Goal: Book appointment/travel/reservation

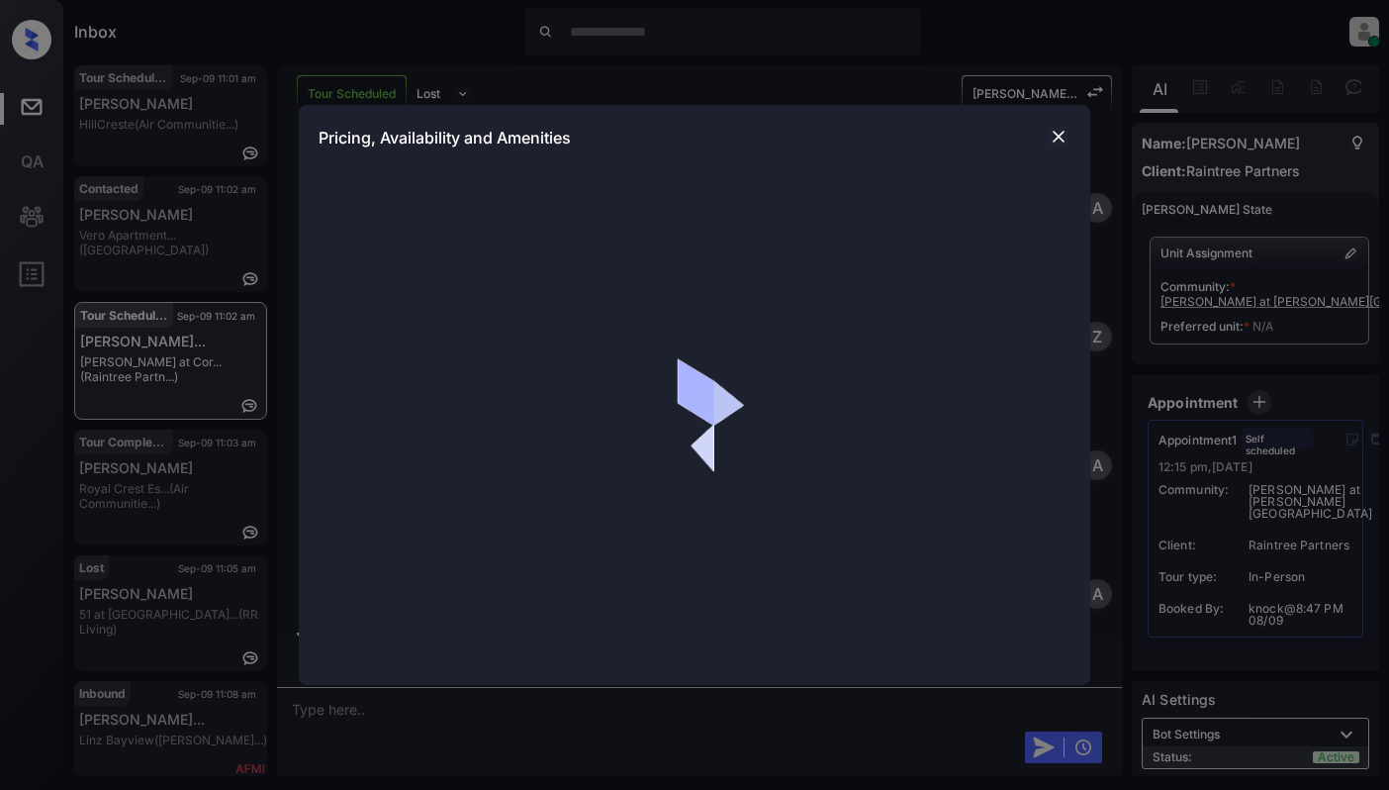
scroll to position [3649, 0]
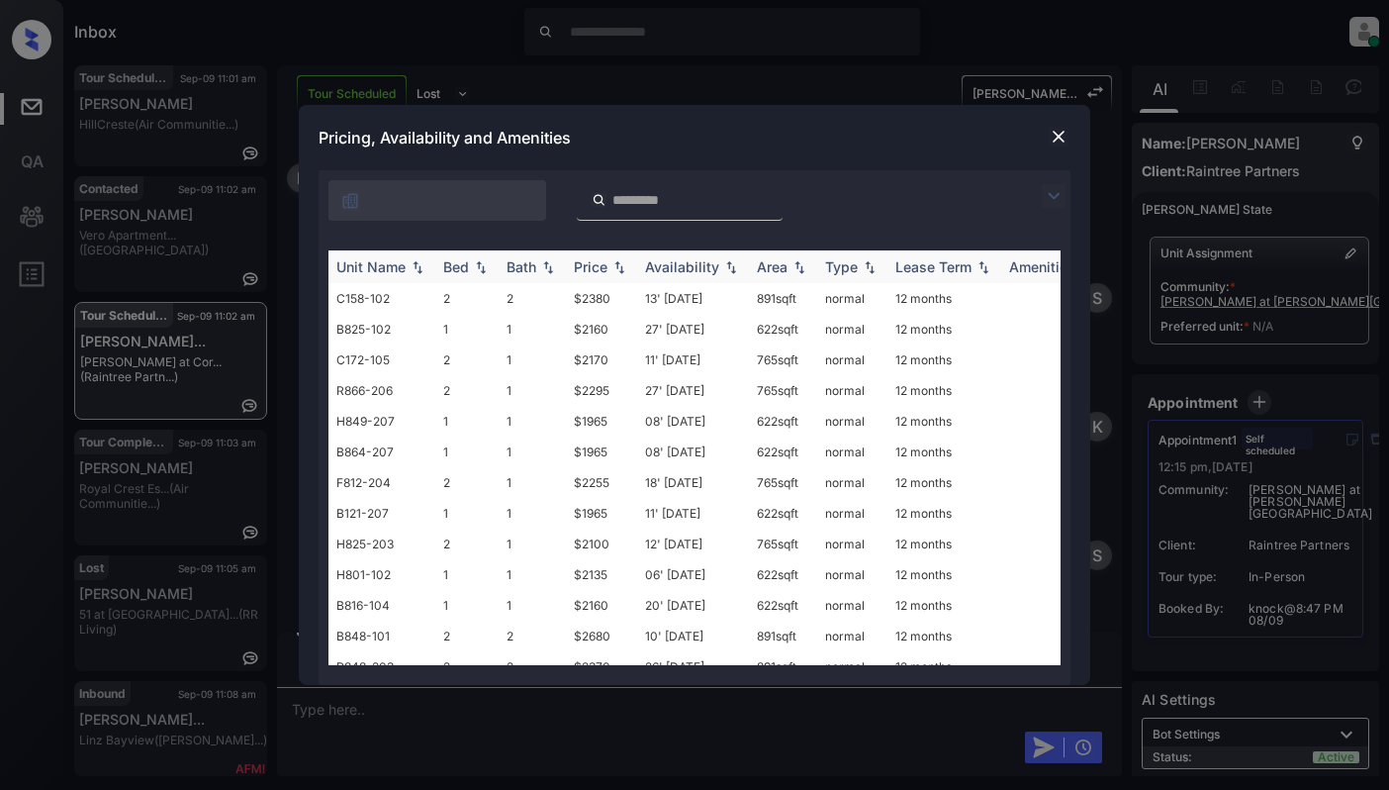
click at [477, 269] on img at bounding box center [481, 267] width 20 height 14
click at [477, 269] on img at bounding box center [481, 266] width 20 height 15
click at [394, 473] on td "H849-105" at bounding box center [381, 482] width 107 height 31
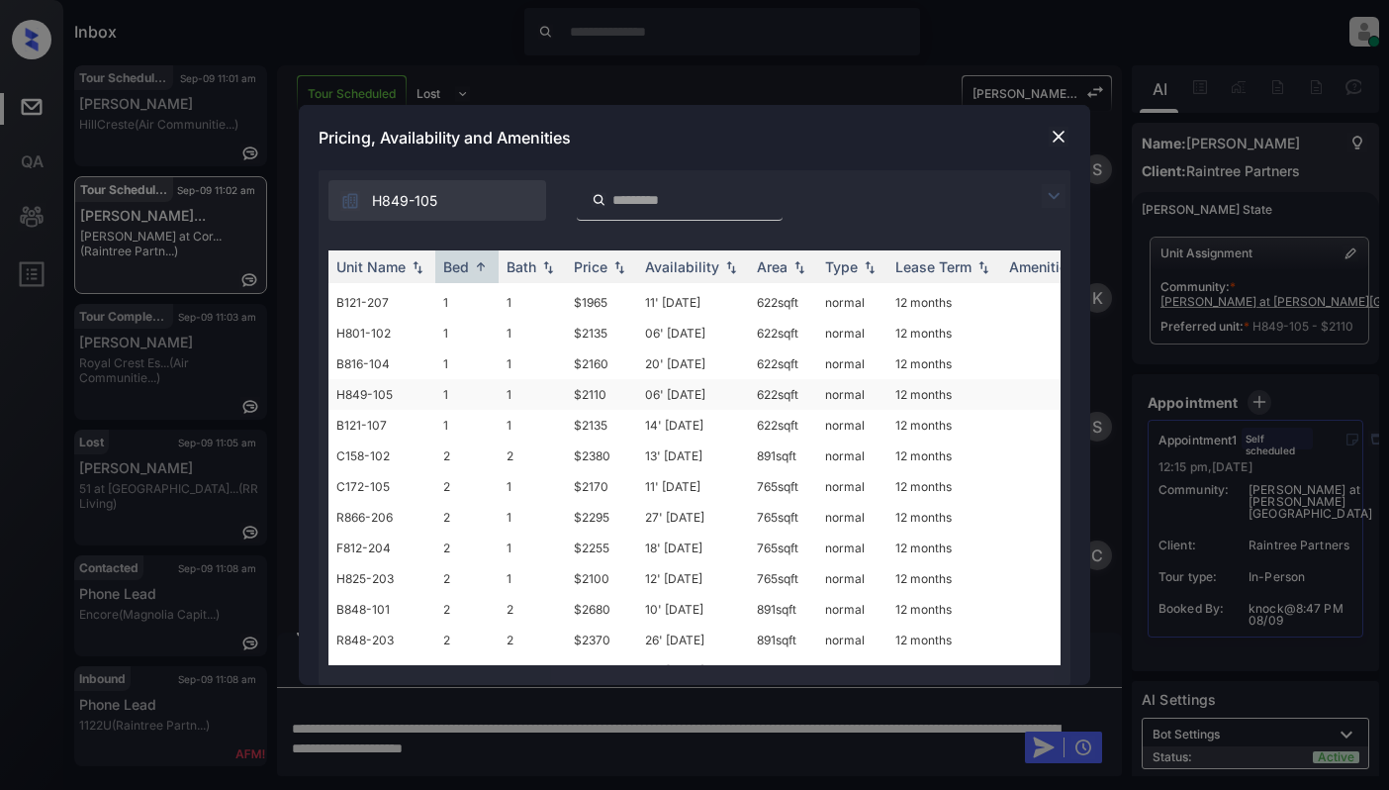
scroll to position [132, 0]
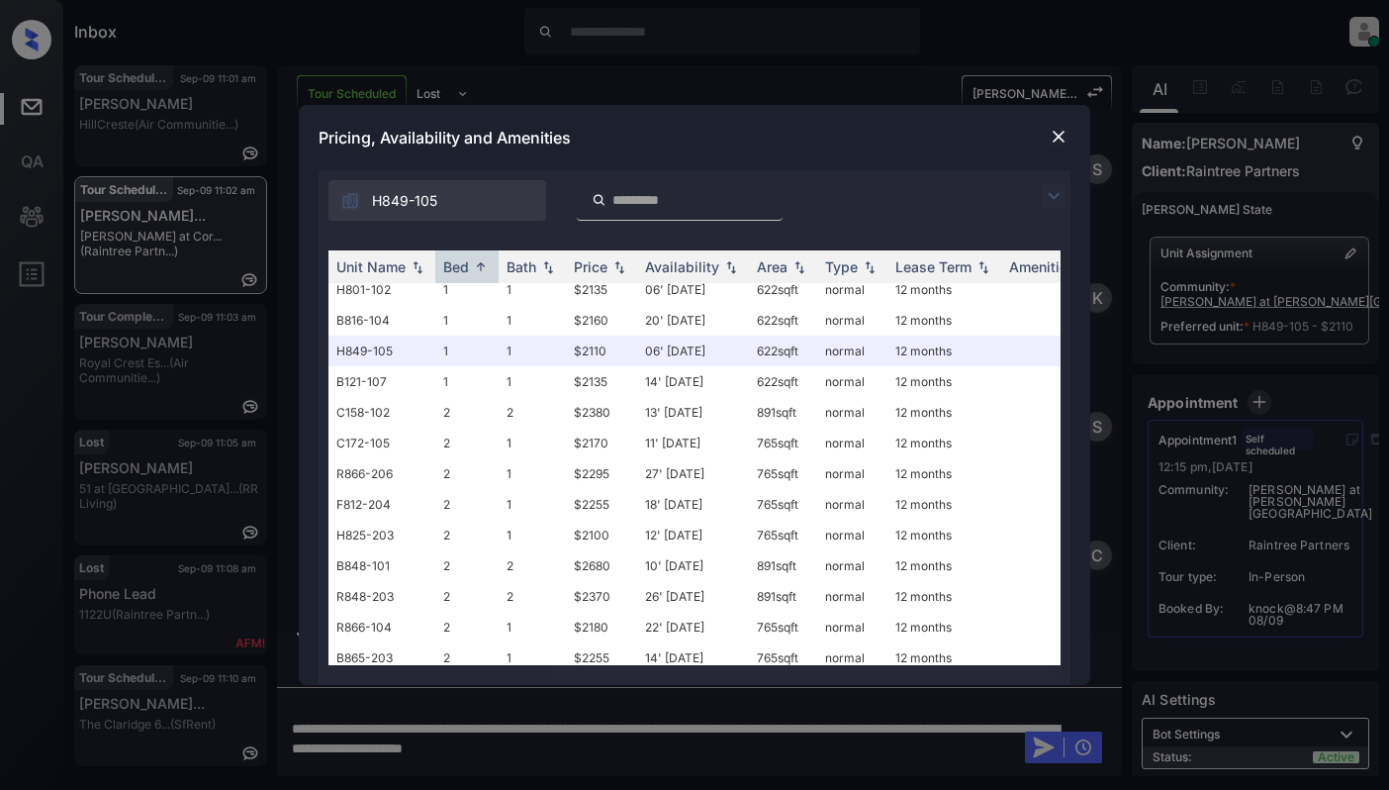
click at [1057, 144] on img at bounding box center [1059, 137] width 20 height 20
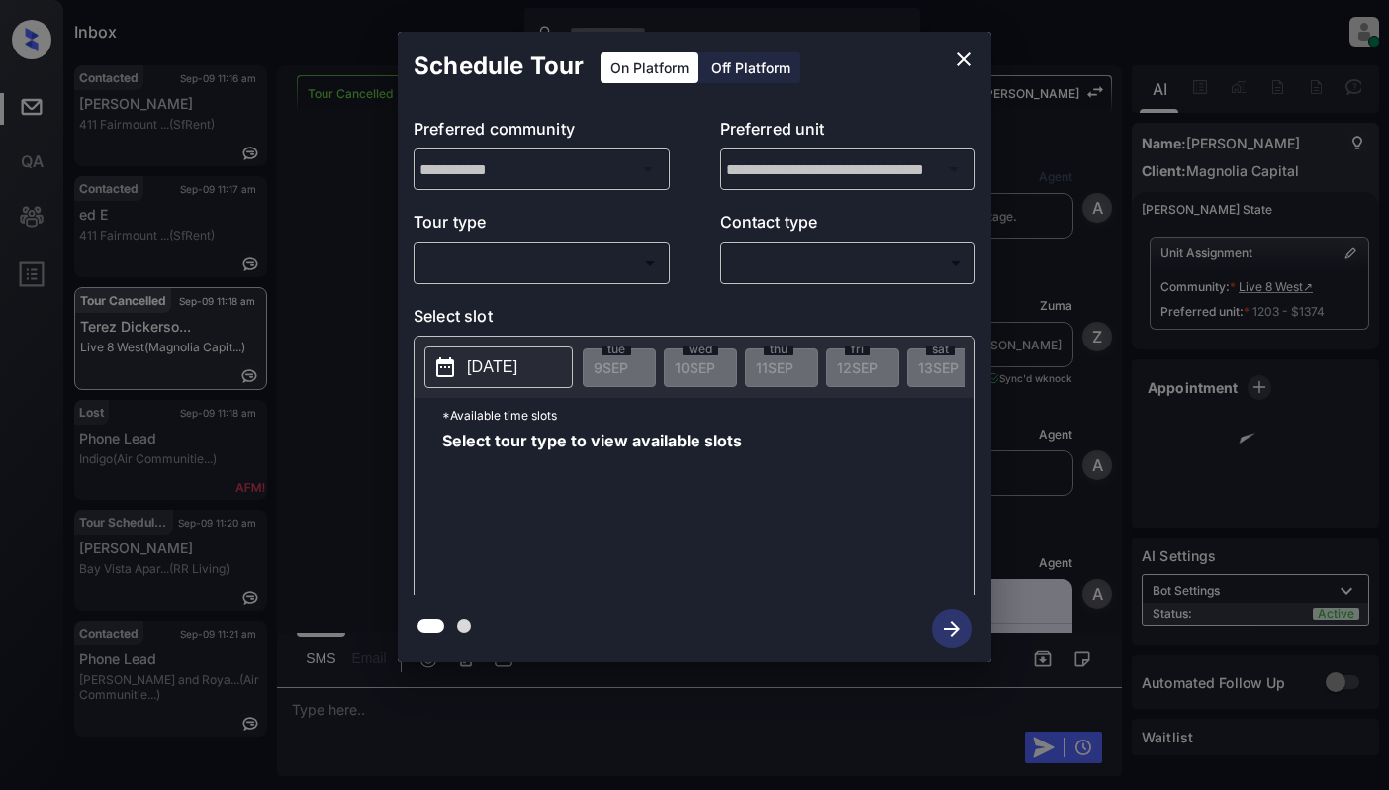
scroll to position [8139, 0]
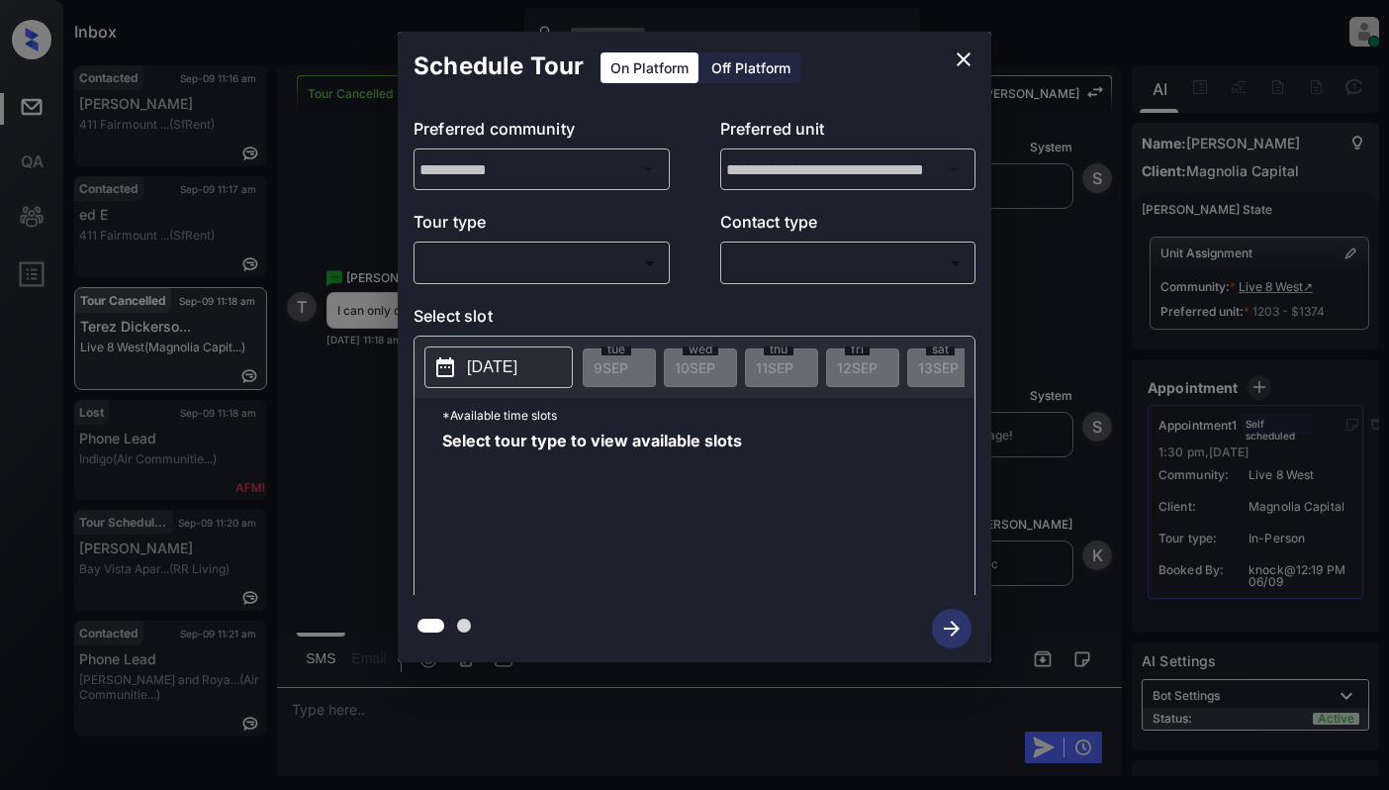
click at [584, 243] on div "​ ​" at bounding box center [542, 262] width 256 height 43
click at [547, 253] on body "Inbox Cynthia Montañez Online Set yourself offline Set yourself on break Profil…" at bounding box center [694, 395] width 1389 height 790
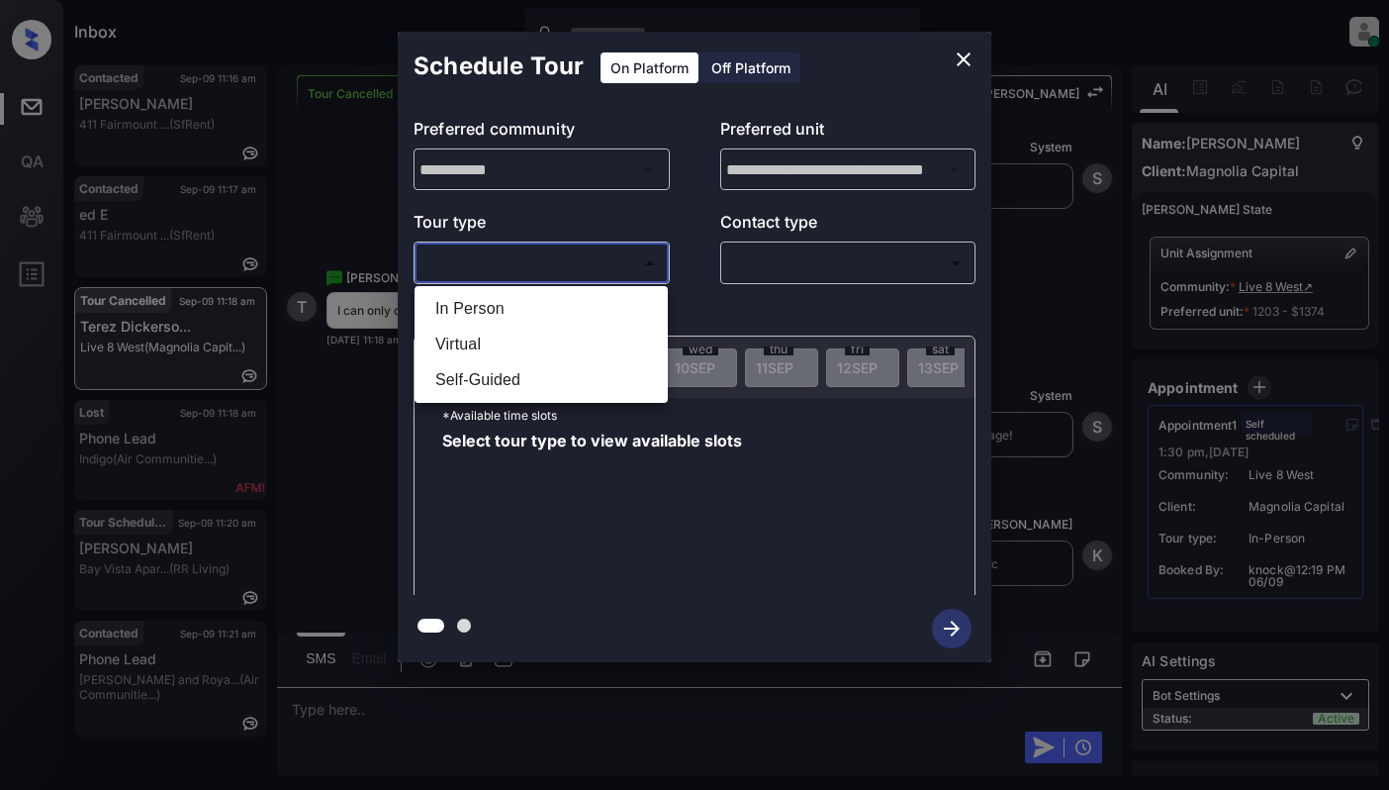
click at [963, 49] on div at bounding box center [694, 395] width 1389 height 790
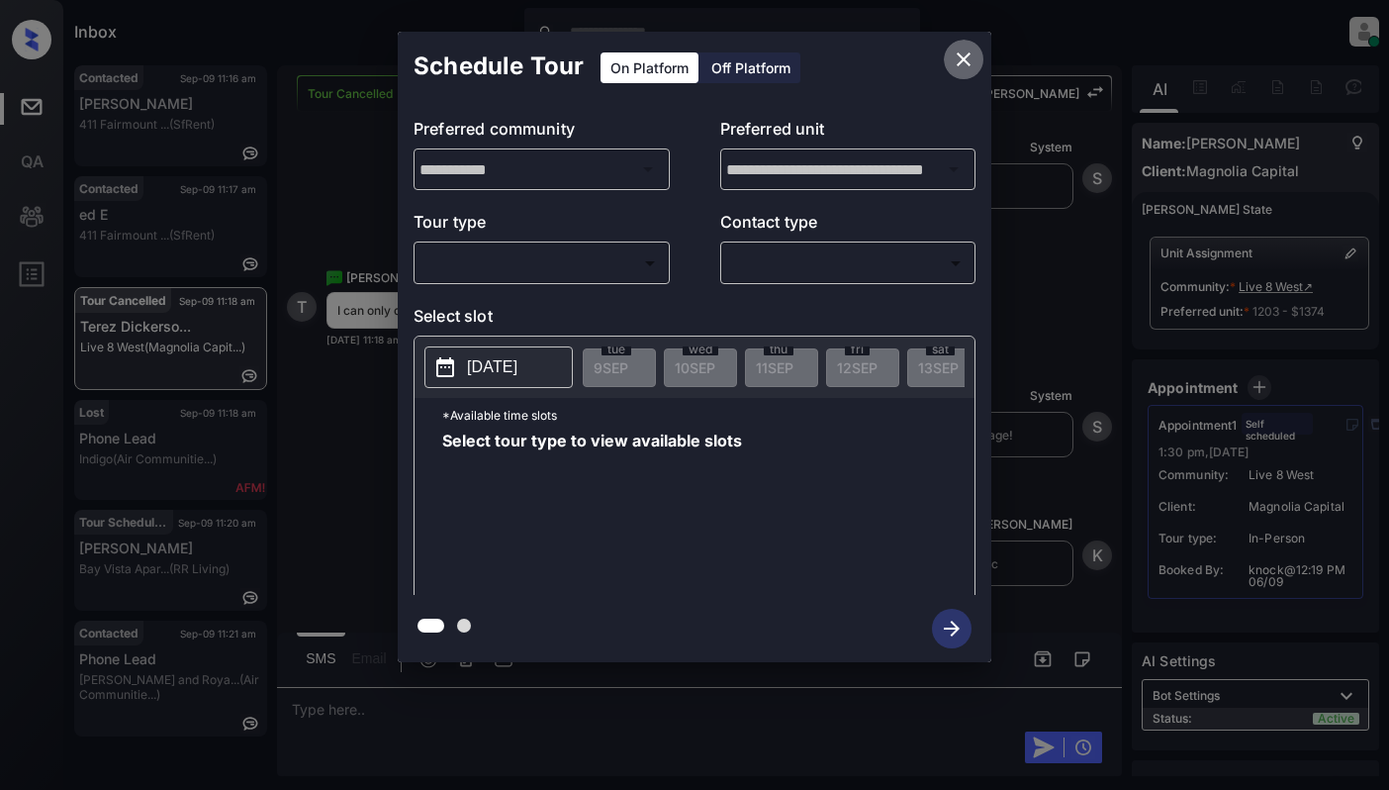
click at [952, 65] on icon "close" at bounding box center [964, 59] width 24 height 24
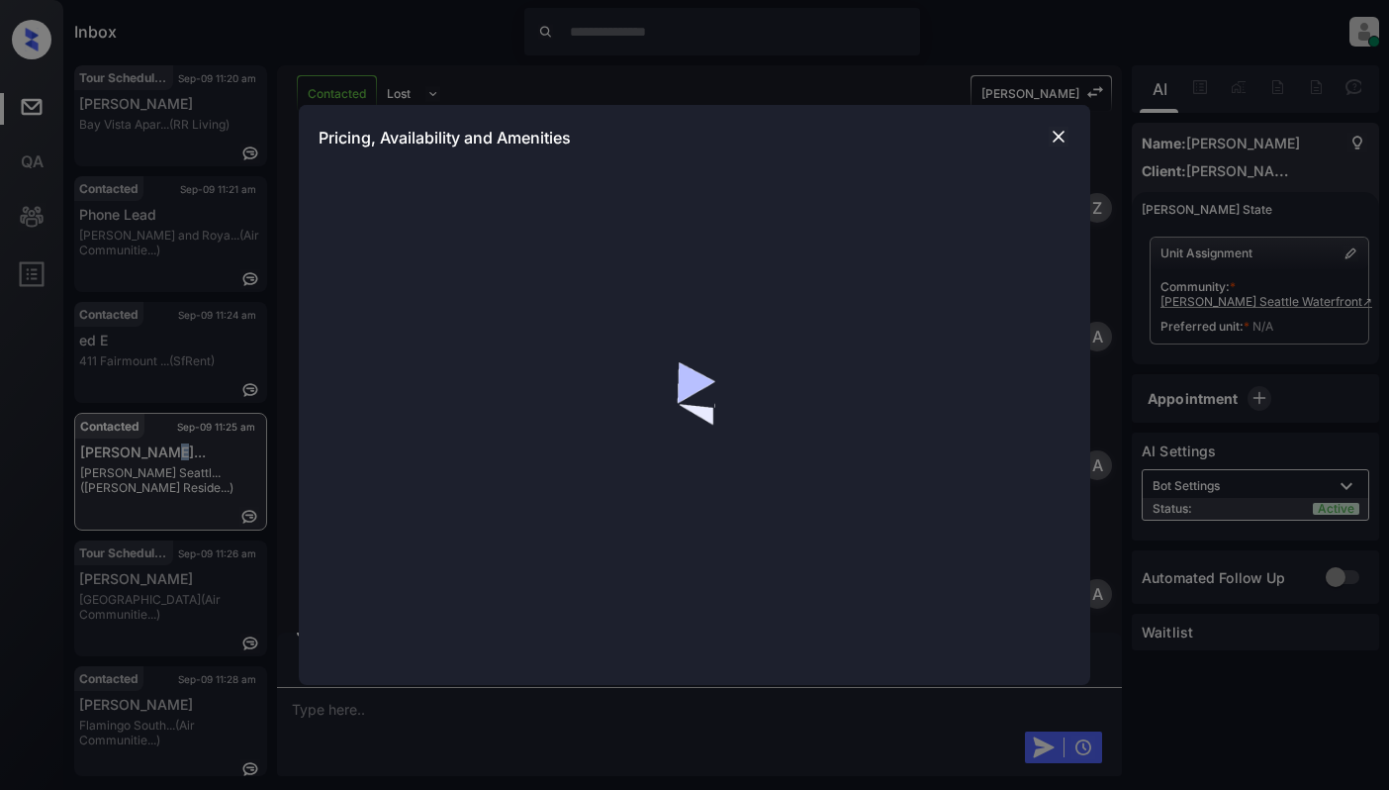
scroll to position [1600, 0]
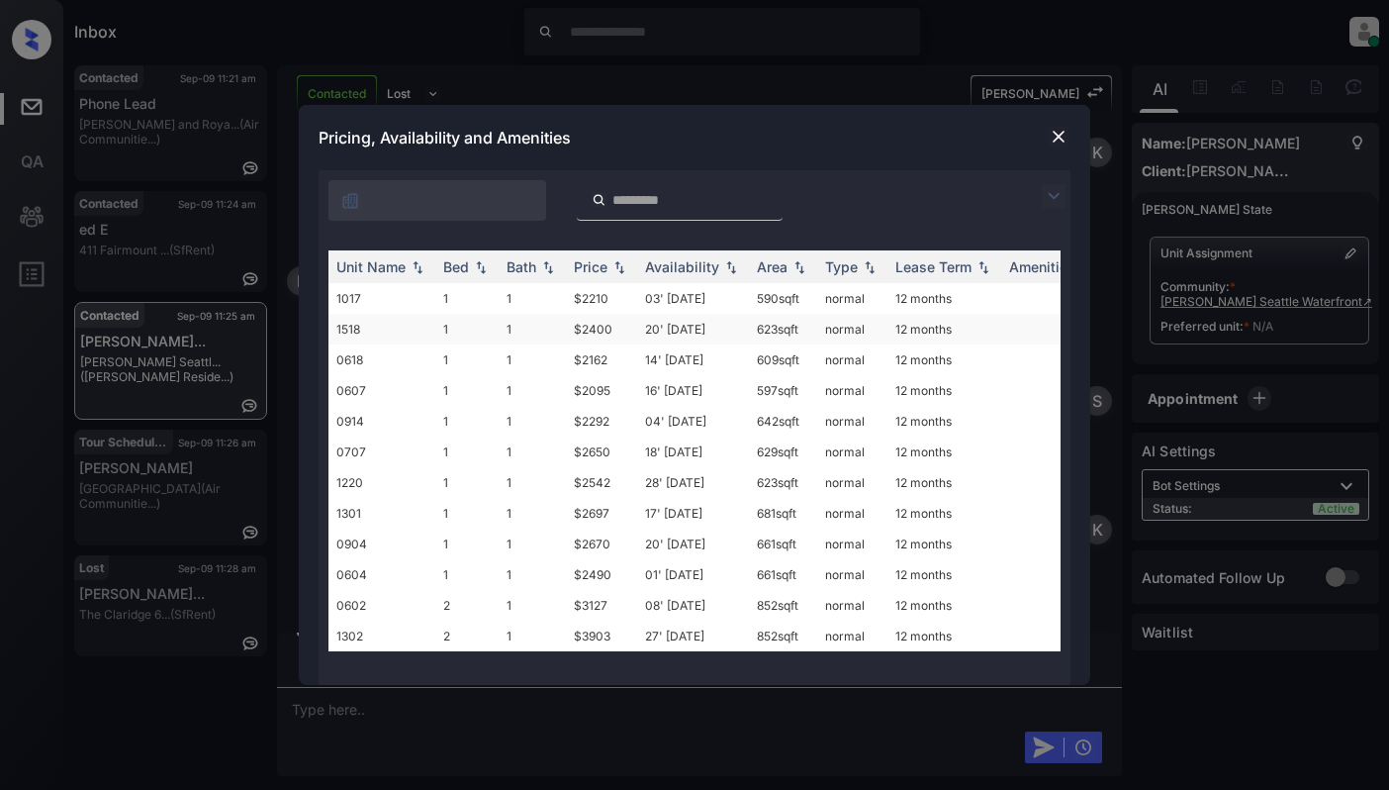
click at [349, 328] on td "1518" at bounding box center [381, 329] width 107 height 31
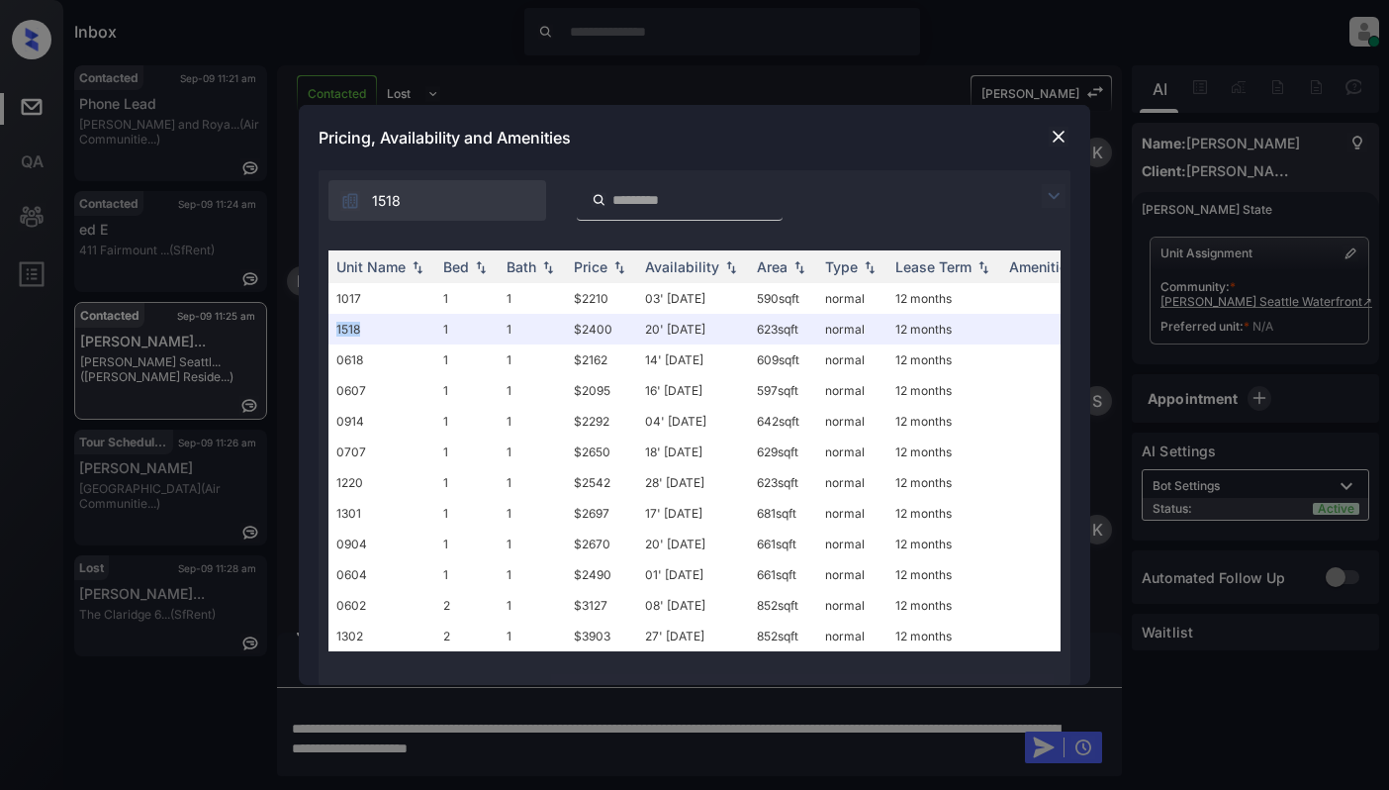
click at [1062, 132] on img at bounding box center [1059, 137] width 20 height 20
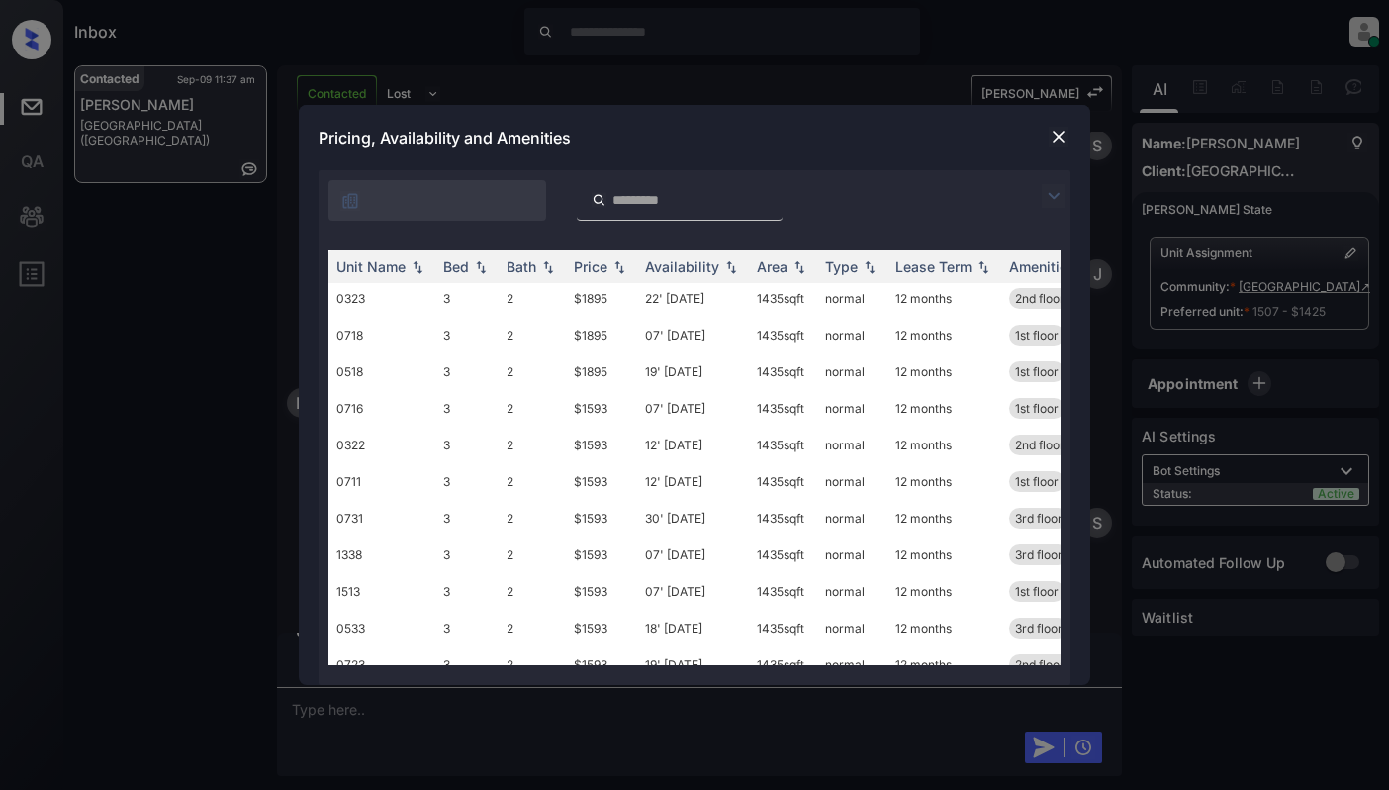
scroll to position [370, 0]
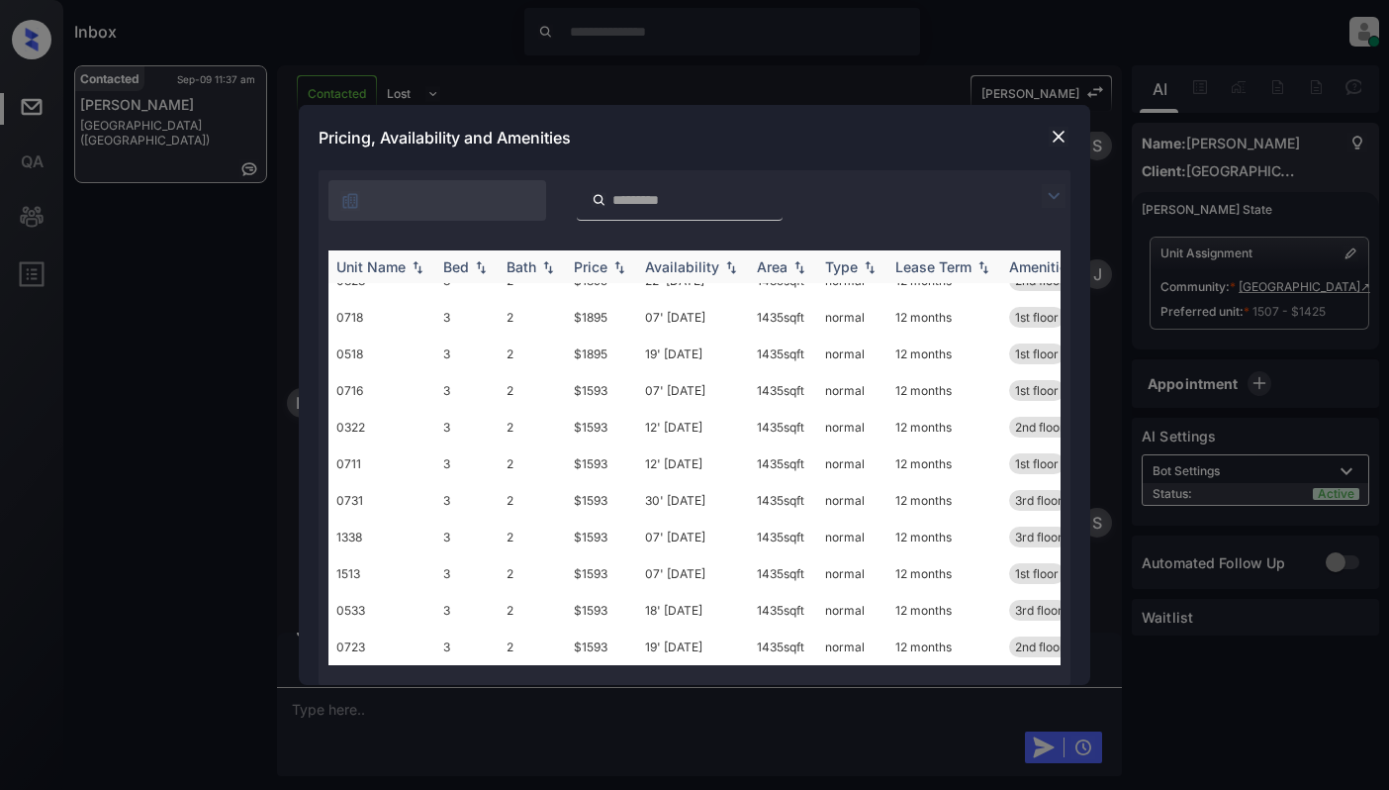
click at [475, 262] on img at bounding box center [481, 267] width 20 height 14
click at [475, 262] on img at bounding box center [481, 266] width 20 height 15
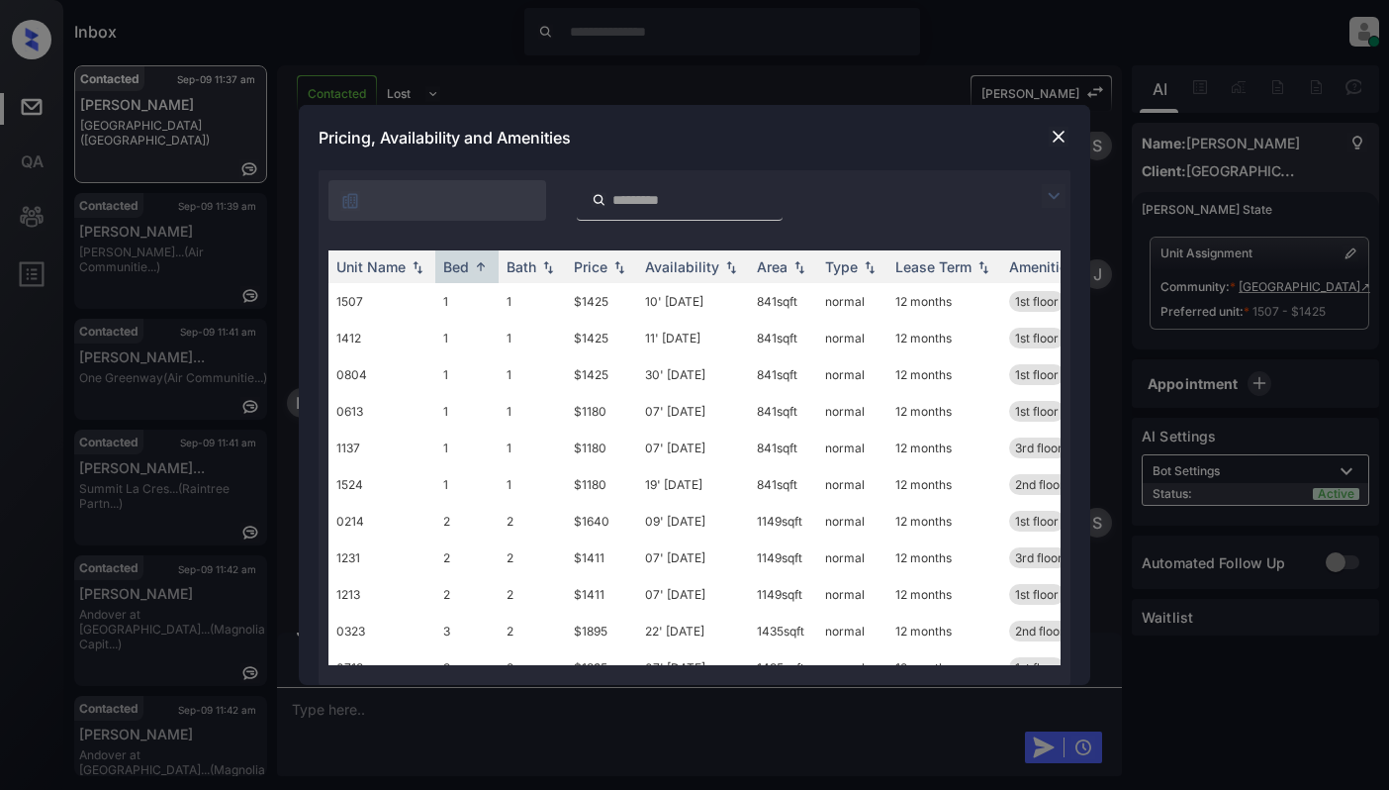
click at [1061, 142] on img at bounding box center [1059, 137] width 20 height 20
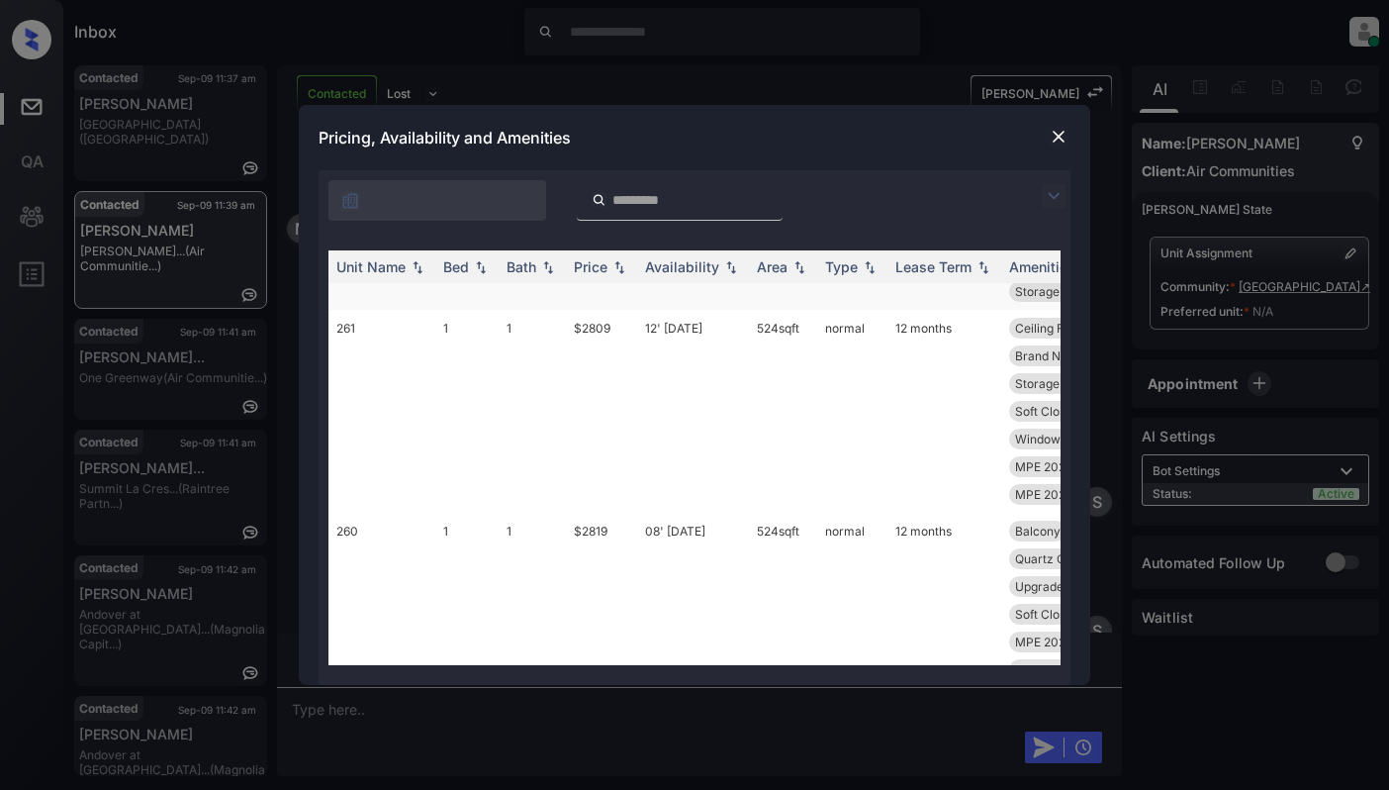
scroll to position [263, 0]
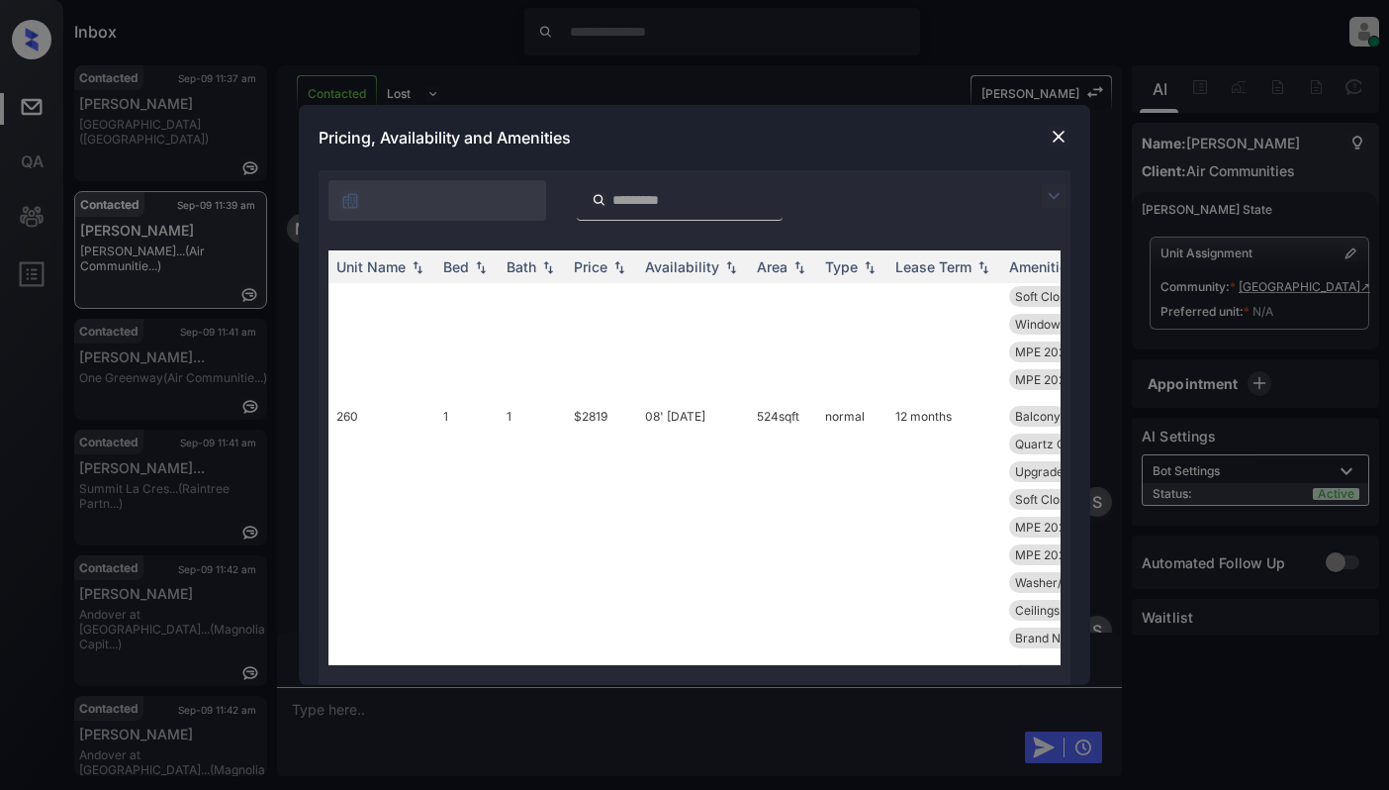
click at [670, 194] on input "search" at bounding box center [691, 200] width 162 height 17
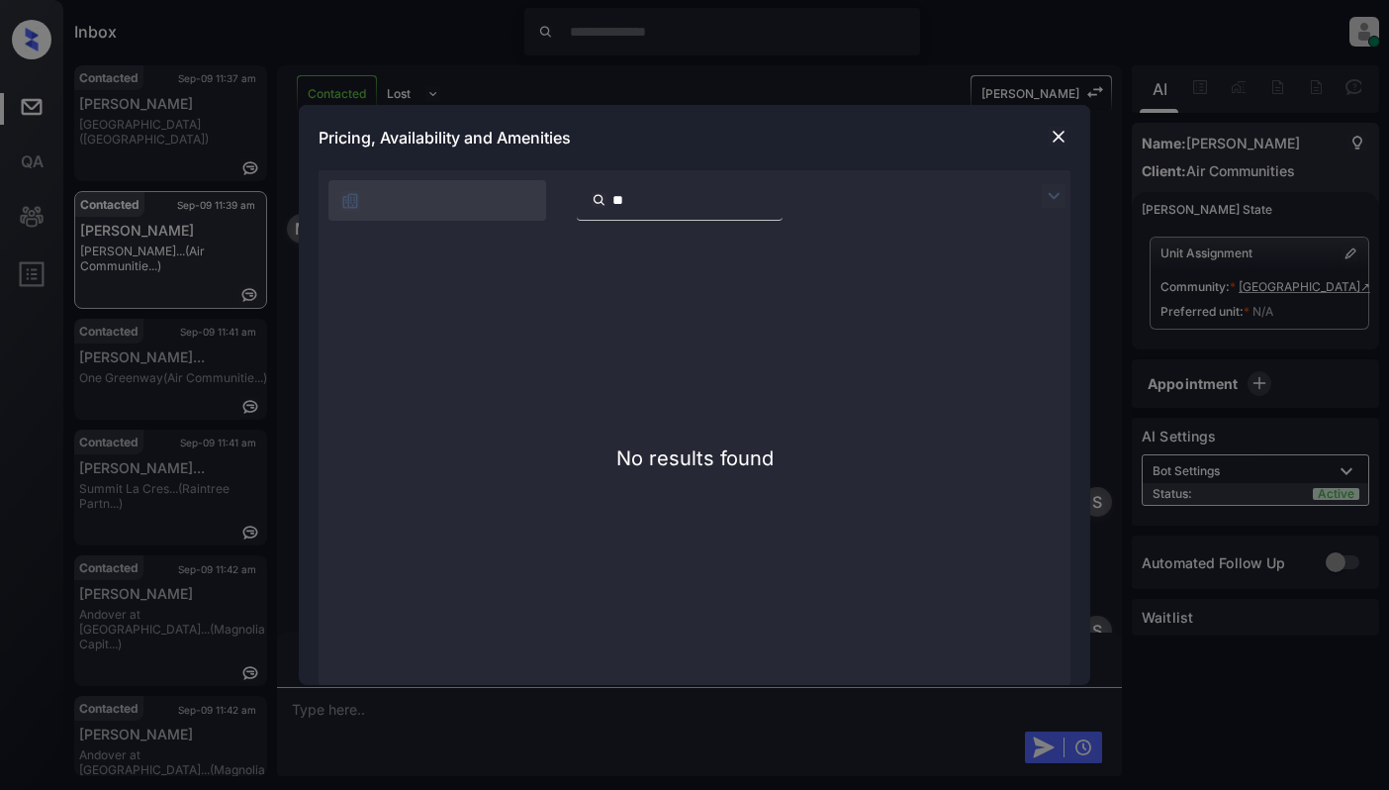
type input "*"
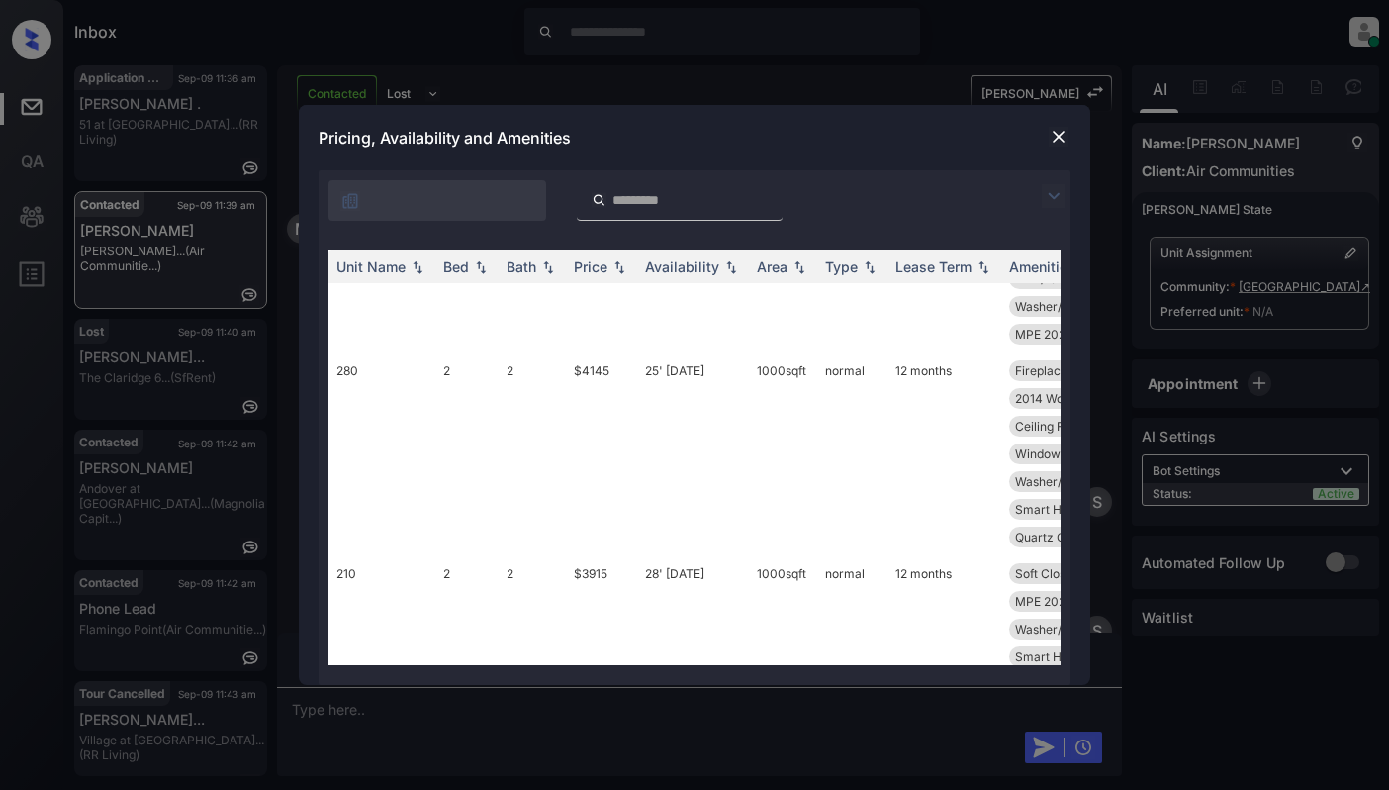
scroll to position [4351, 0]
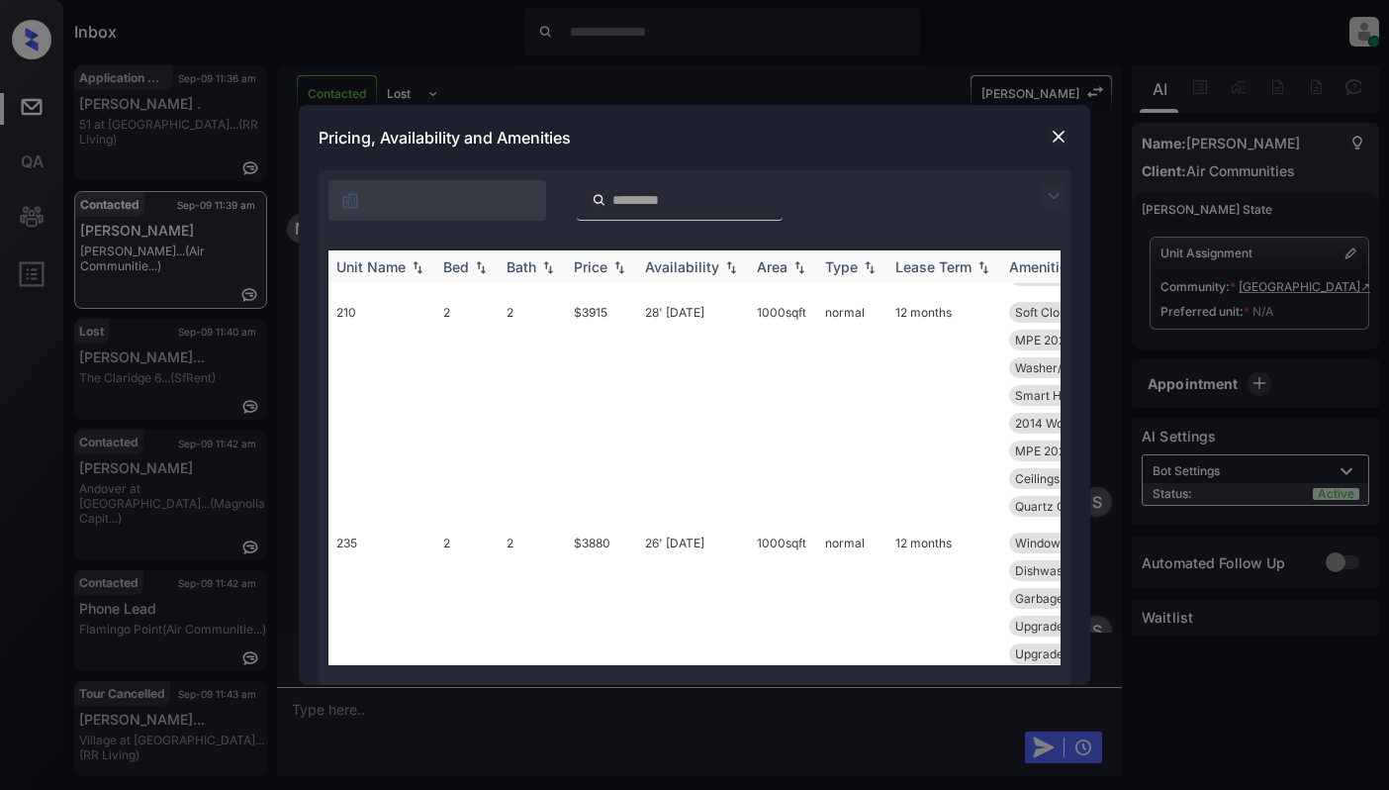
click at [487, 265] on img at bounding box center [481, 267] width 20 height 14
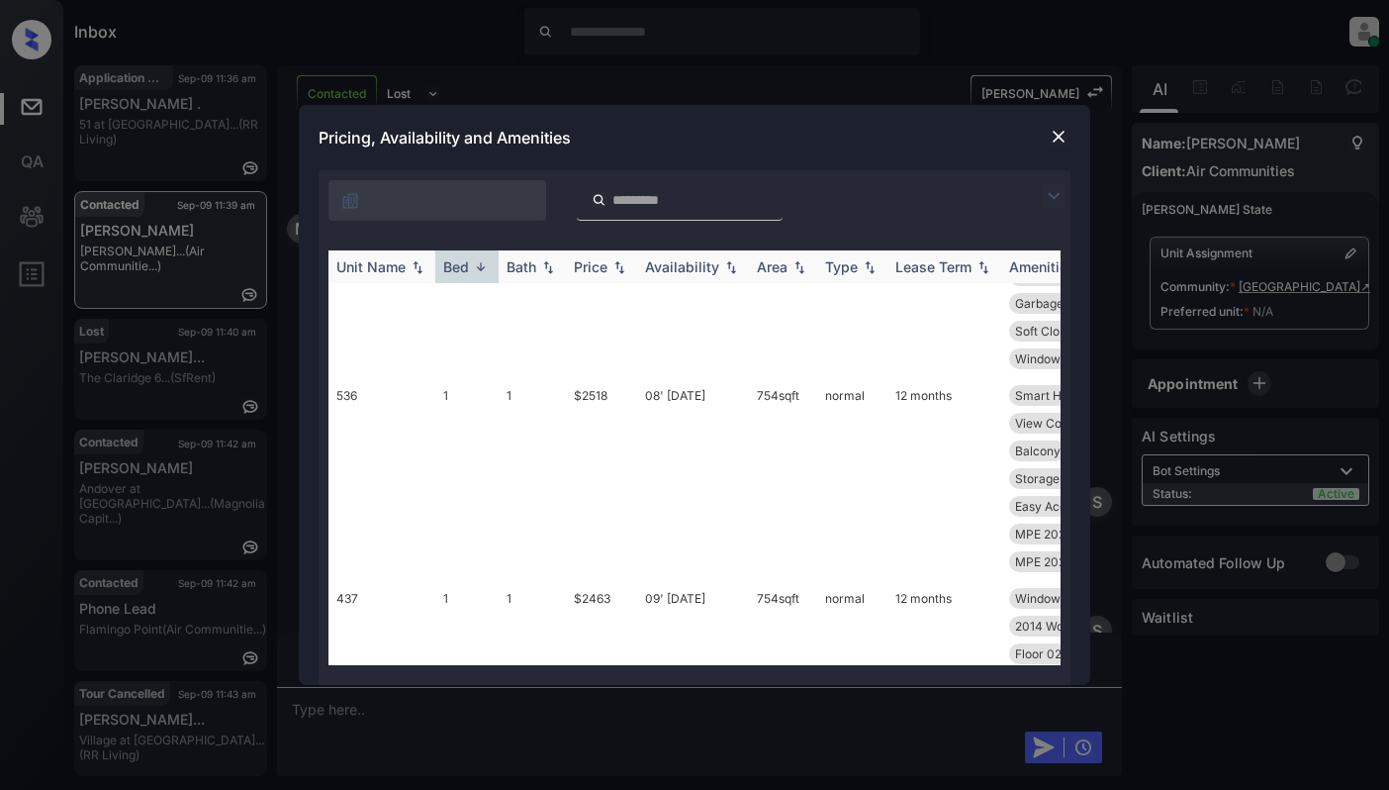
click at [626, 267] on img at bounding box center [619, 267] width 20 height 14
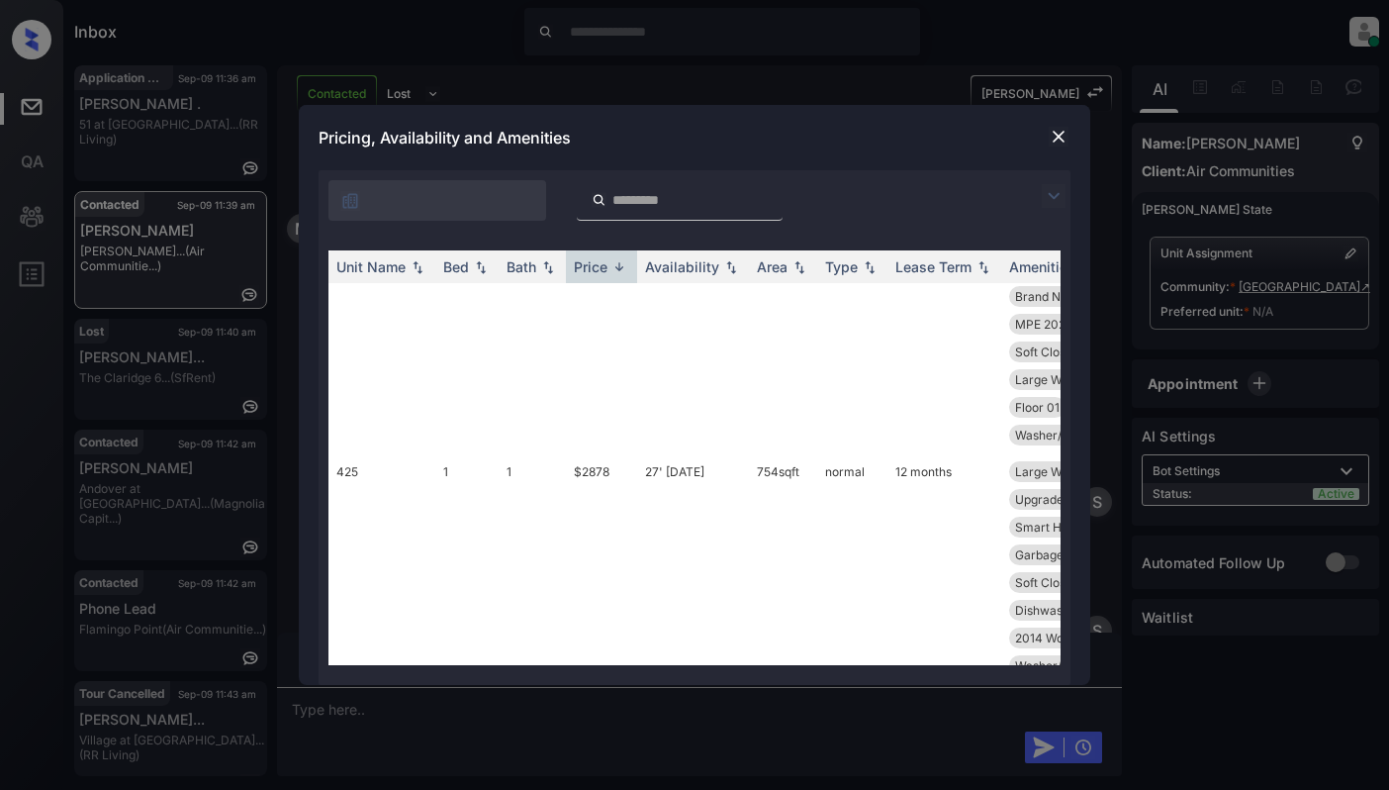
scroll to position [1449, 0]
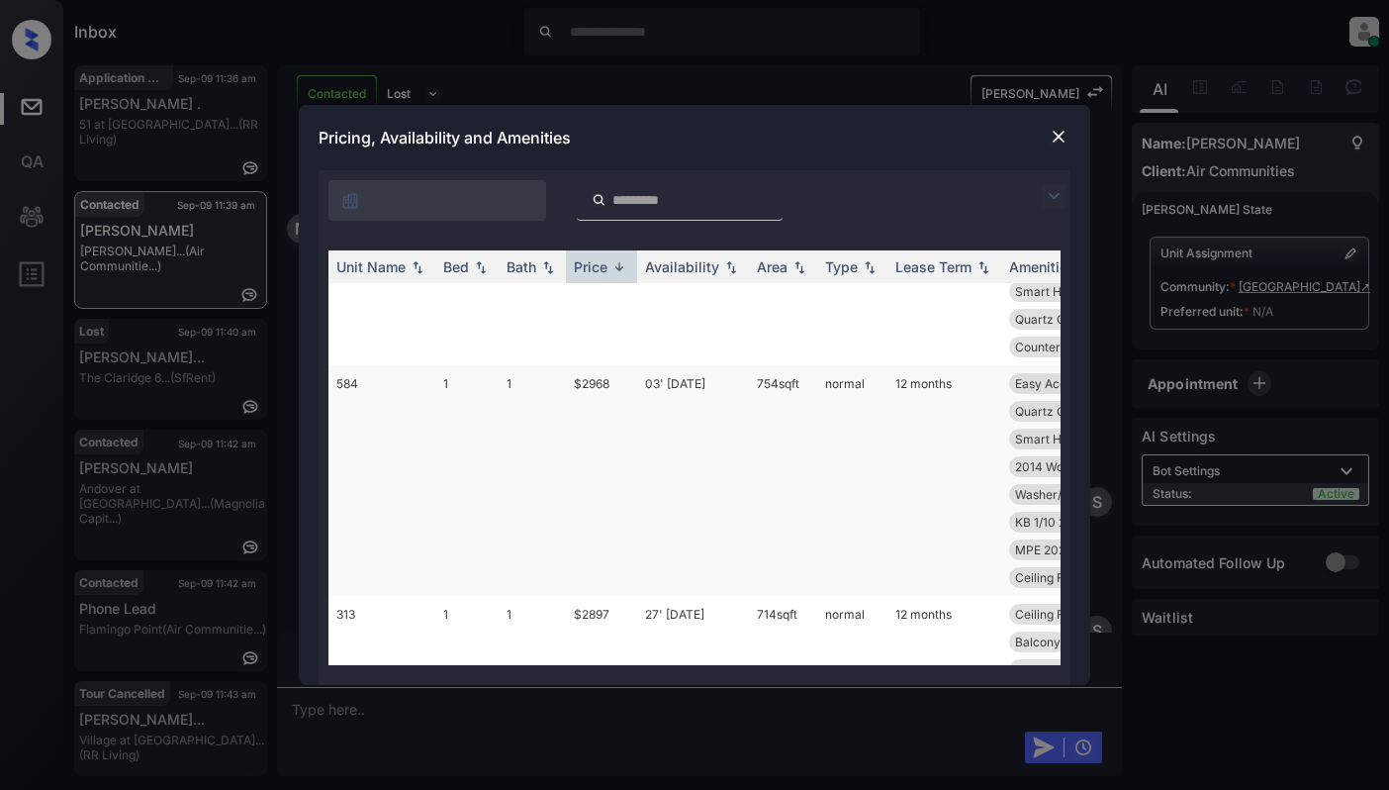
drag, startPoint x: 622, startPoint y: 267, endPoint x: 832, endPoint y: 405, distance: 250.8
click at [619, 269] on img at bounding box center [619, 266] width 20 height 15
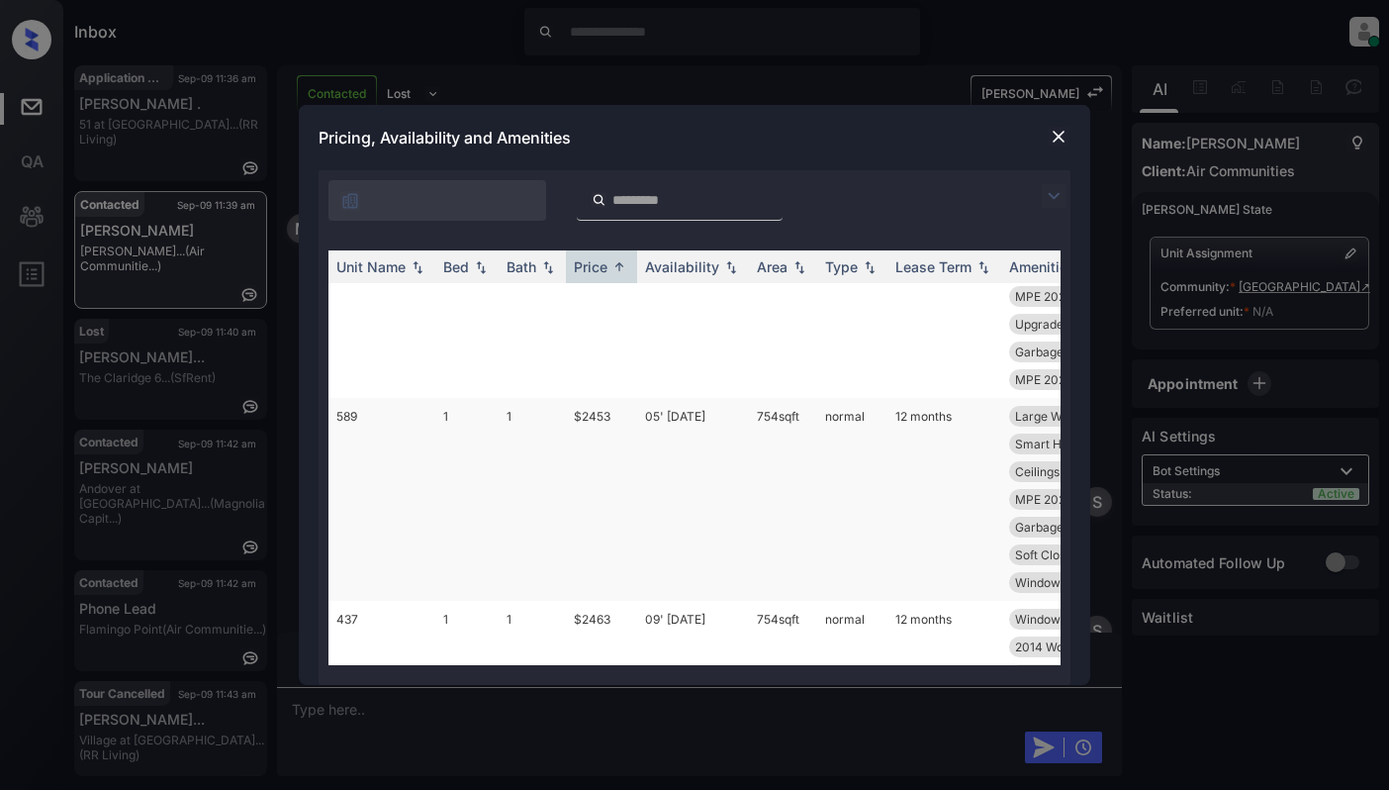
scroll to position [0, 0]
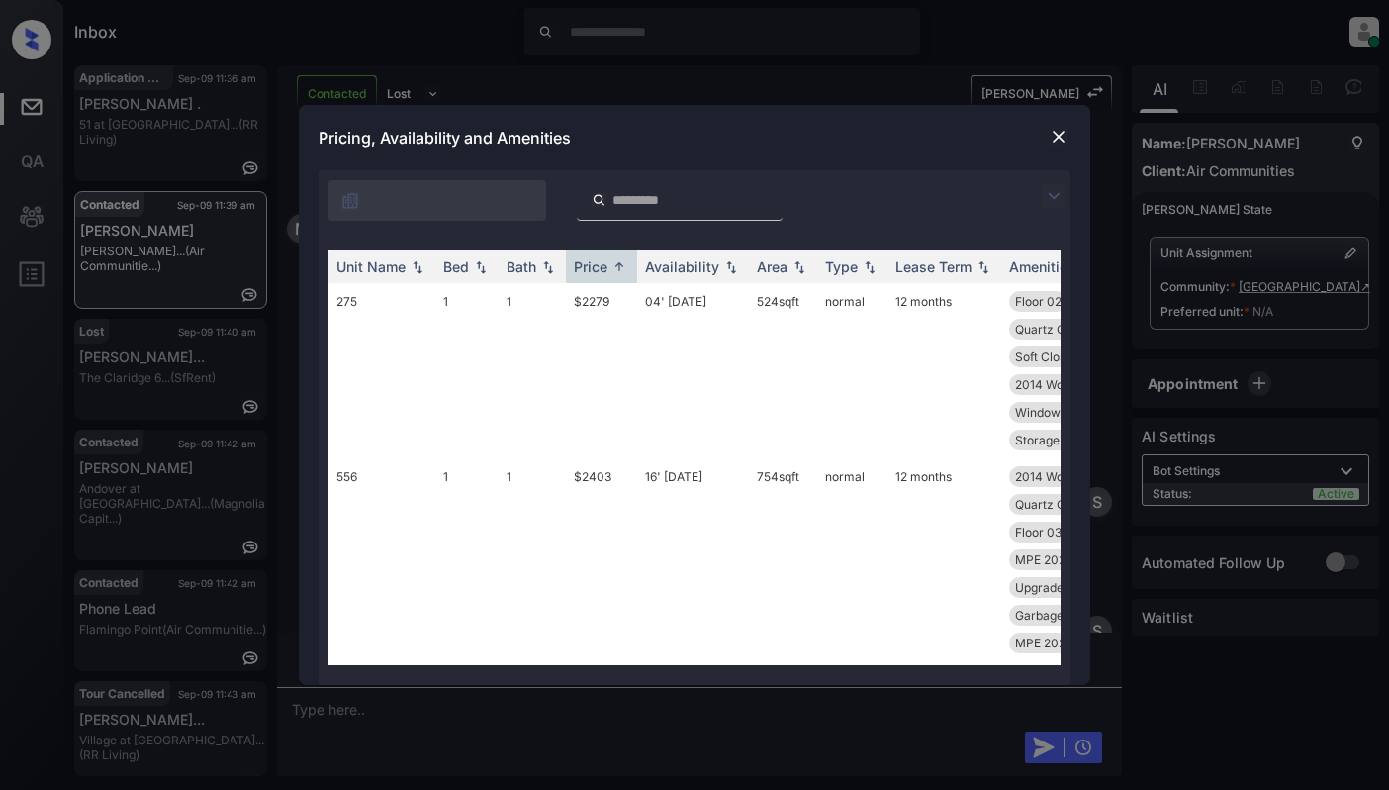
click at [1054, 140] on img at bounding box center [1059, 137] width 20 height 20
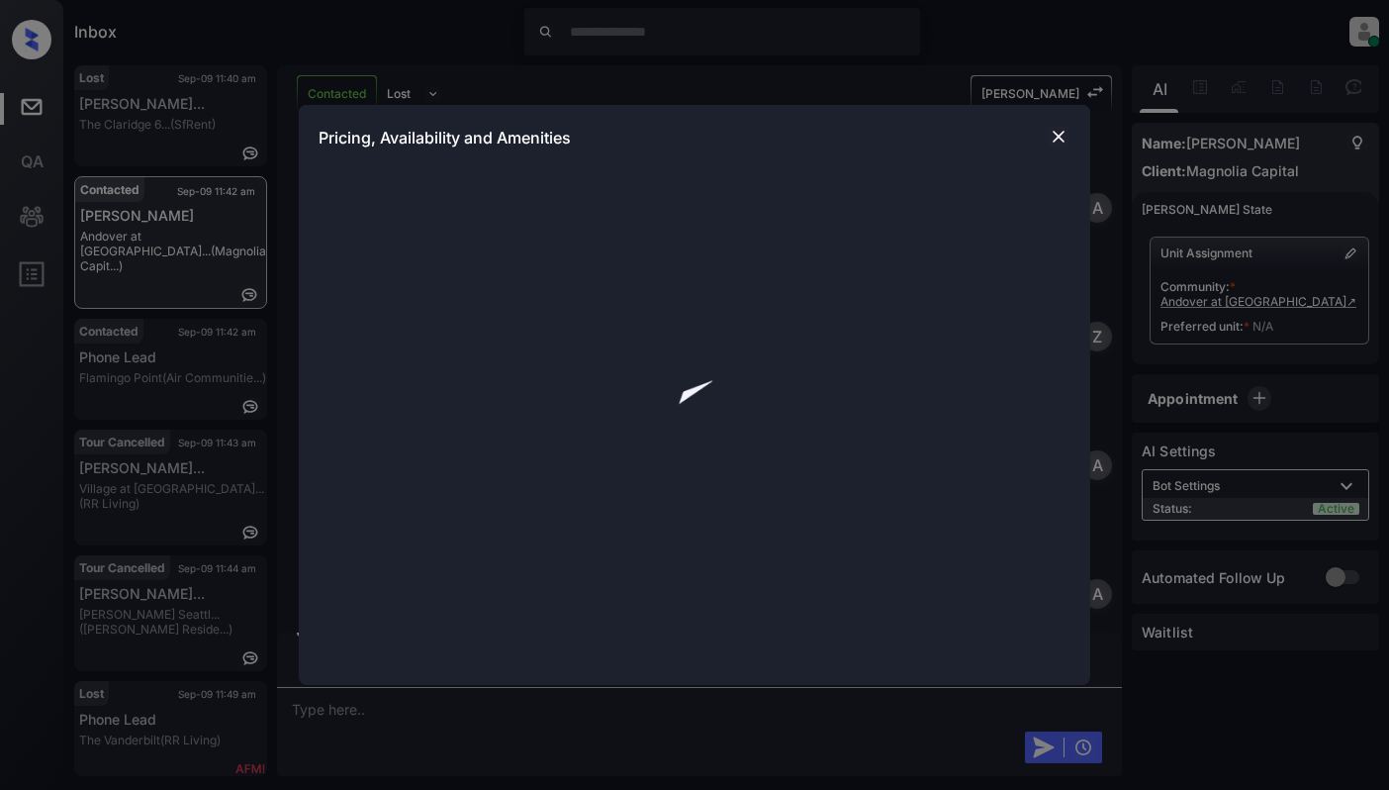
scroll to position [1438, 0]
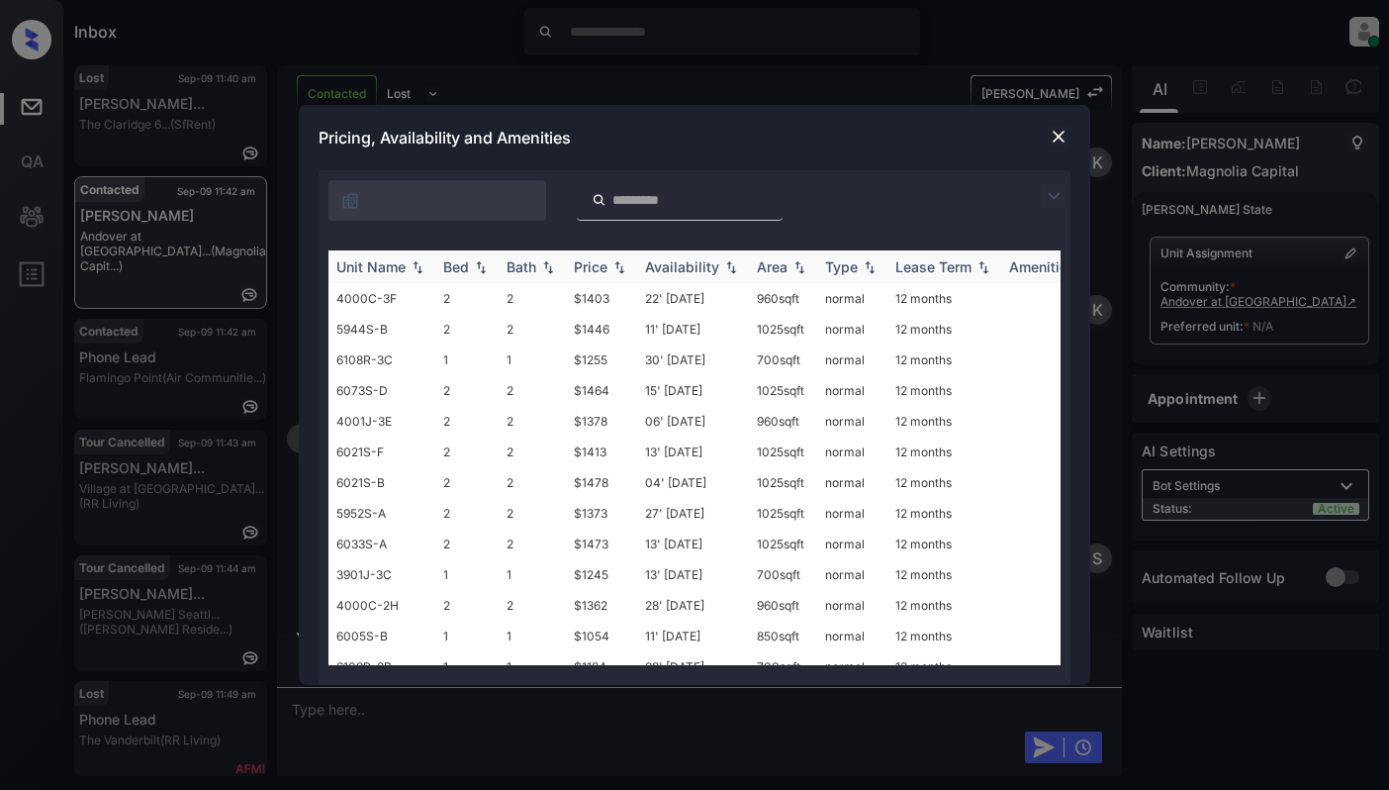
click at [479, 275] on div "Bed" at bounding box center [466, 266] width 47 height 17
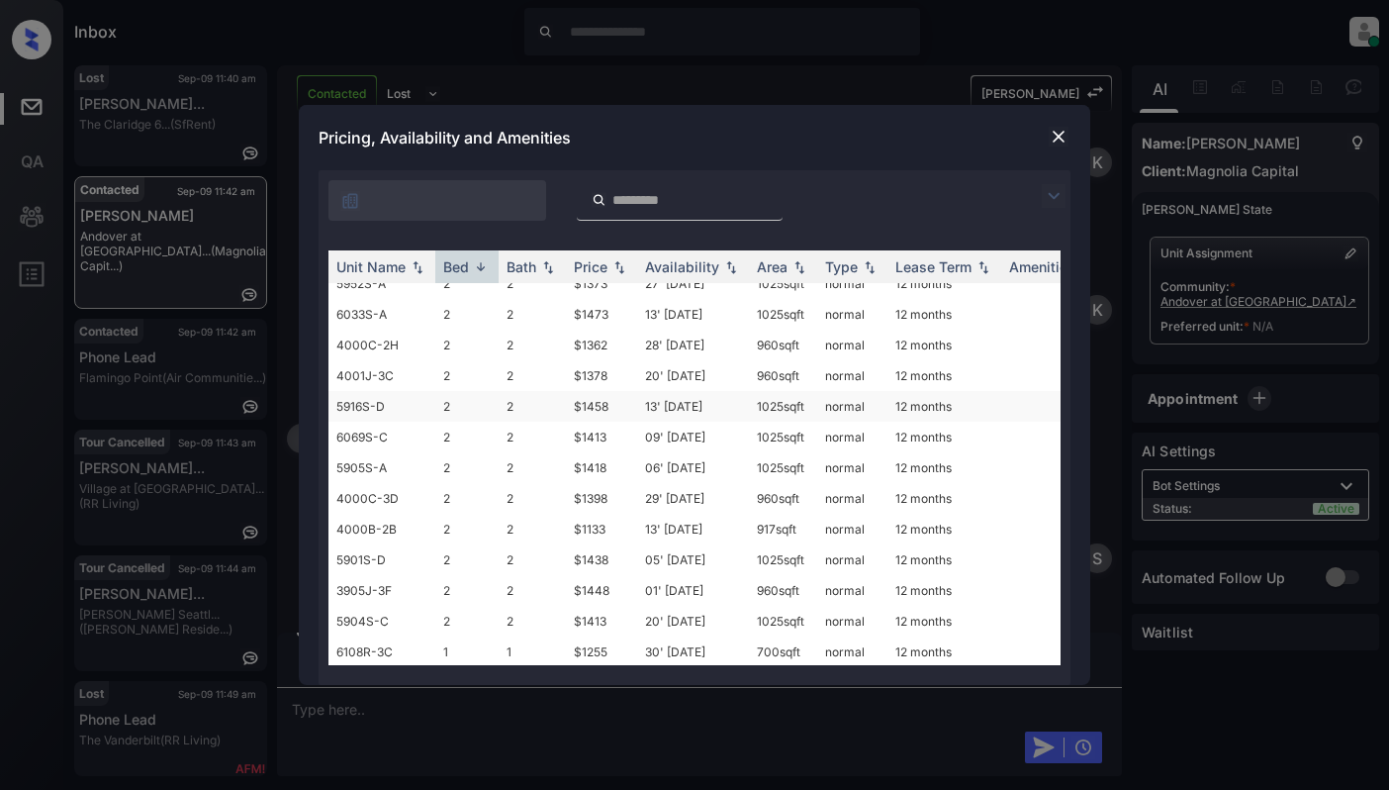
scroll to position [263, 0]
click at [606, 456] on td "$1133" at bounding box center [601, 464] width 71 height 31
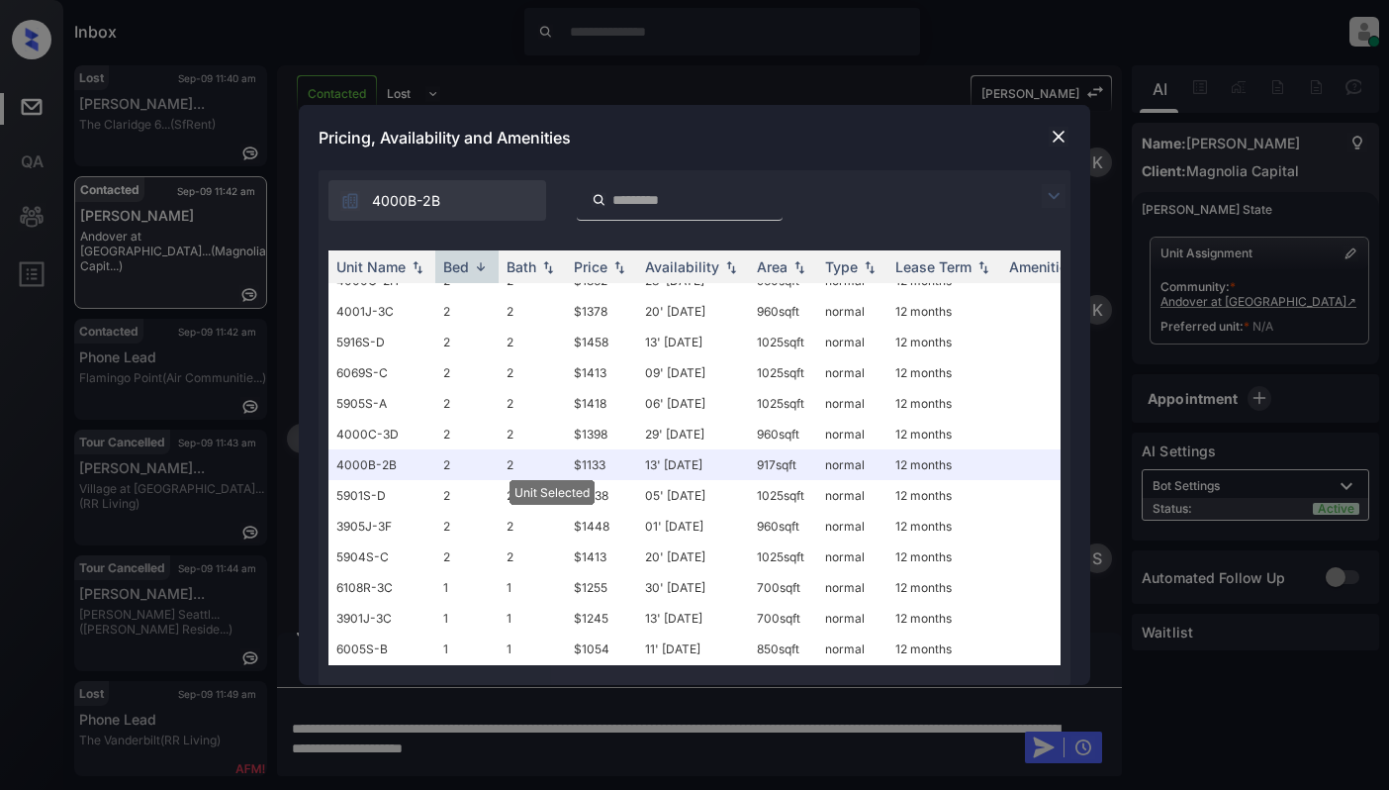
click at [1057, 140] on img at bounding box center [1059, 137] width 20 height 20
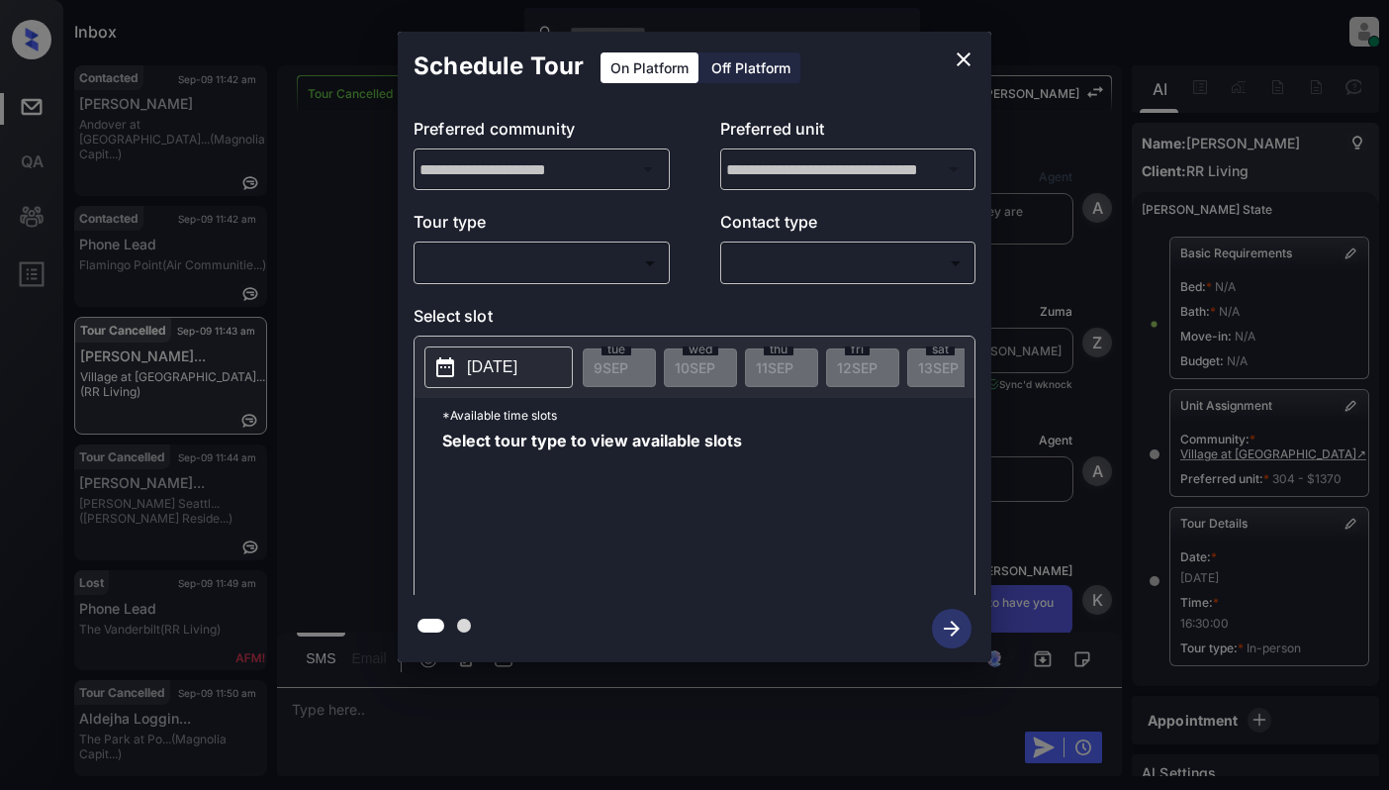
scroll to position [220, 0]
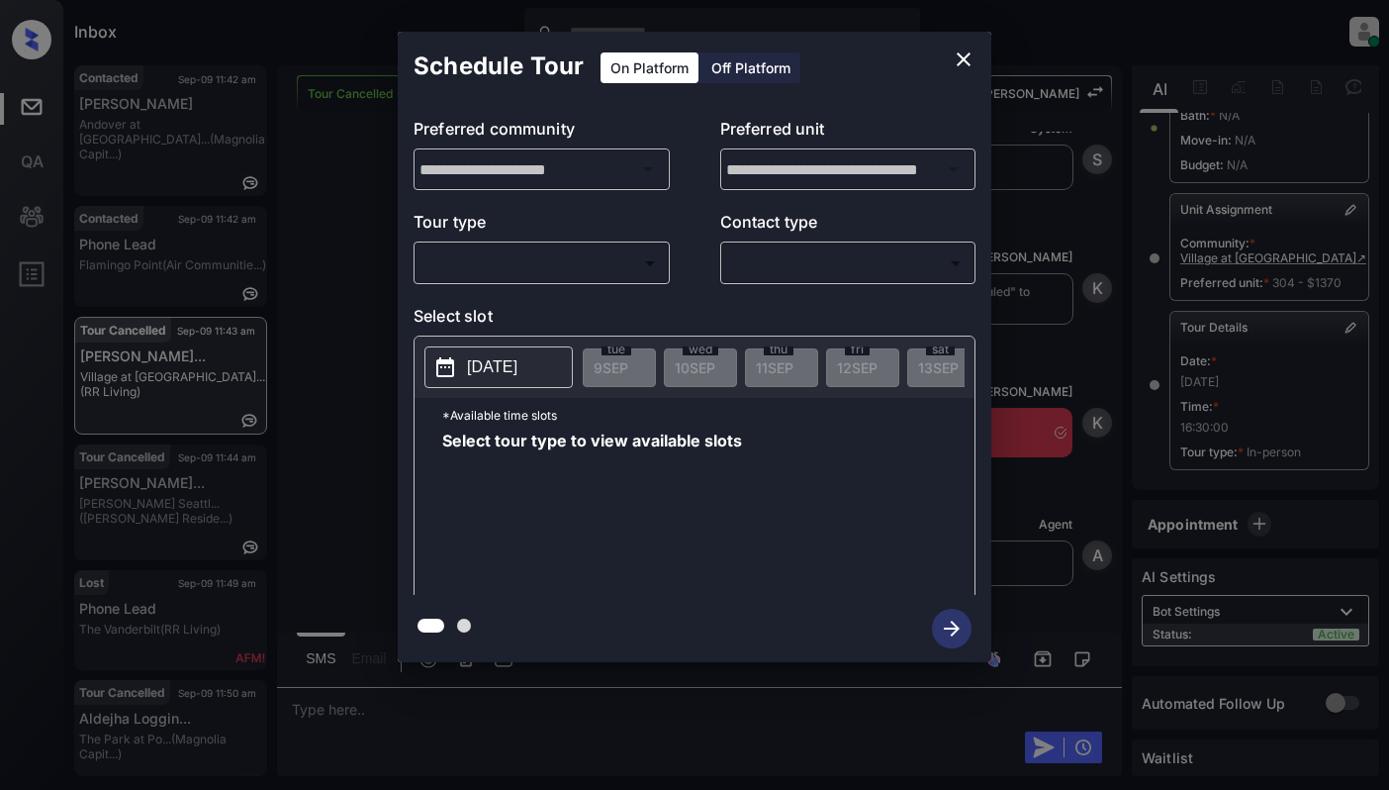
click at [513, 261] on body "Inbox Cynthia Montañez Online Set yourself offline Set yourself on break Profil…" at bounding box center [694, 395] width 1389 height 790
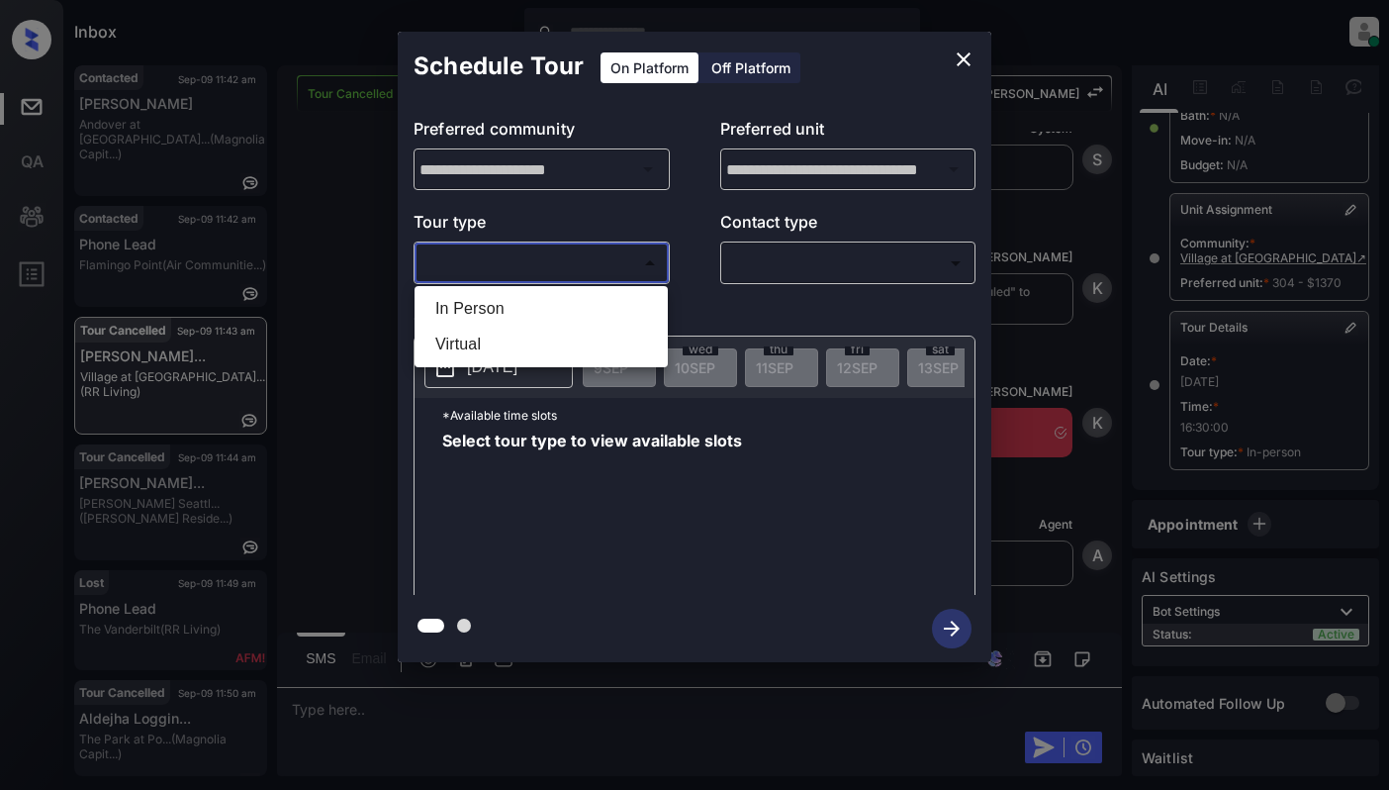
click at [531, 314] on li "In Person" at bounding box center [541, 309] width 243 height 36
type input "********"
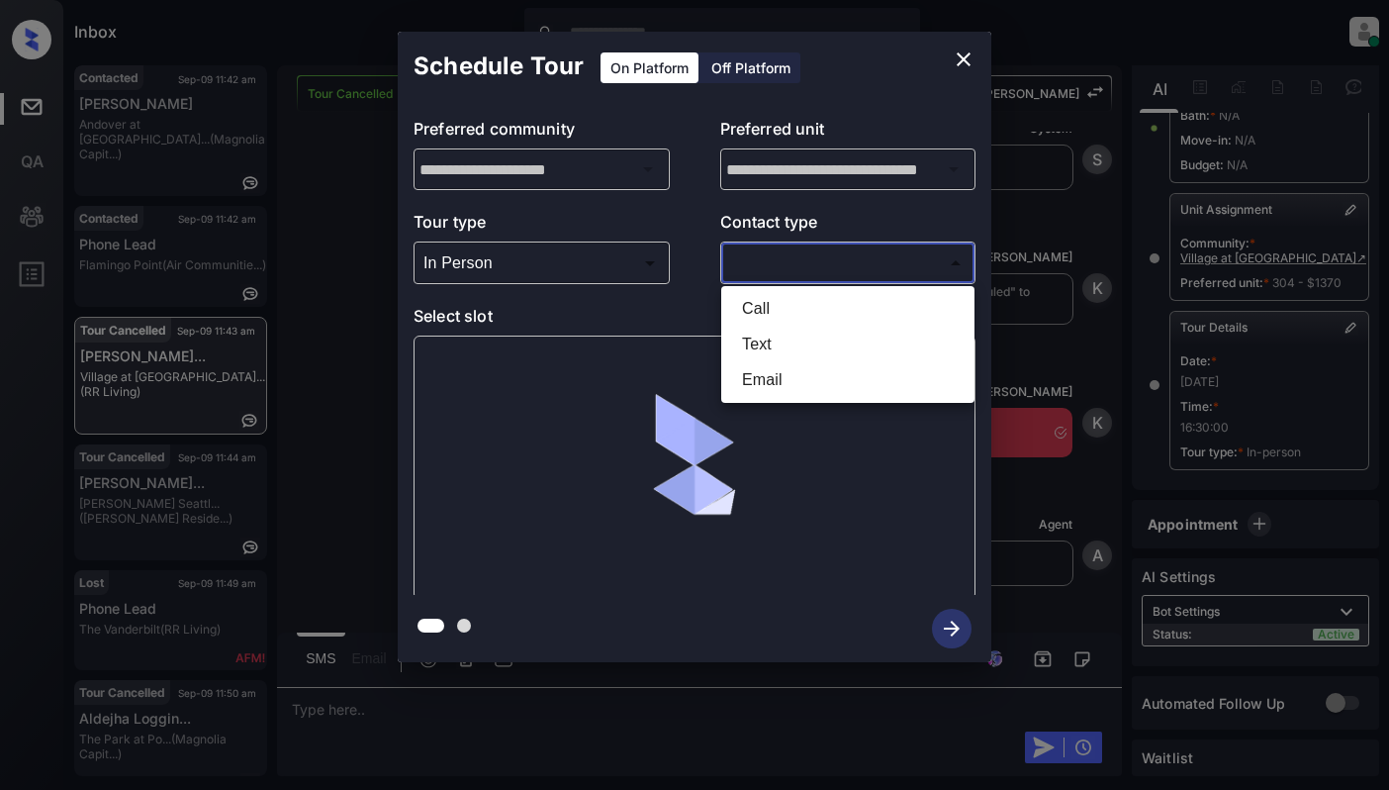
click at [928, 249] on body "Inbox Cynthia Montañez Online Set yourself offline Set yourself on break Profil…" at bounding box center [694, 395] width 1389 height 790
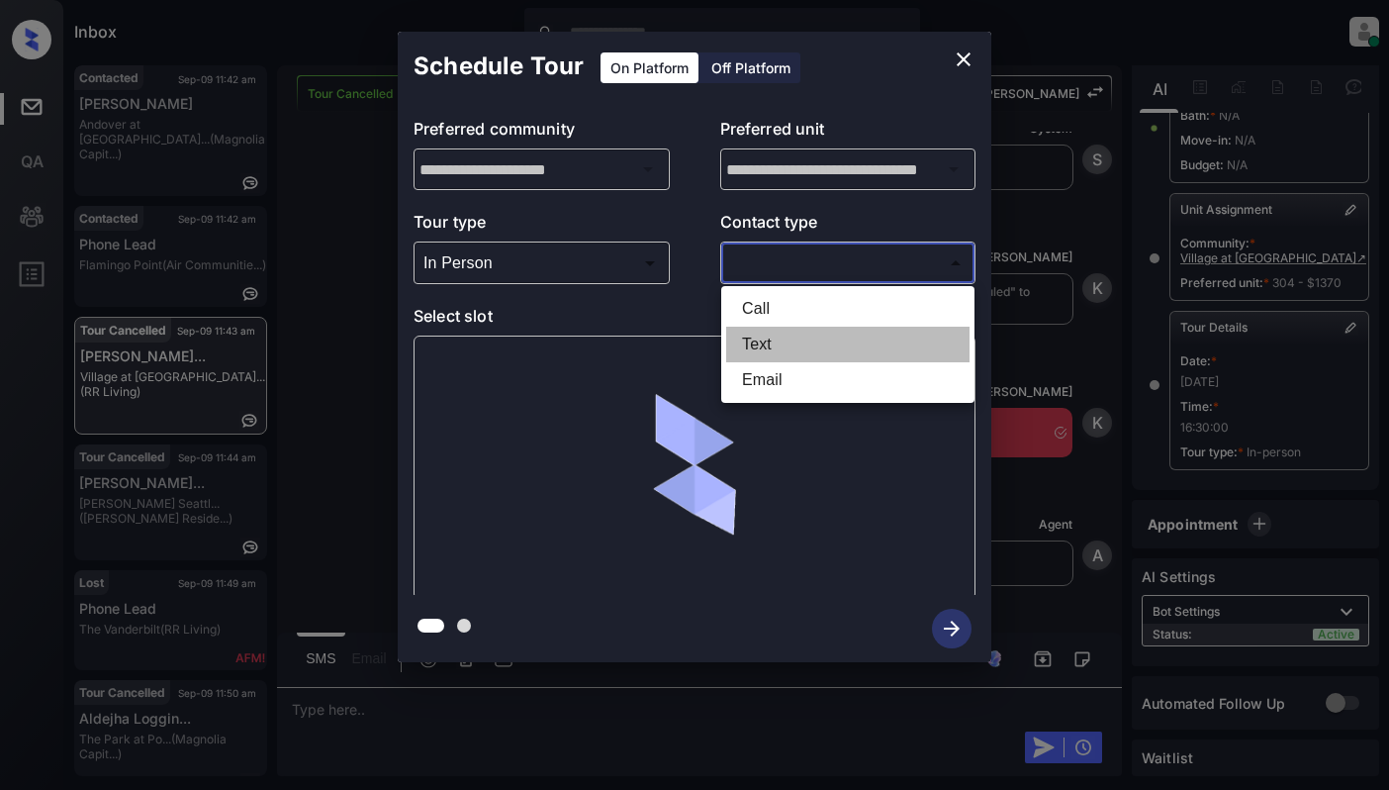
click at [746, 342] on li "Text" at bounding box center [847, 345] width 243 height 36
type input "****"
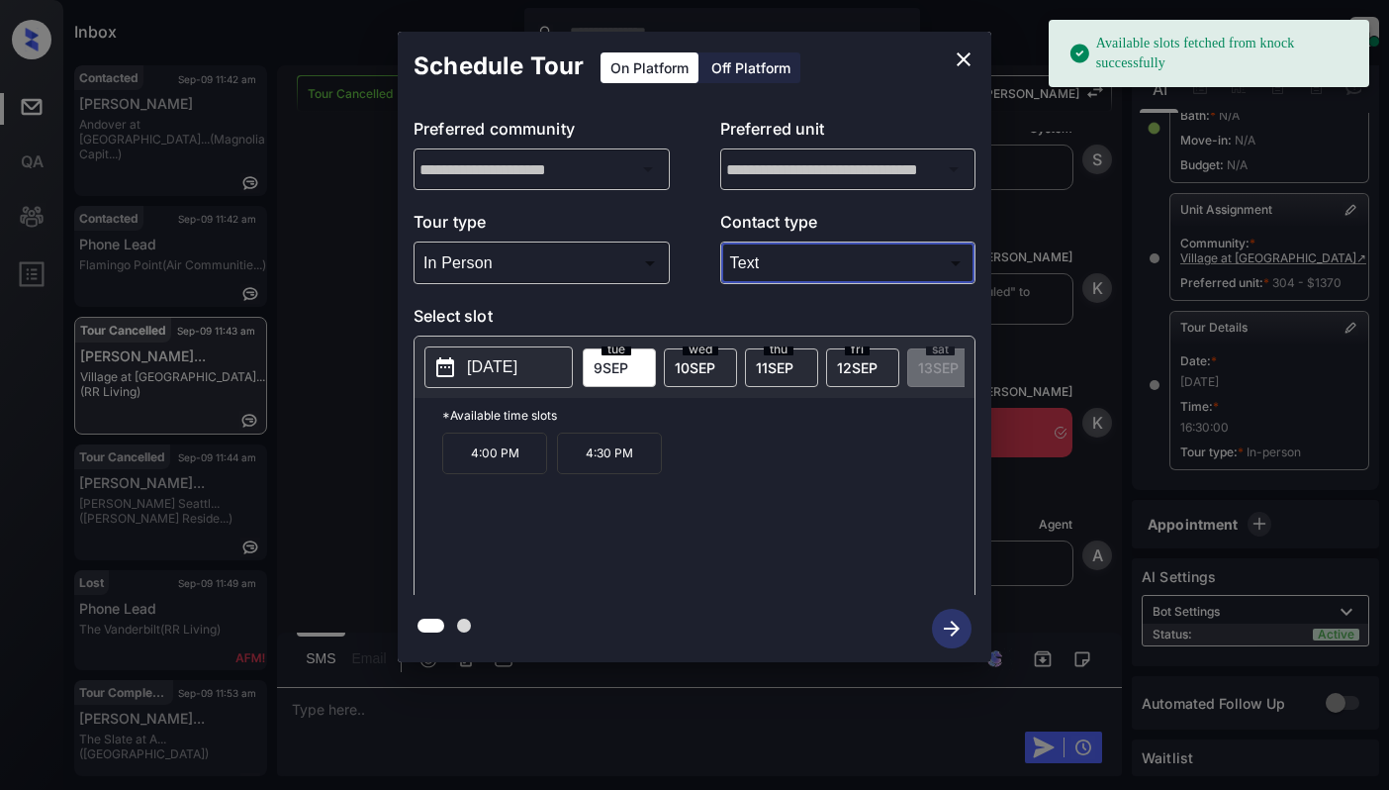
click at [495, 377] on p "[DATE]" at bounding box center [492, 367] width 50 height 24
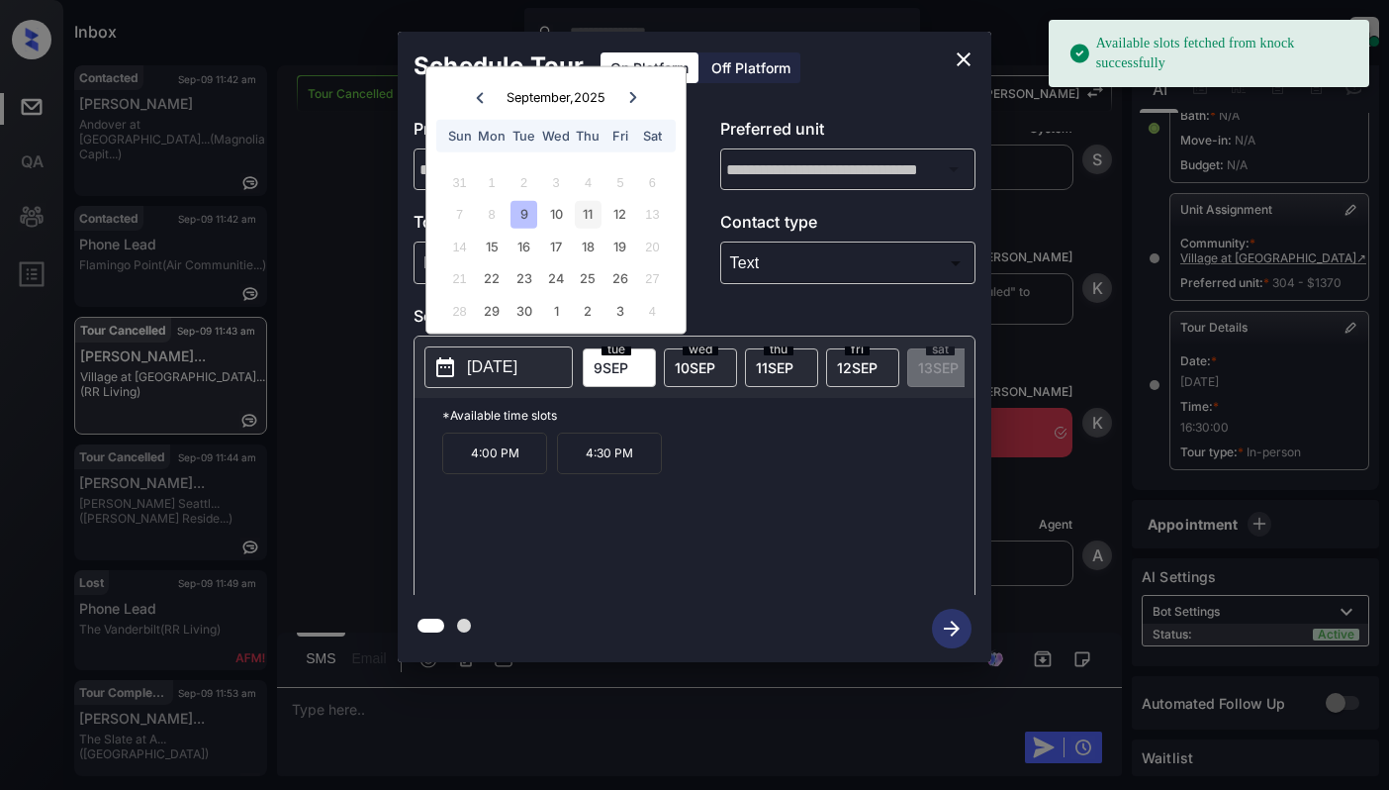
click at [580, 206] on div "11" at bounding box center [588, 214] width 27 height 27
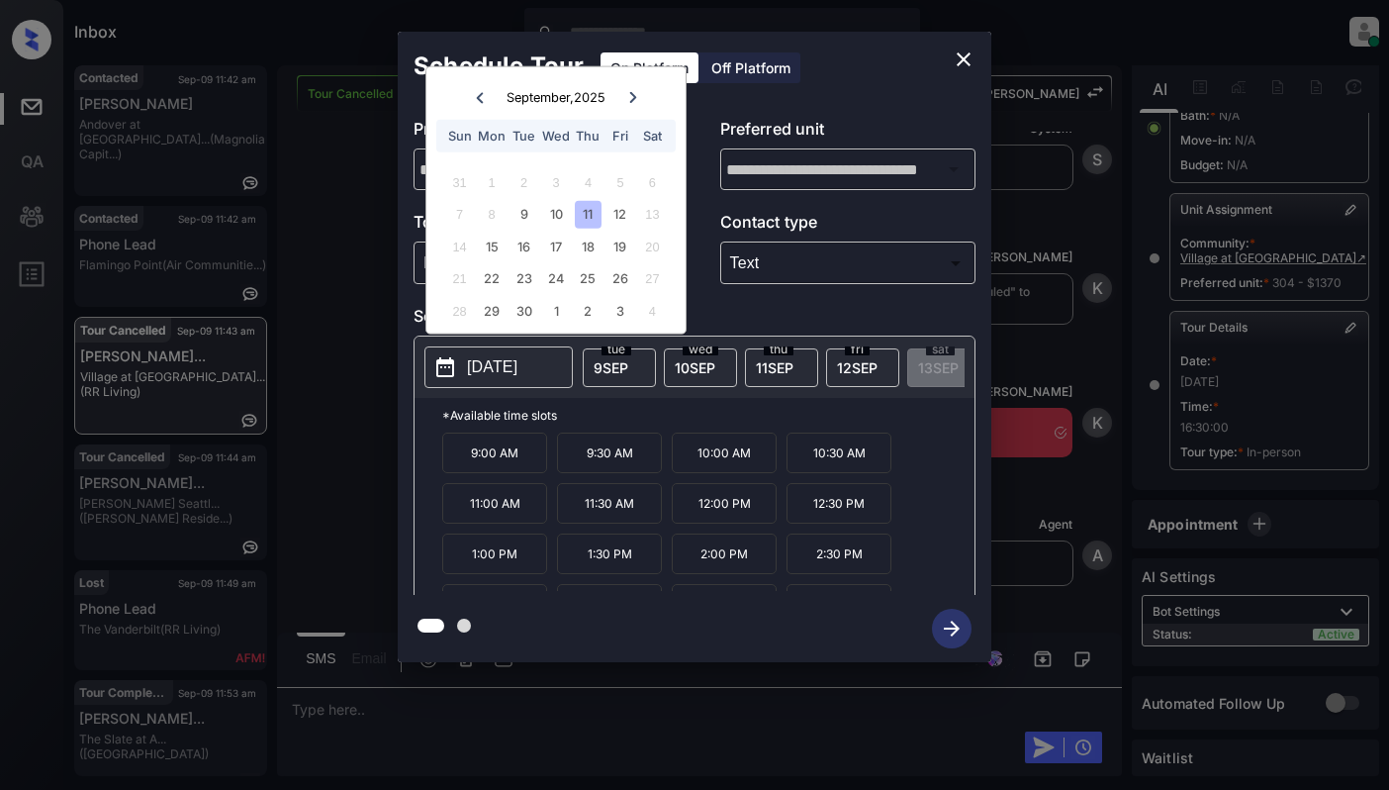
scroll to position [36, 0]
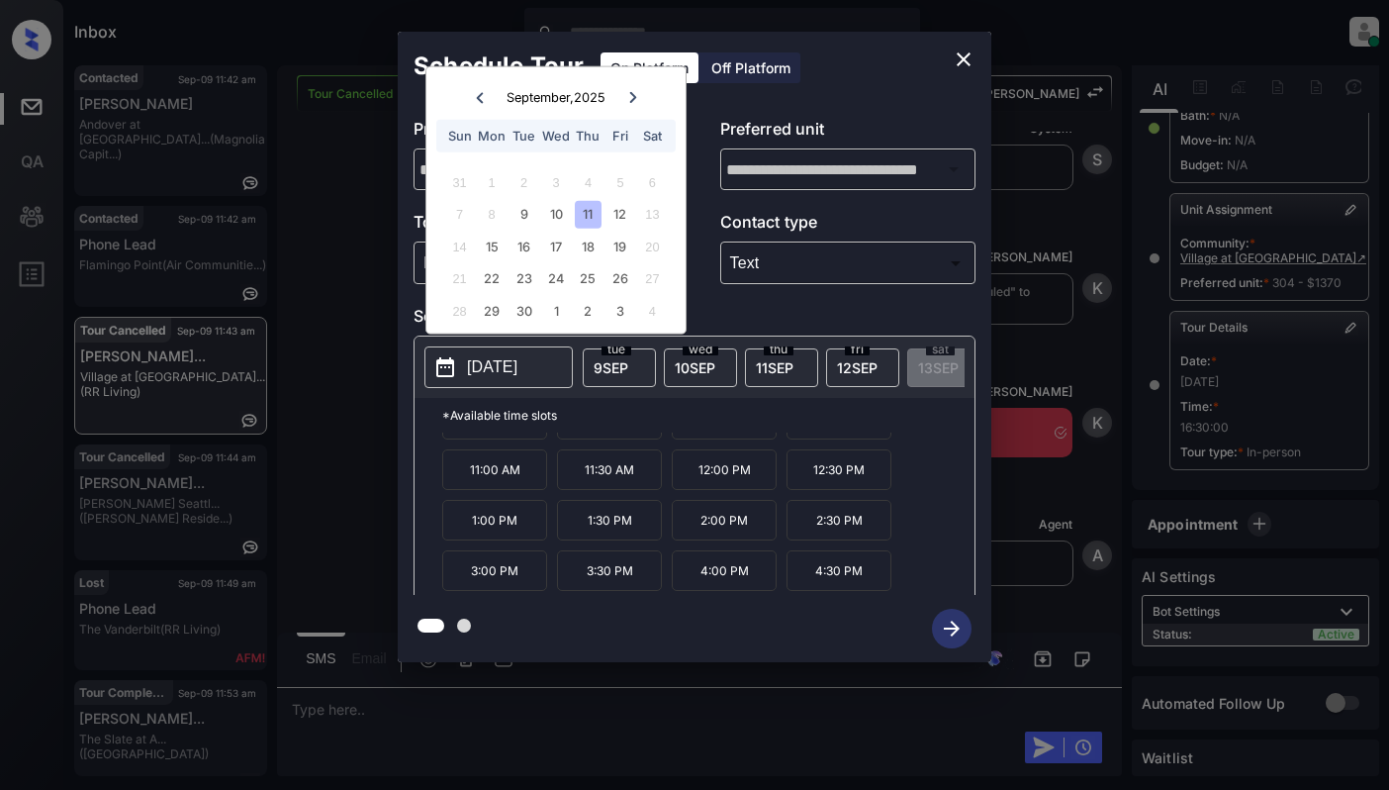
click at [718, 578] on p "4:00 PM" at bounding box center [724, 570] width 105 height 41
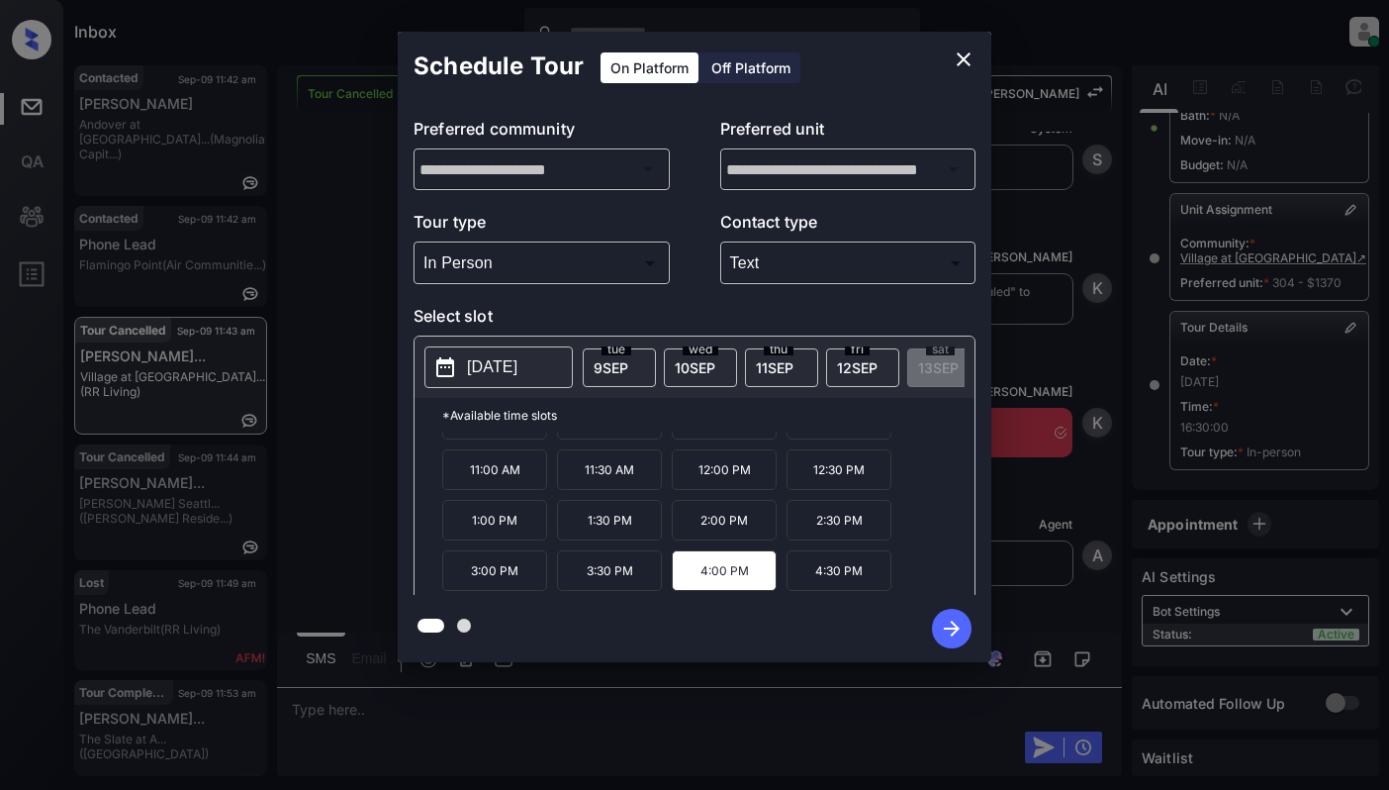
click at [943, 634] on icon "button" at bounding box center [952, 629] width 40 height 40
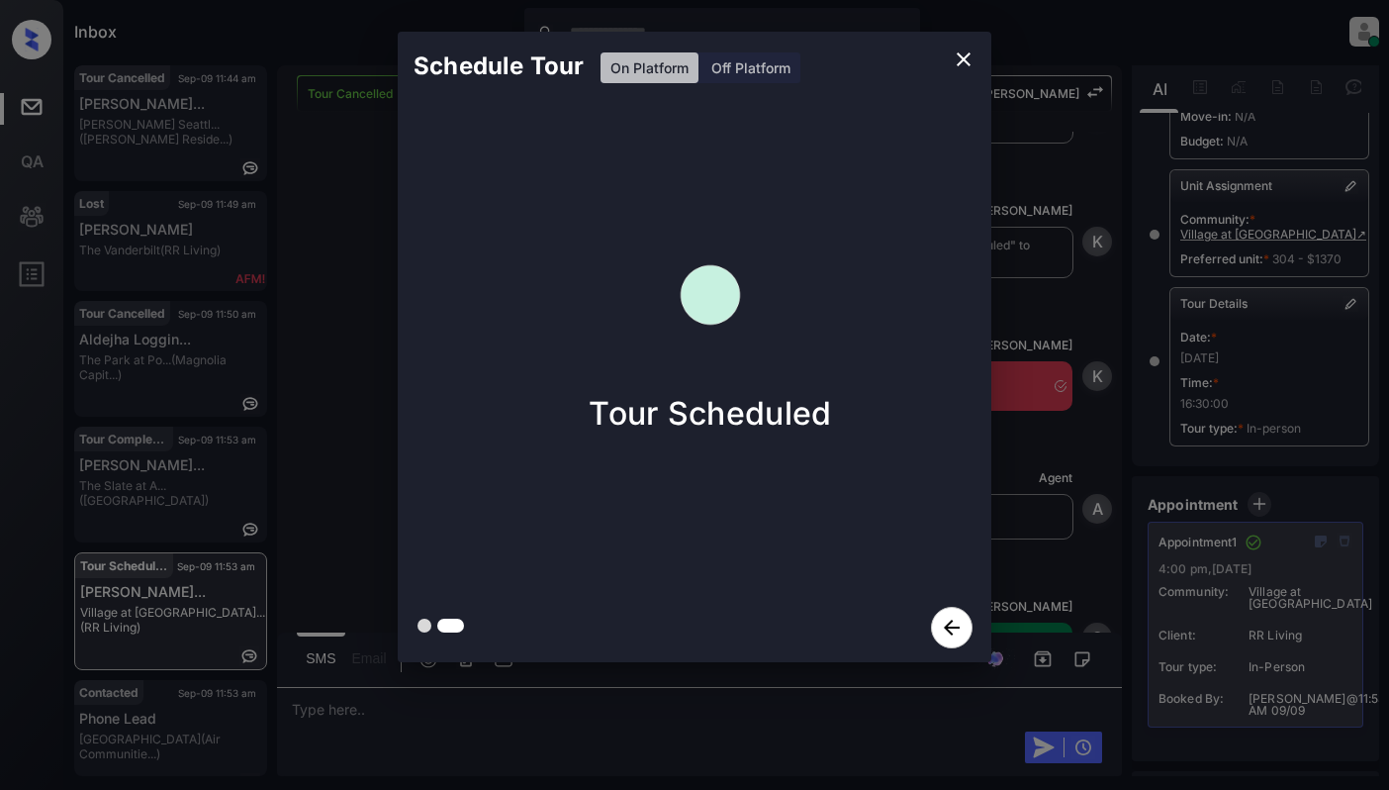
click at [967, 59] on icon "close" at bounding box center [964, 59] width 24 height 24
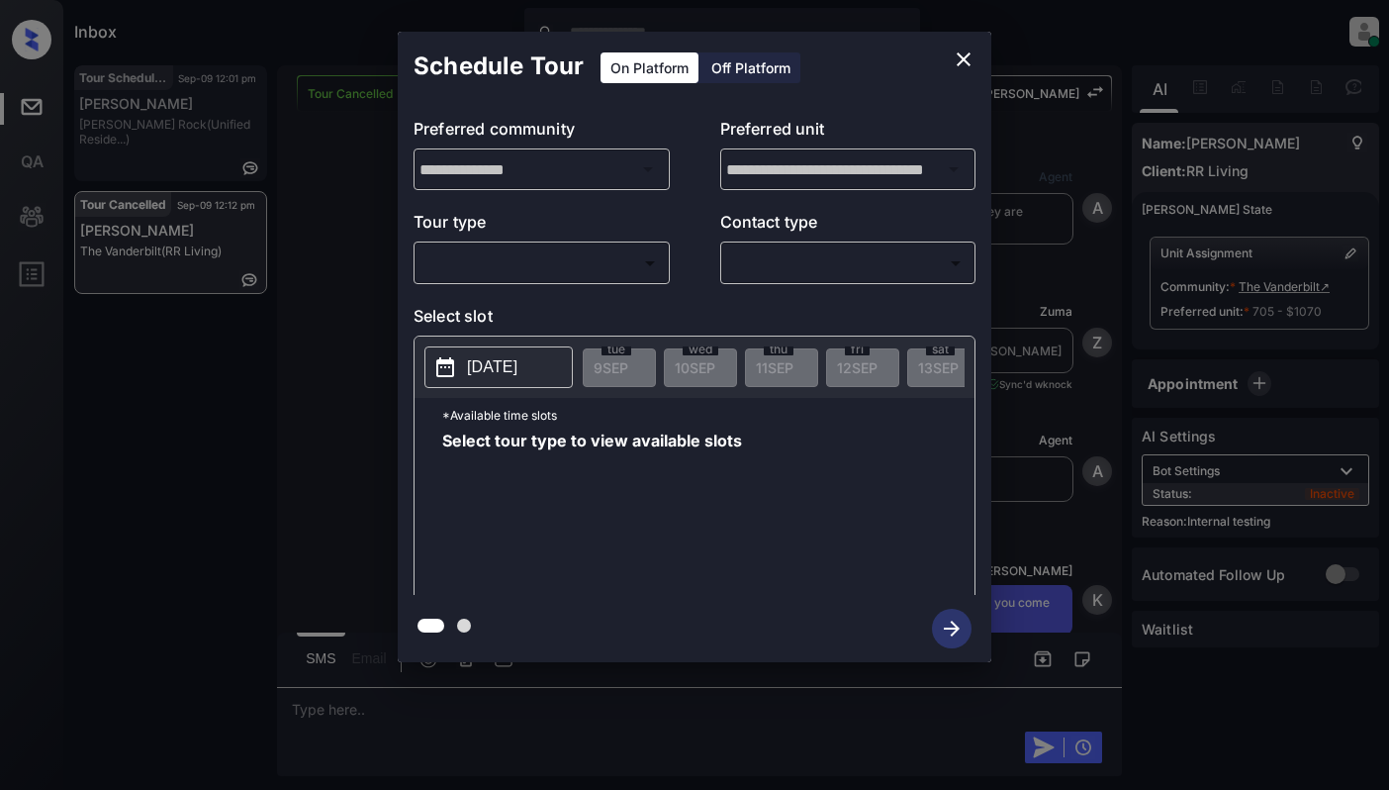
scroll to position [9807, 0]
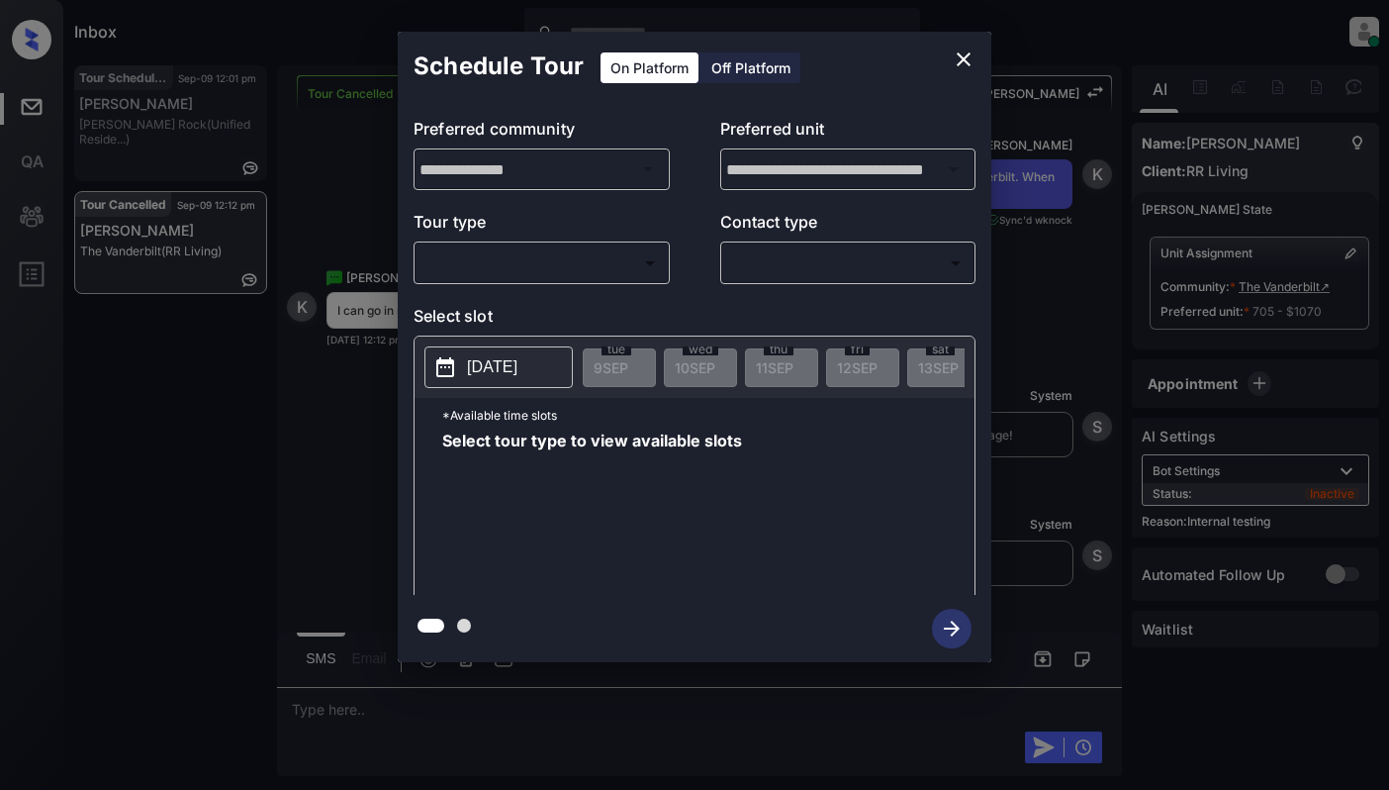
click at [495, 255] on body "Inbox [PERSON_NAME] Online Set yourself offline Set yourself on break Profile S…" at bounding box center [694, 395] width 1389 height 790
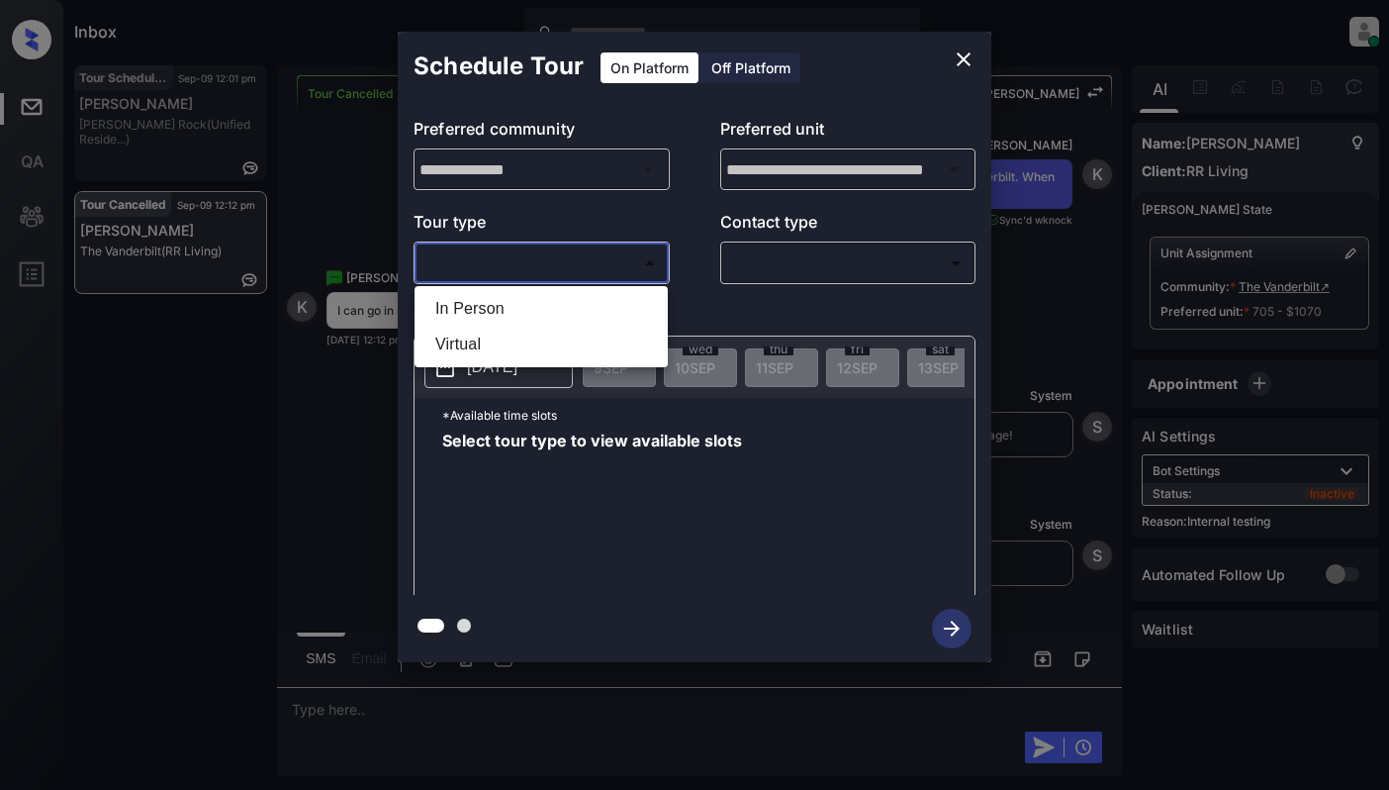
click at [471, 315] on li "In Person" at bounding box center [541, 309] width 243 height 36
type input "********"
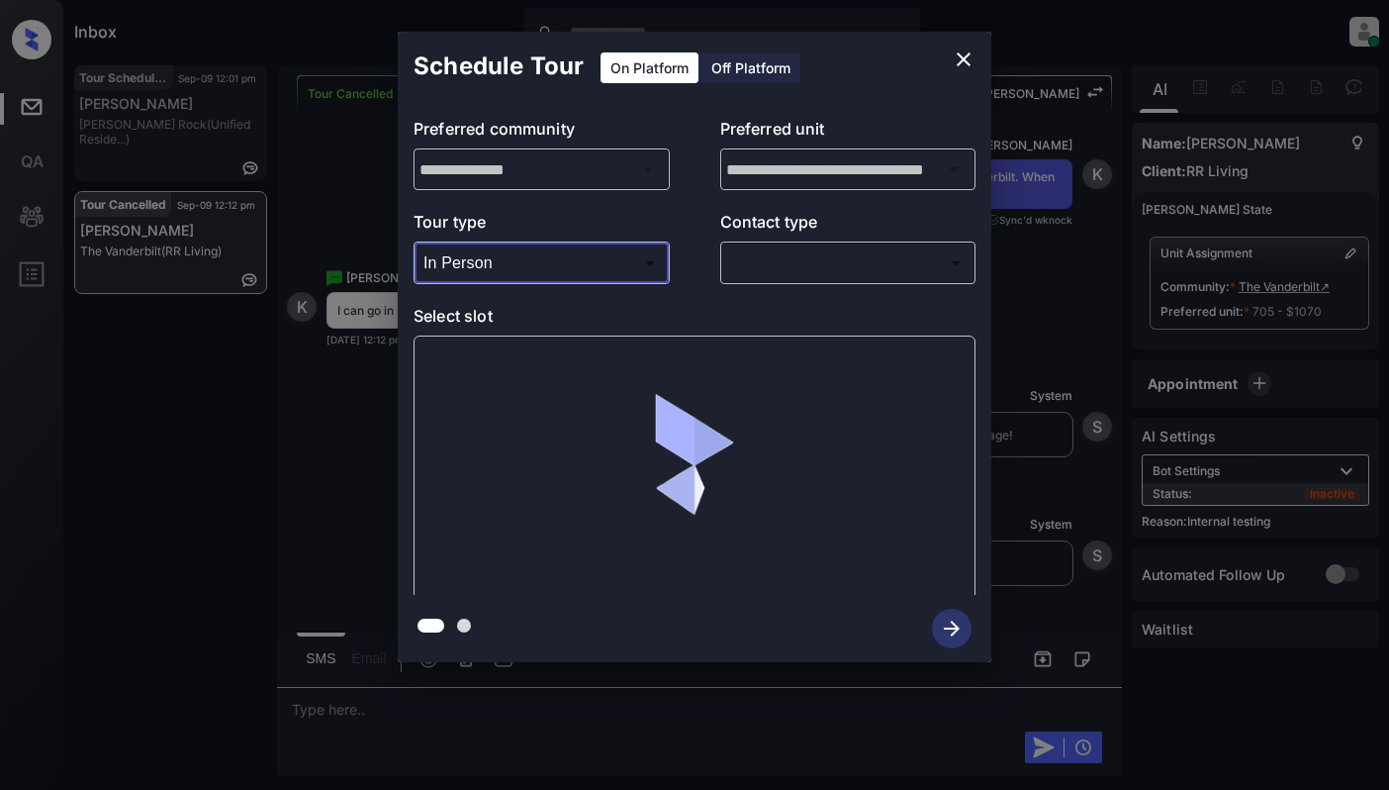
click at [752, 290] on div "**********" at bounding box center [695, 348] width 594 height 494
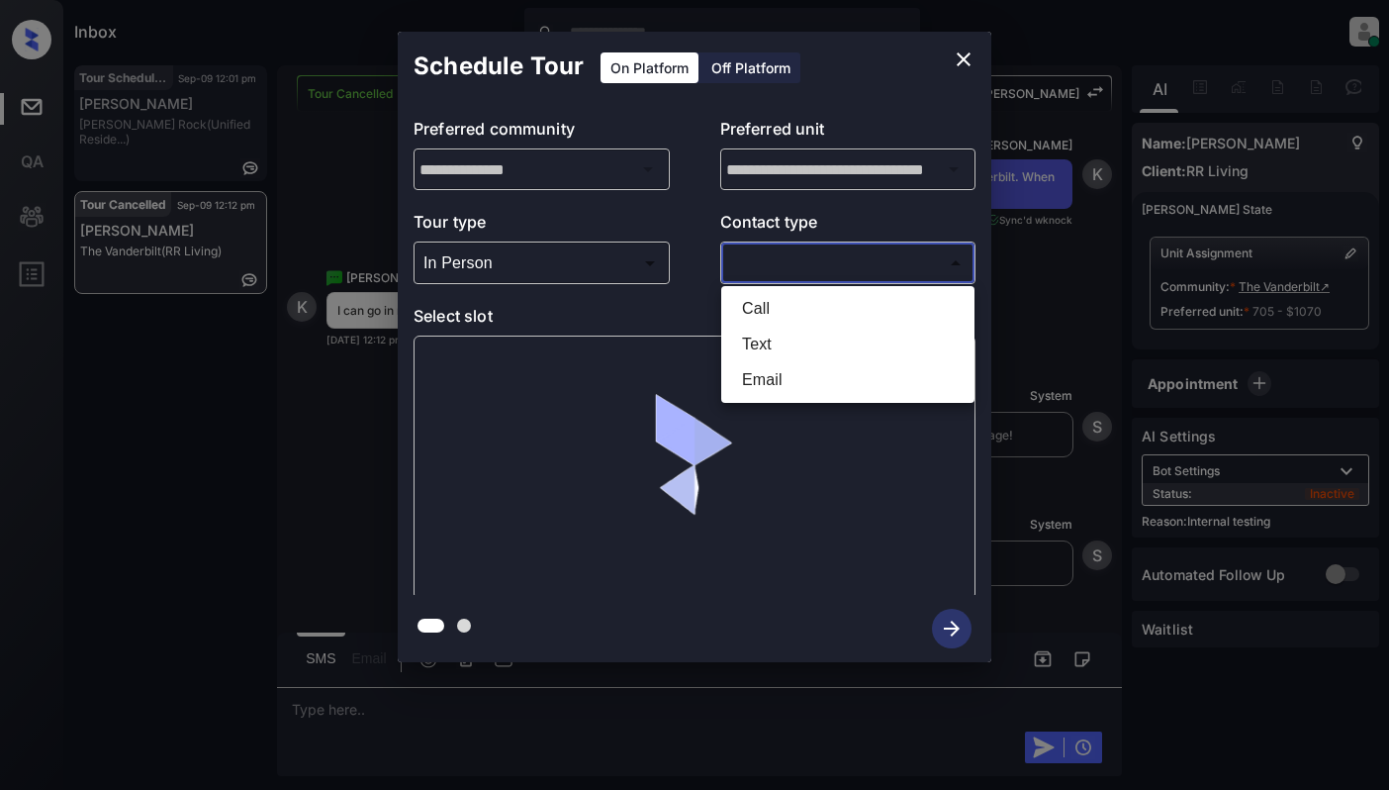
click at [753, 273] on body "Inbox [PERSON_NAME] Online Set yourself offline Set yourself on break Profile S…" at bounding box center [694, 395] width 1389 height 790
click at [736, 332] on li "Text" at bounding box center [847, 345] width 243 height 36
type input "****"
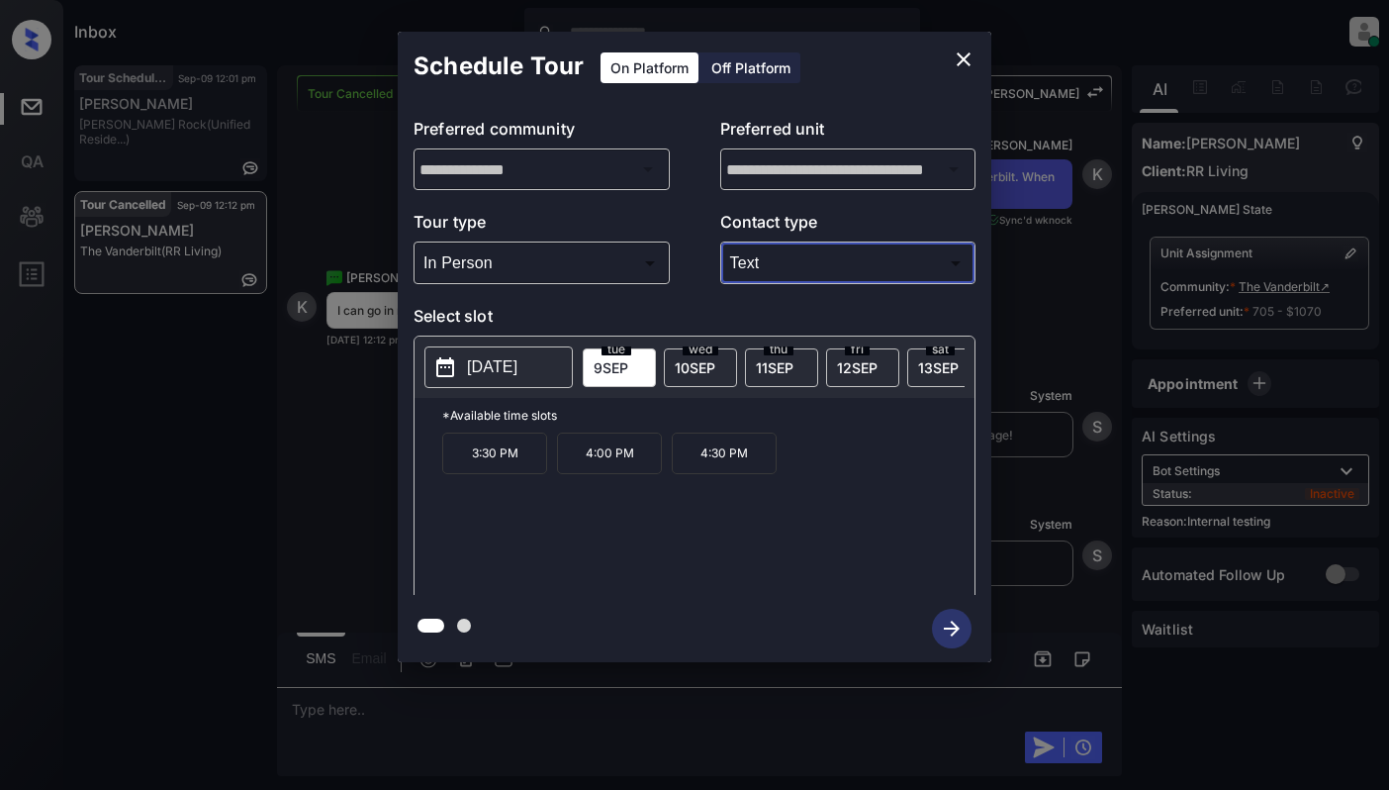
click at [970, 57] on icon "close" at bounding box center [964, 59] width 24 height 24
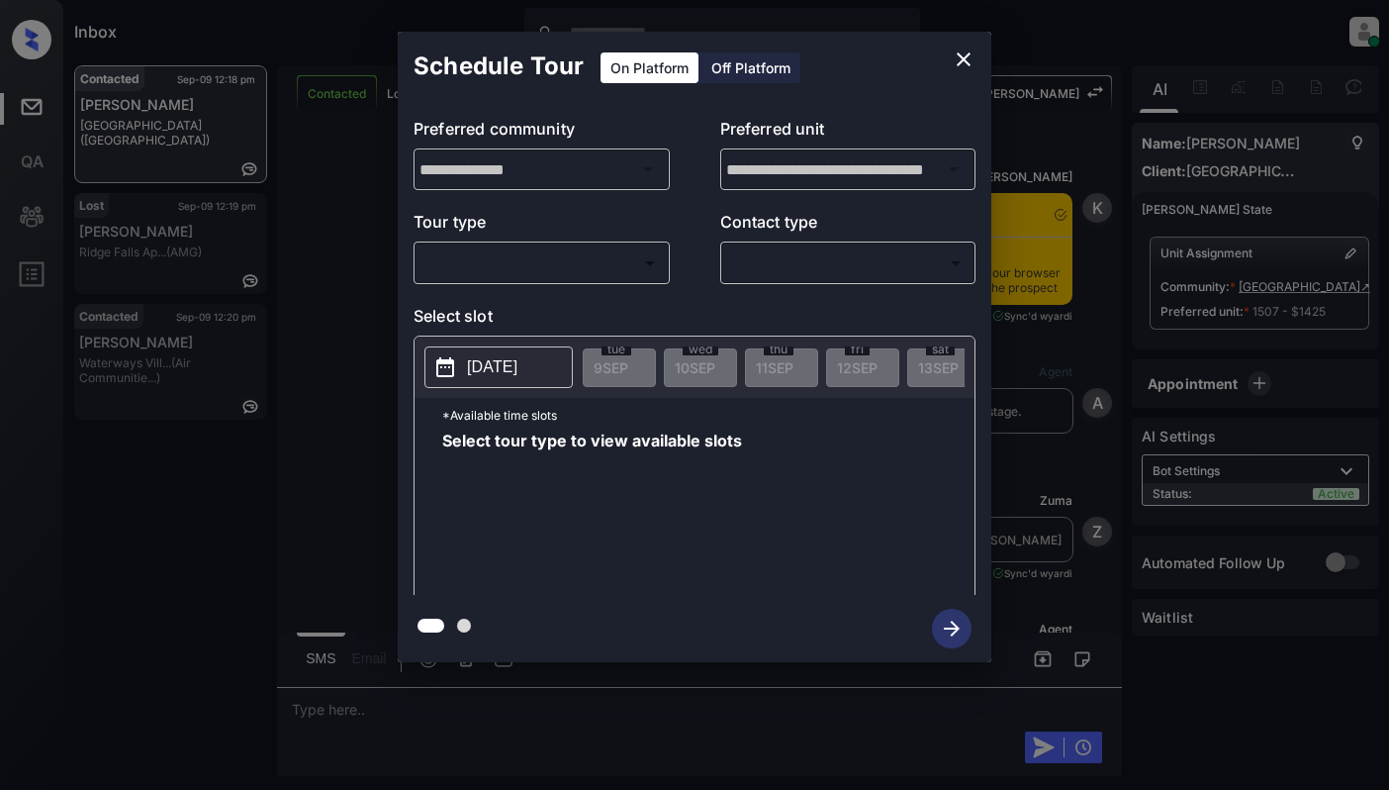
scroll to position [3259, 0]
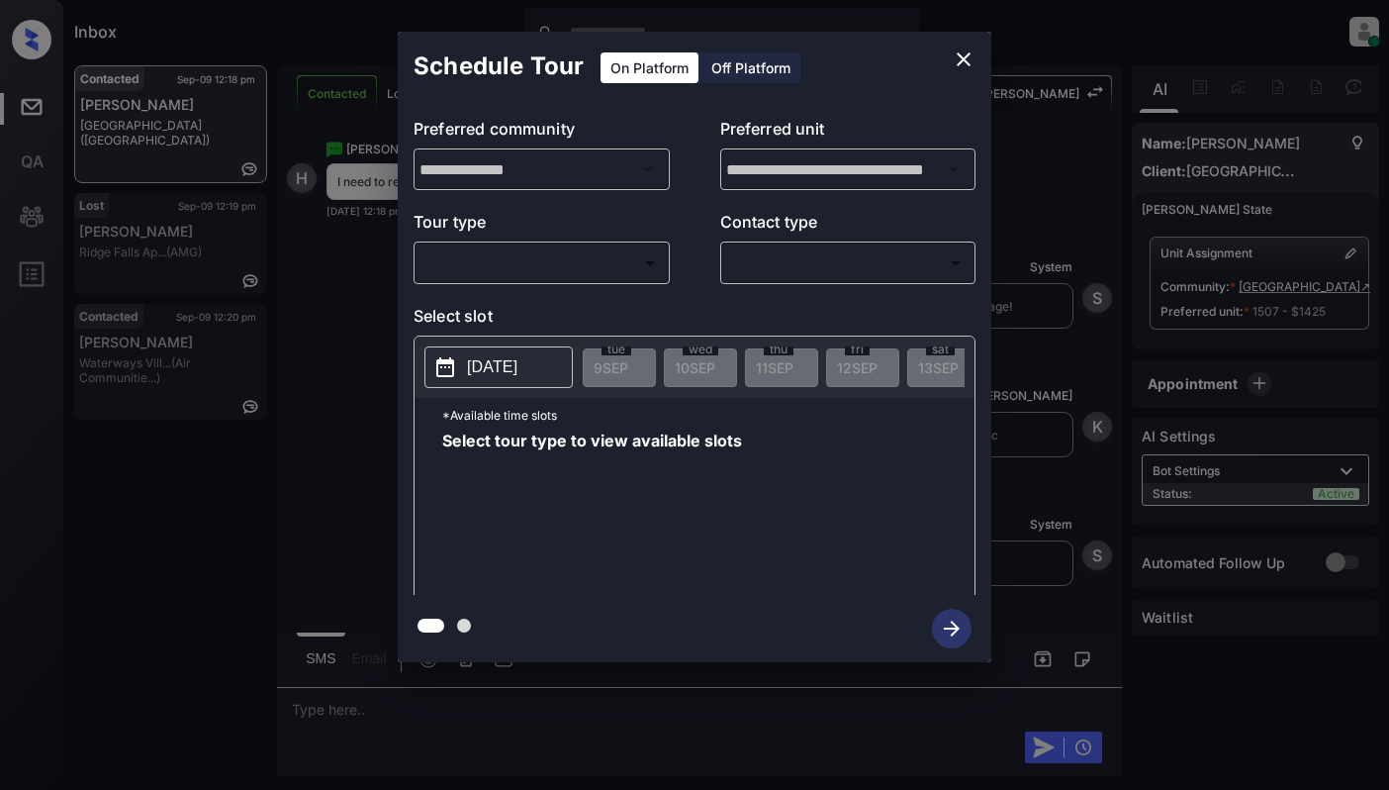
click at [476, 253] on body "Inbox [PERSON_NAME] Online Set yourself offline Set yourself on break Profile S…" at bounding box center [694, 395] width 1389 height 790
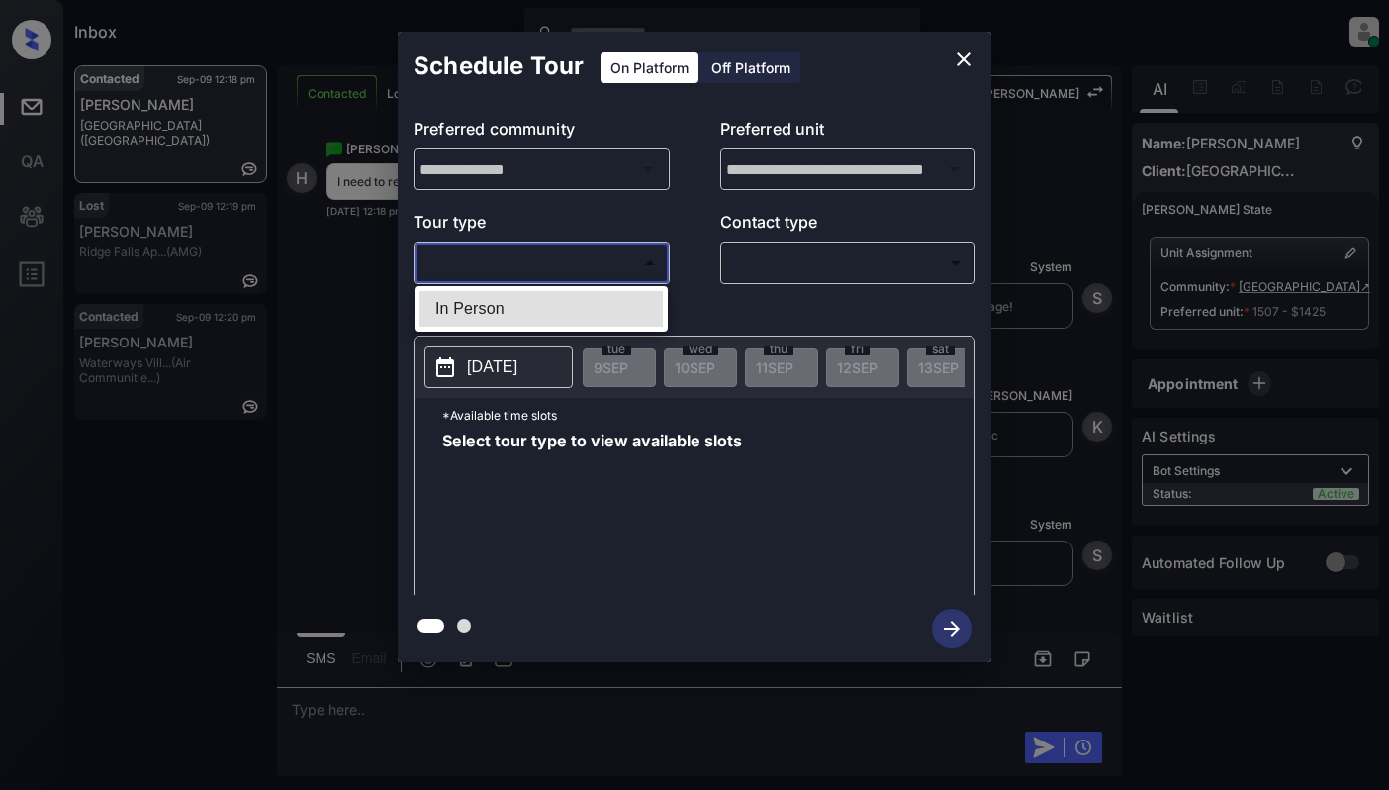
click at [483, 298] on li "In Person" at bounding box center [541, 309] width 243 height 36
type input "********"
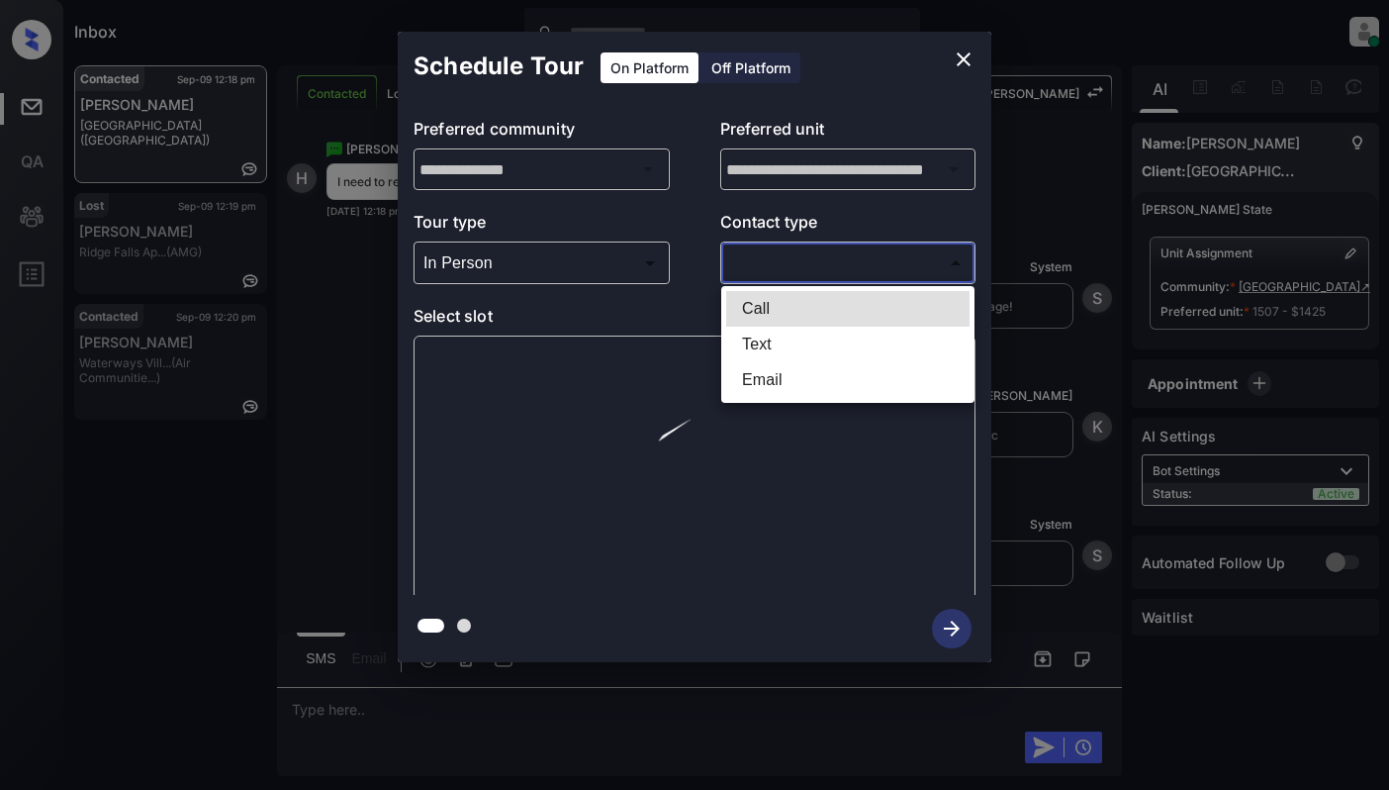
click at [835, 275] on body "Inbox Cynthia Montañez Online Set yourself offline Set yourself on break Profil…" at bounding box center [694, 395] width 1389 height 790
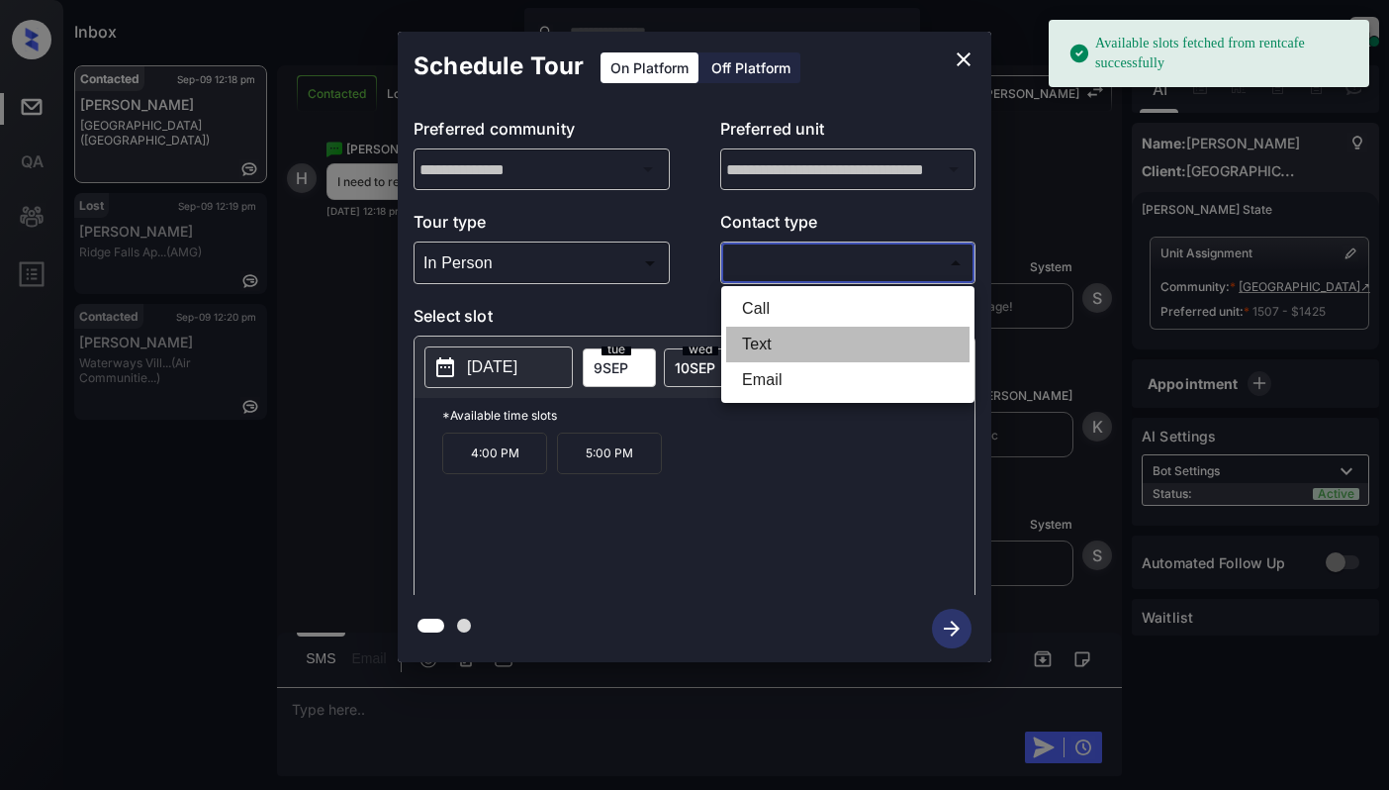
click at [753, 342] on li "Text" at bounding box center [847, 345] width 243 height 36
type input "****"
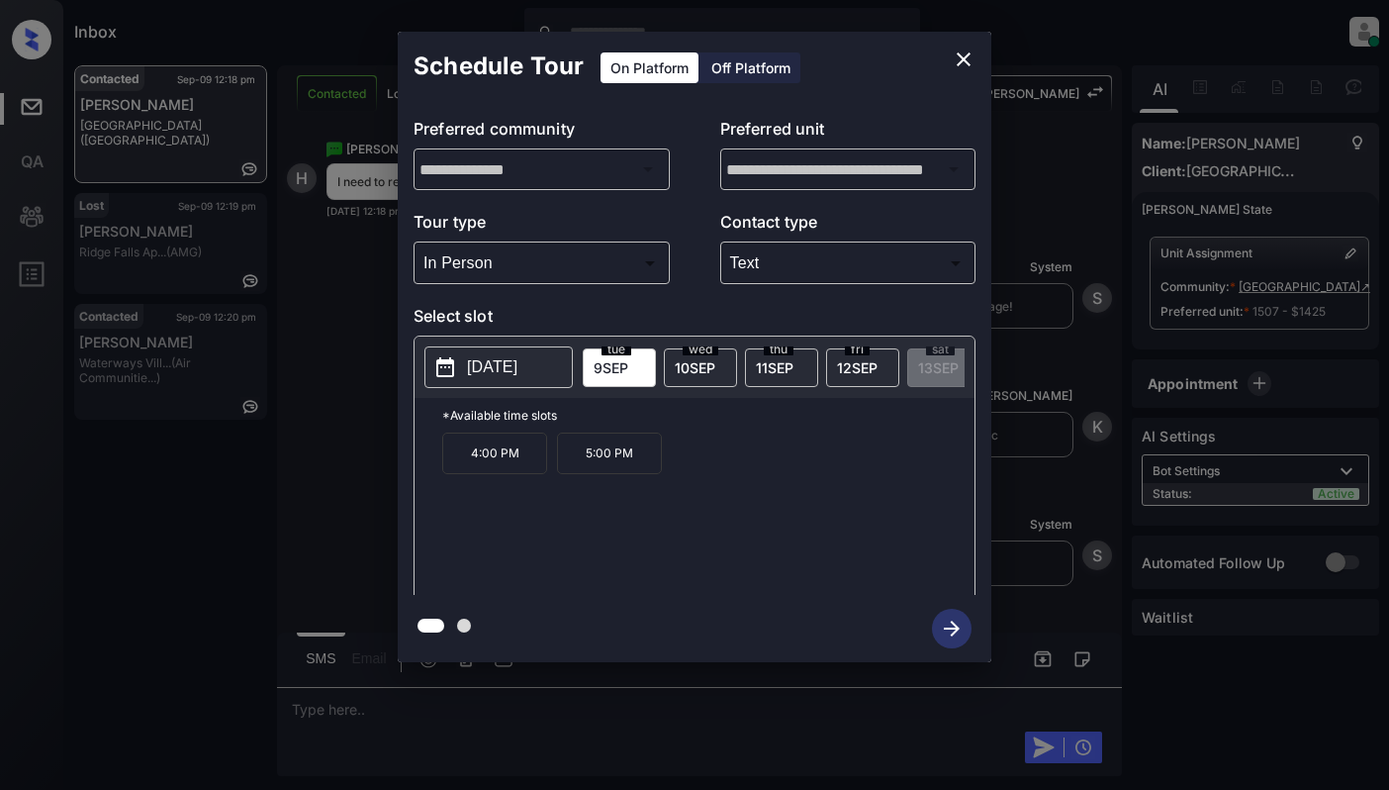
click at [484, 358] on p "[DATE]" at bounding box center [492, 367] width 50 height 24
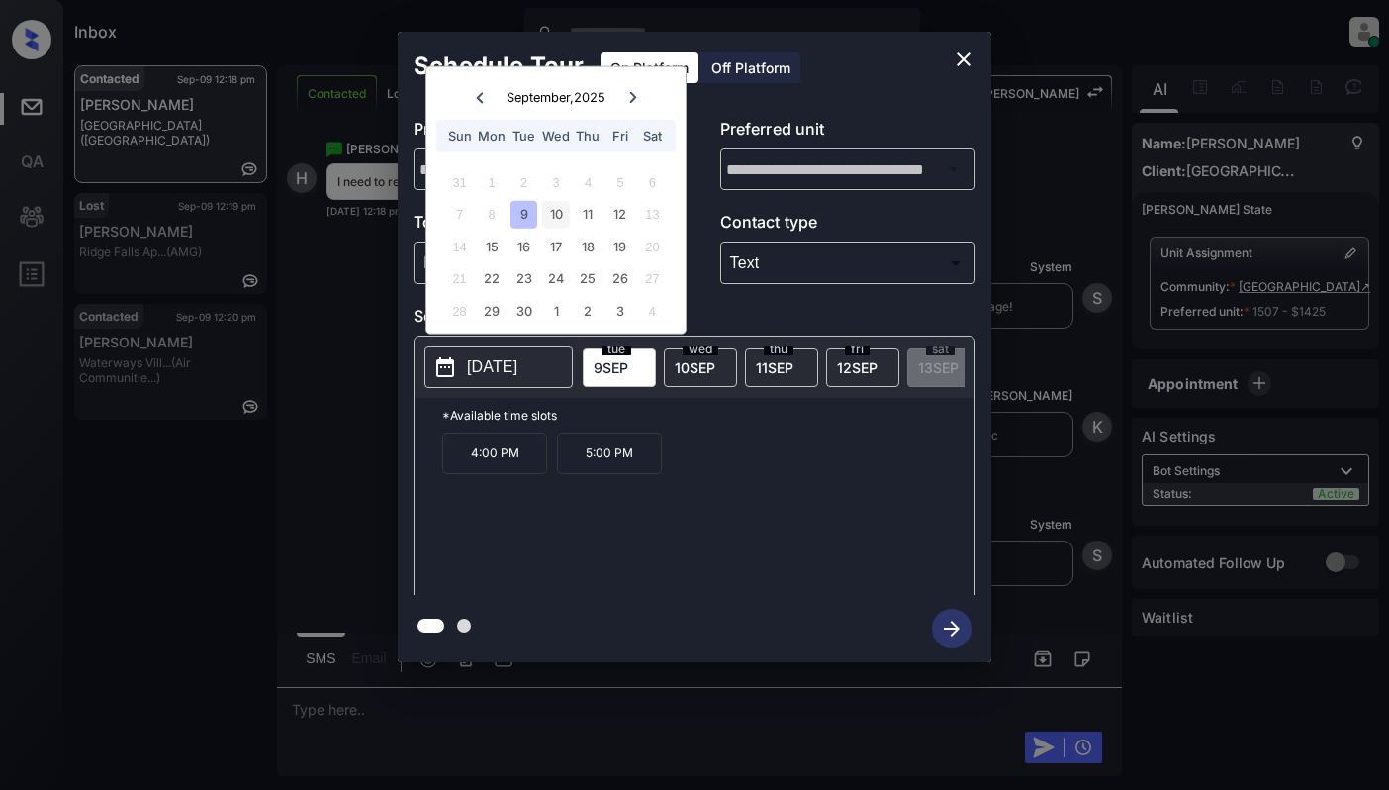
click at [547, 219] on div "10" at bounding box center [555, 214] width 27 height 27
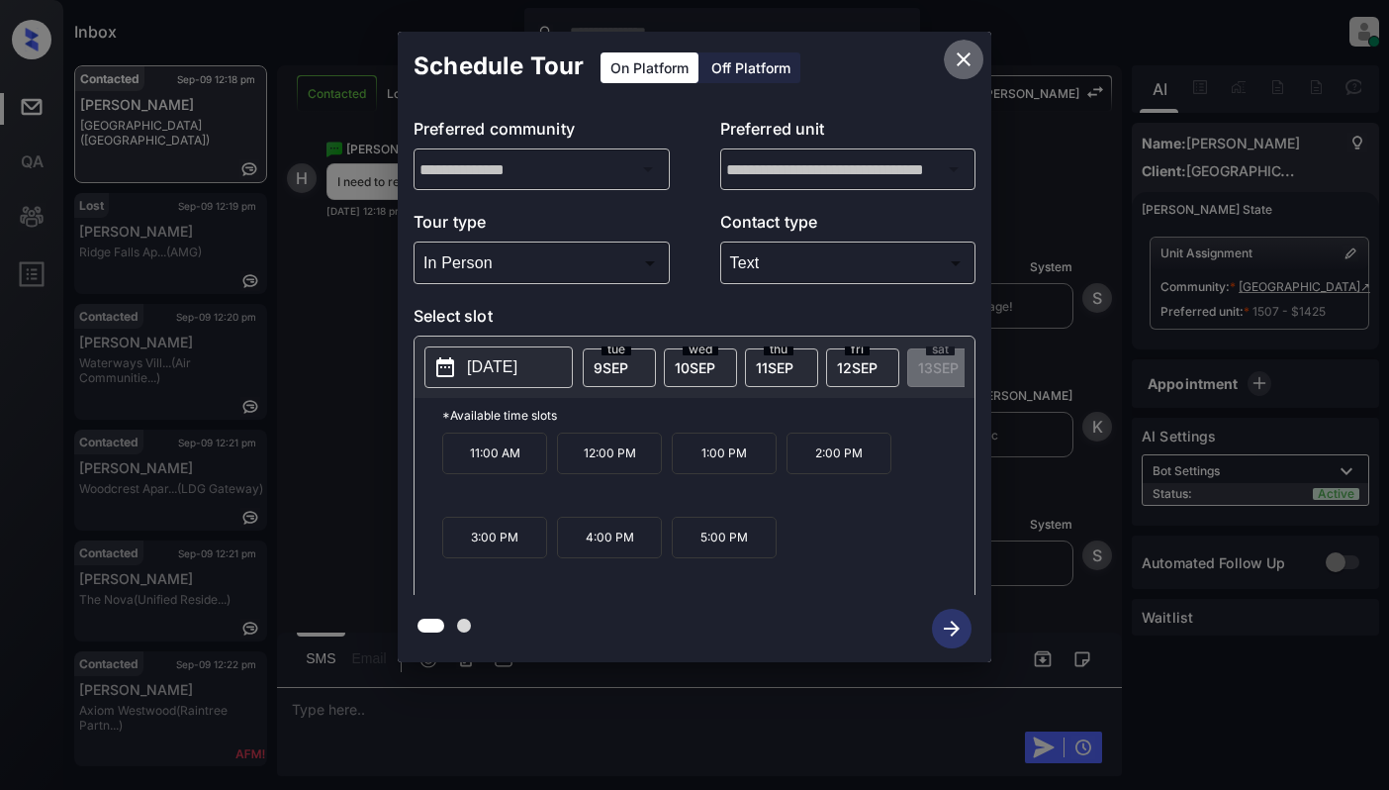
click at [948, 56] on button "close" at bounding box center [964, 60] width 40 height 40
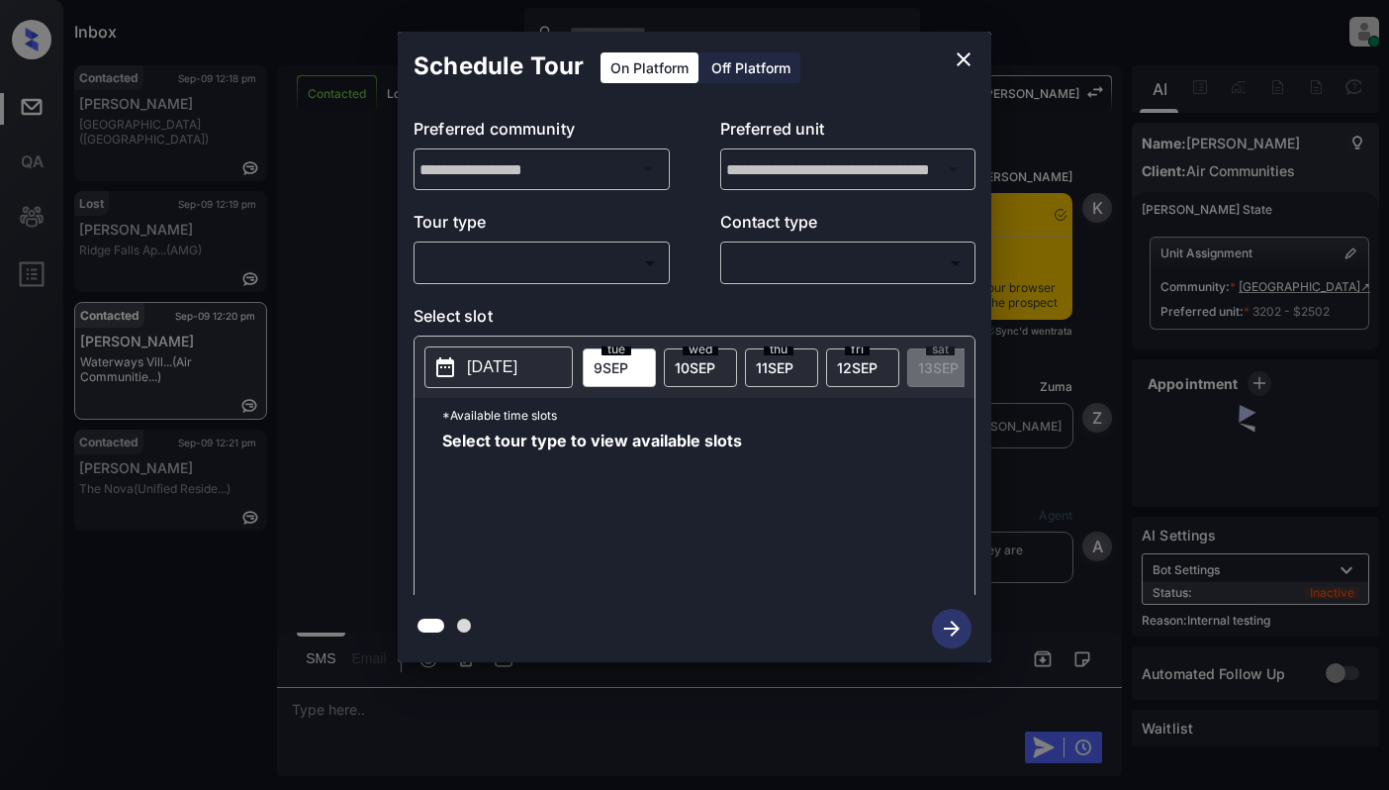
scroll to position [5855, 0]
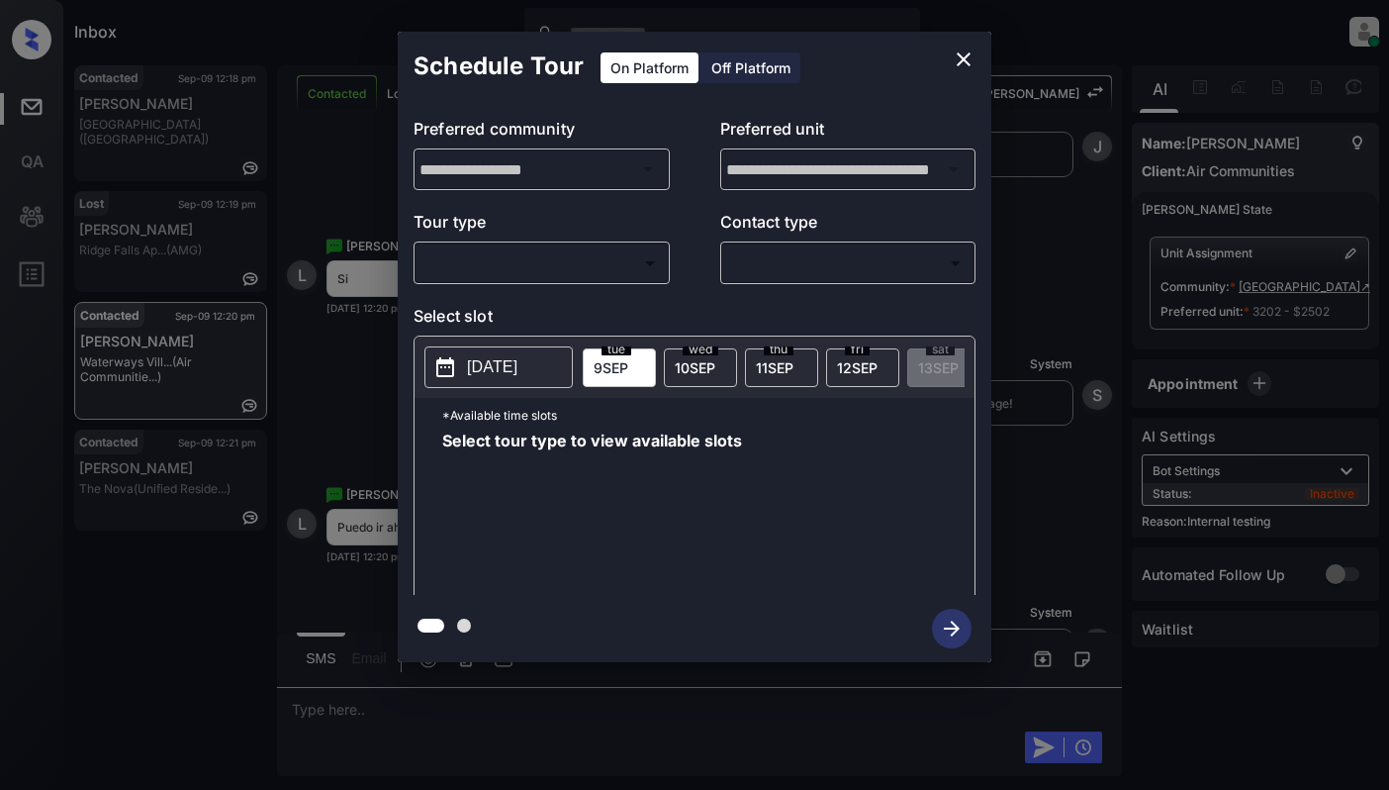
click at [538, 253] on body "Inbox [PERSON_NAME] Online Set yourself offline Set yourself on break Profile S…" at bounding box center [694, 395] width 1389 height 790
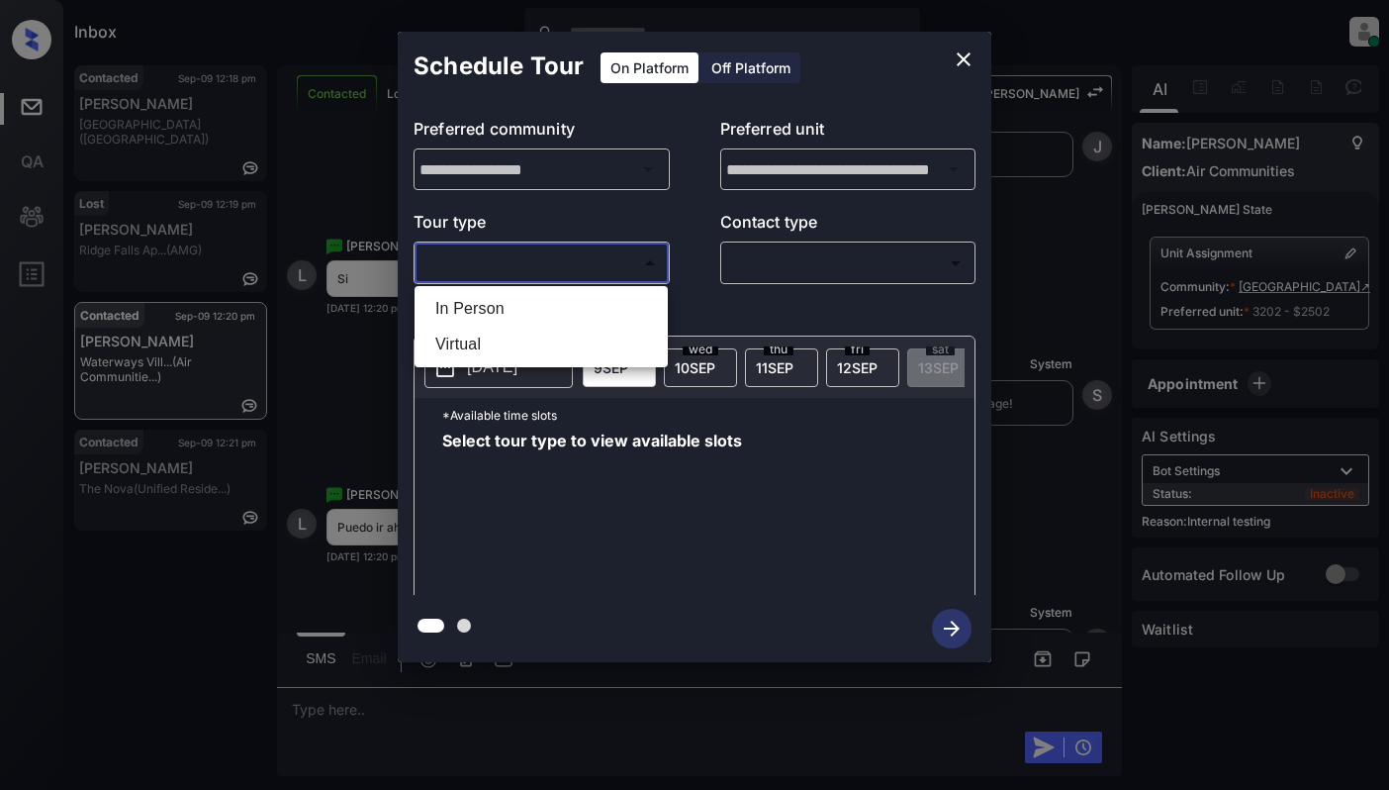
click at [547, 298] on li "In Person" at bounding box center [541, 309] width 243 height 36
type input "********"
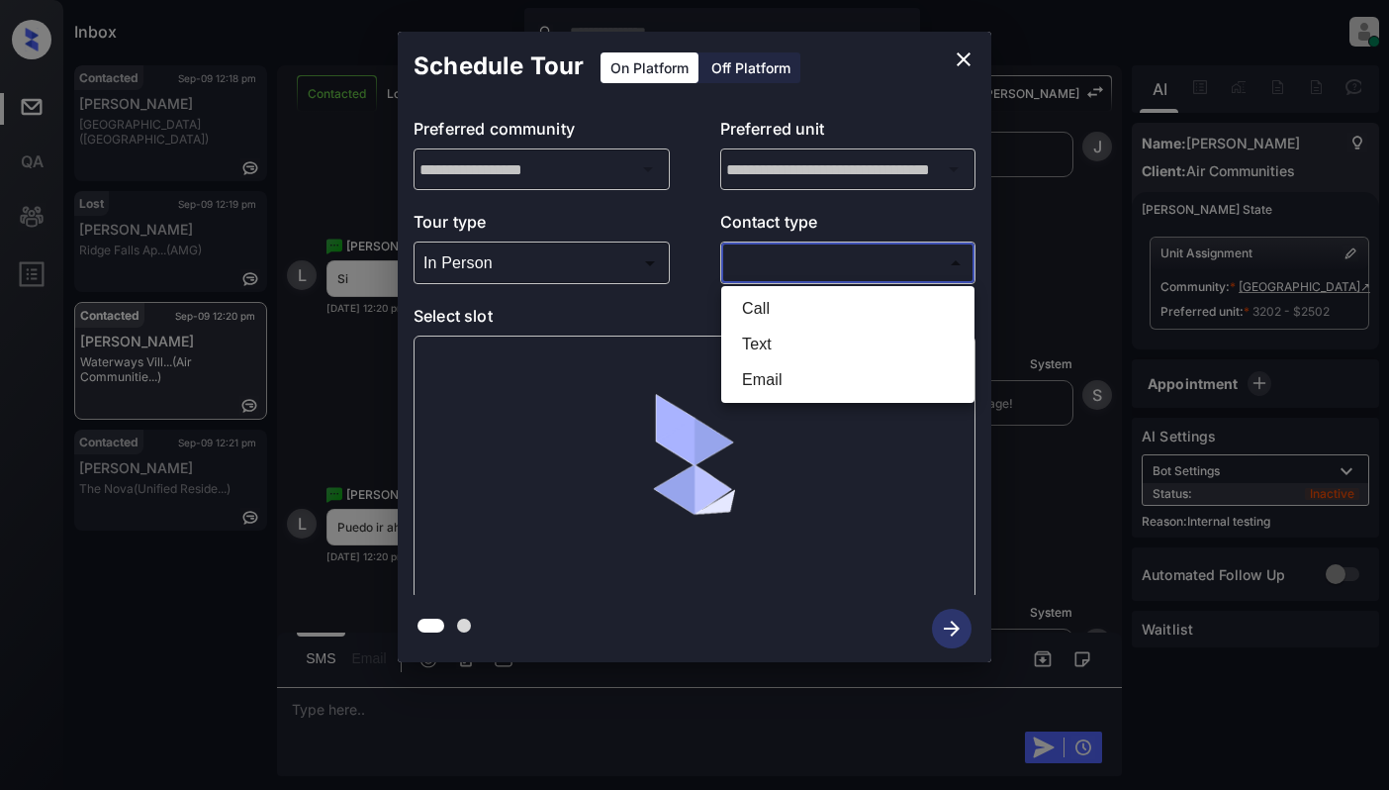
click at [860, 250] on body "Inbox [PERSON_NAME] Online Set yourself offline Set yourself on break Profile S…" at bounding box center [694, 395] width 1389 height 790
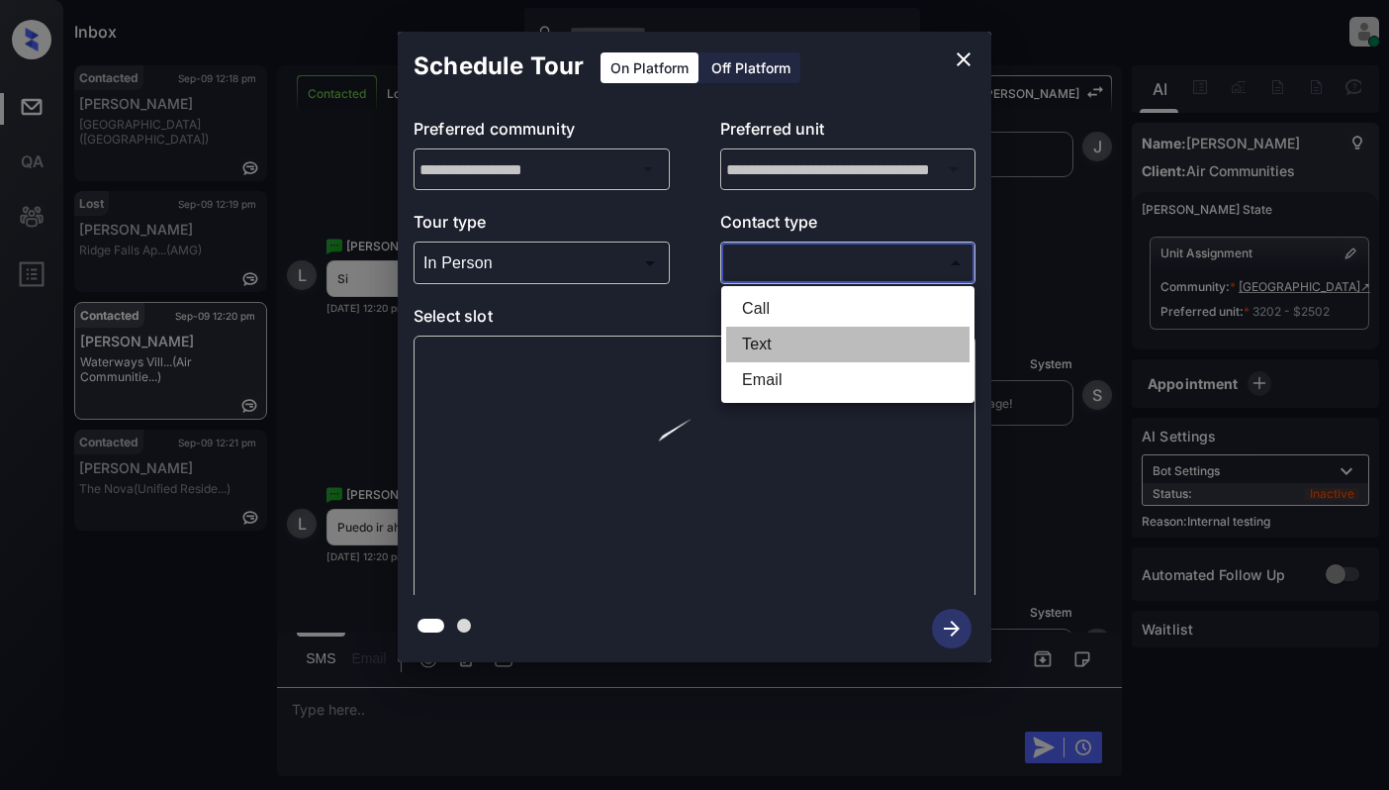
drag, startPoint x: 794, startPoint y: 344, endPoint x: 776, endPoint y: 345, distance: 17.8
click at [794, 345] on li "Text" at bounding box center [847, 345] width 243 height 36
type input "****"
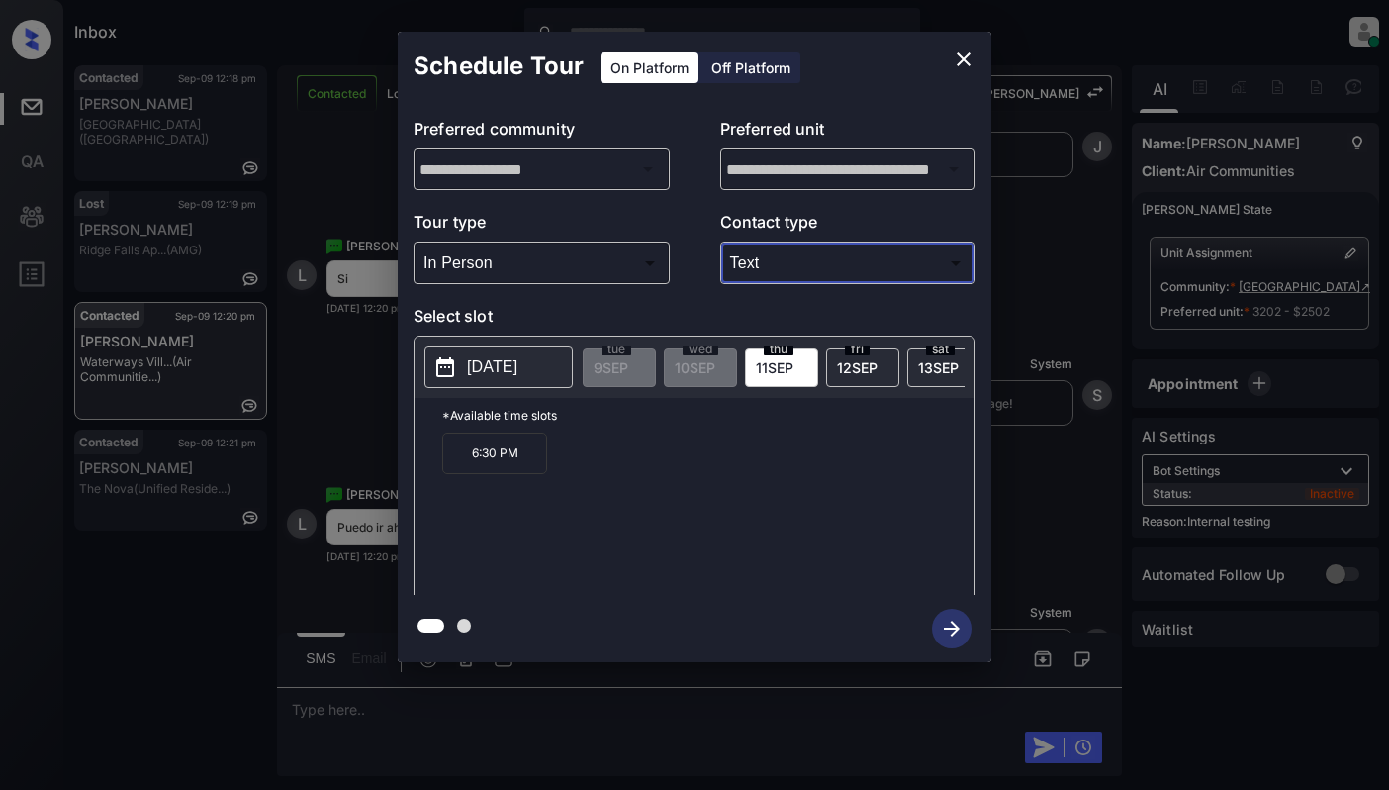
click at [964, 49] on icon "close" at bounding box center [964, 59] width 24 height 24
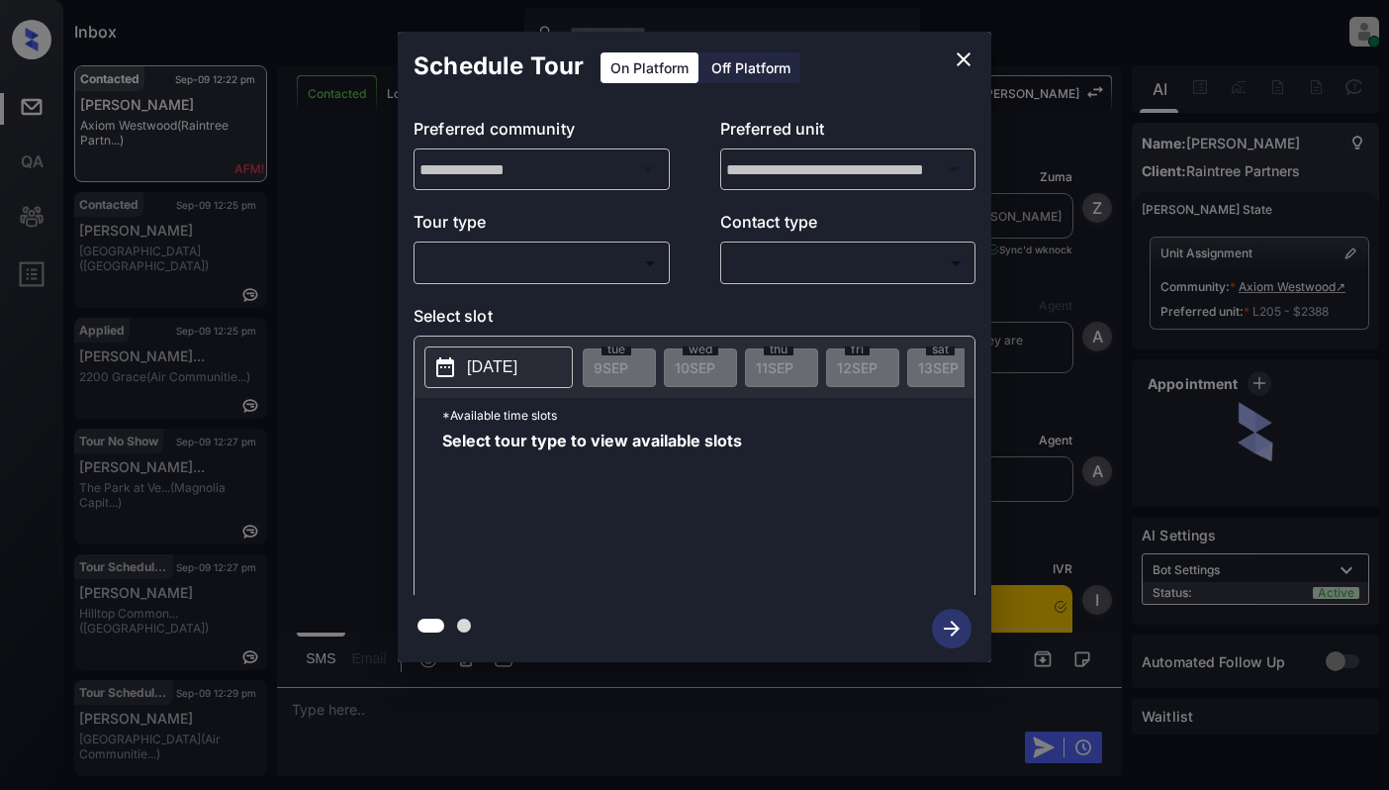
click at [535, 271] on body "Inbox [PERSON_NAME] Online Set yourself offline Set yourself on break Profile S…" at bounding box center [694, 395] width 1389 height 790
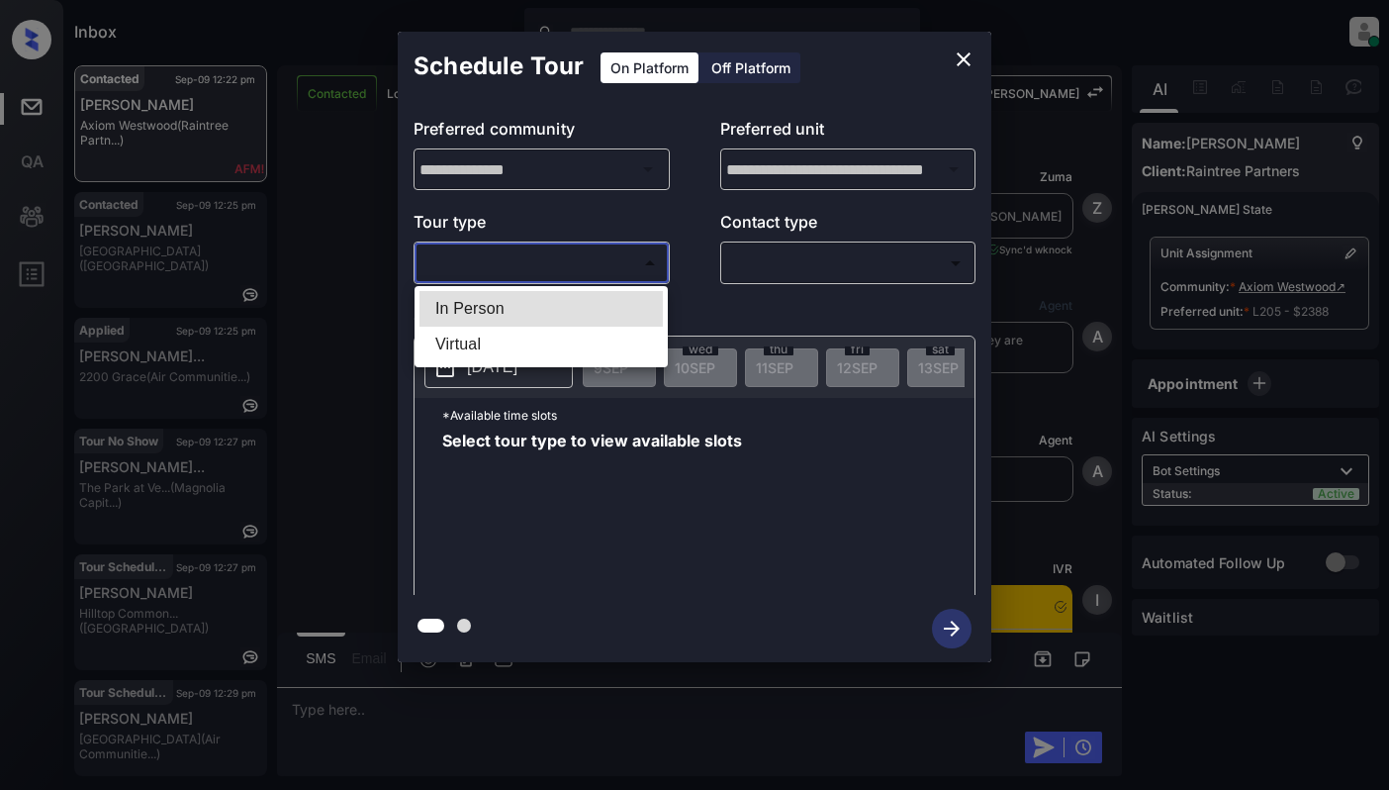
scroll to position [8598, 0]
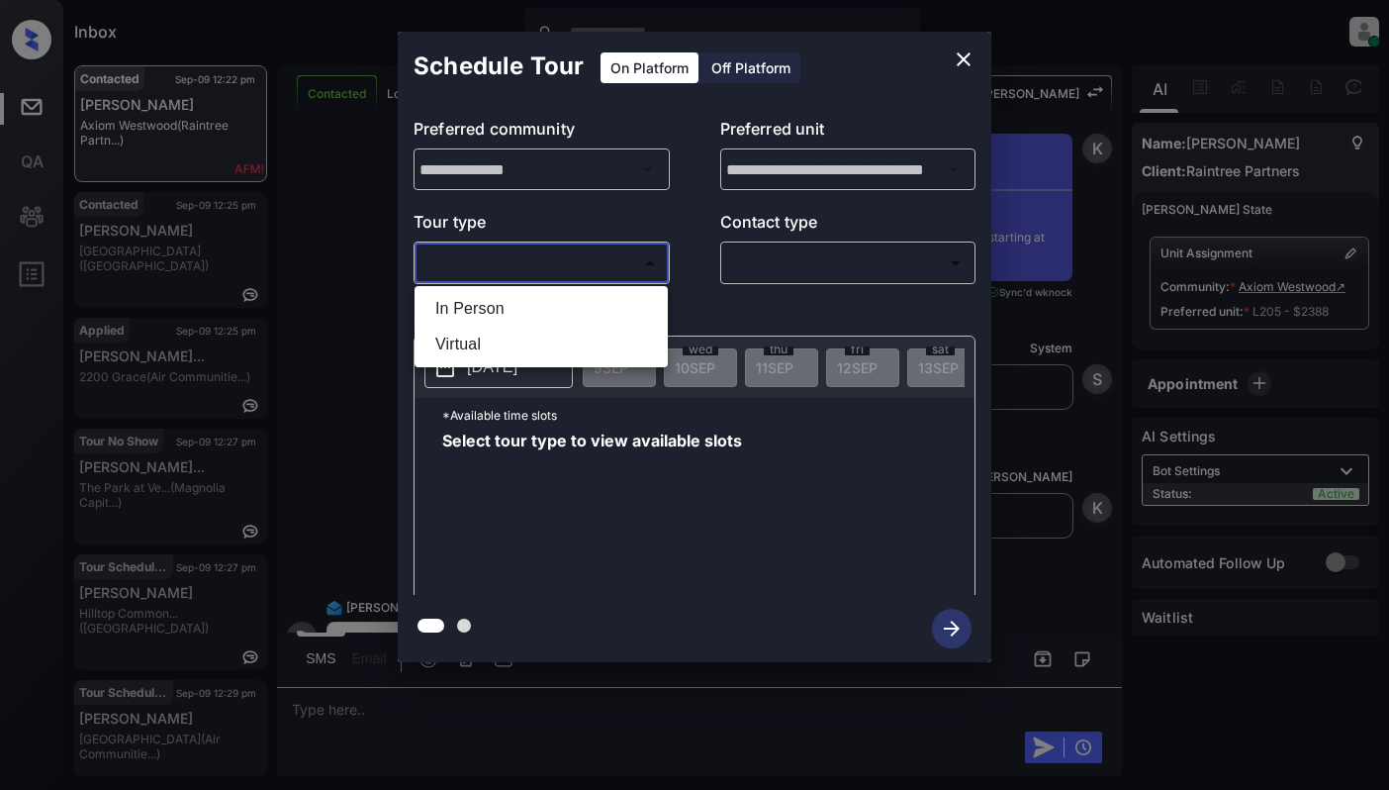
click at [962, 59] on div at bounding box center [694, 395] width 1389 height 790
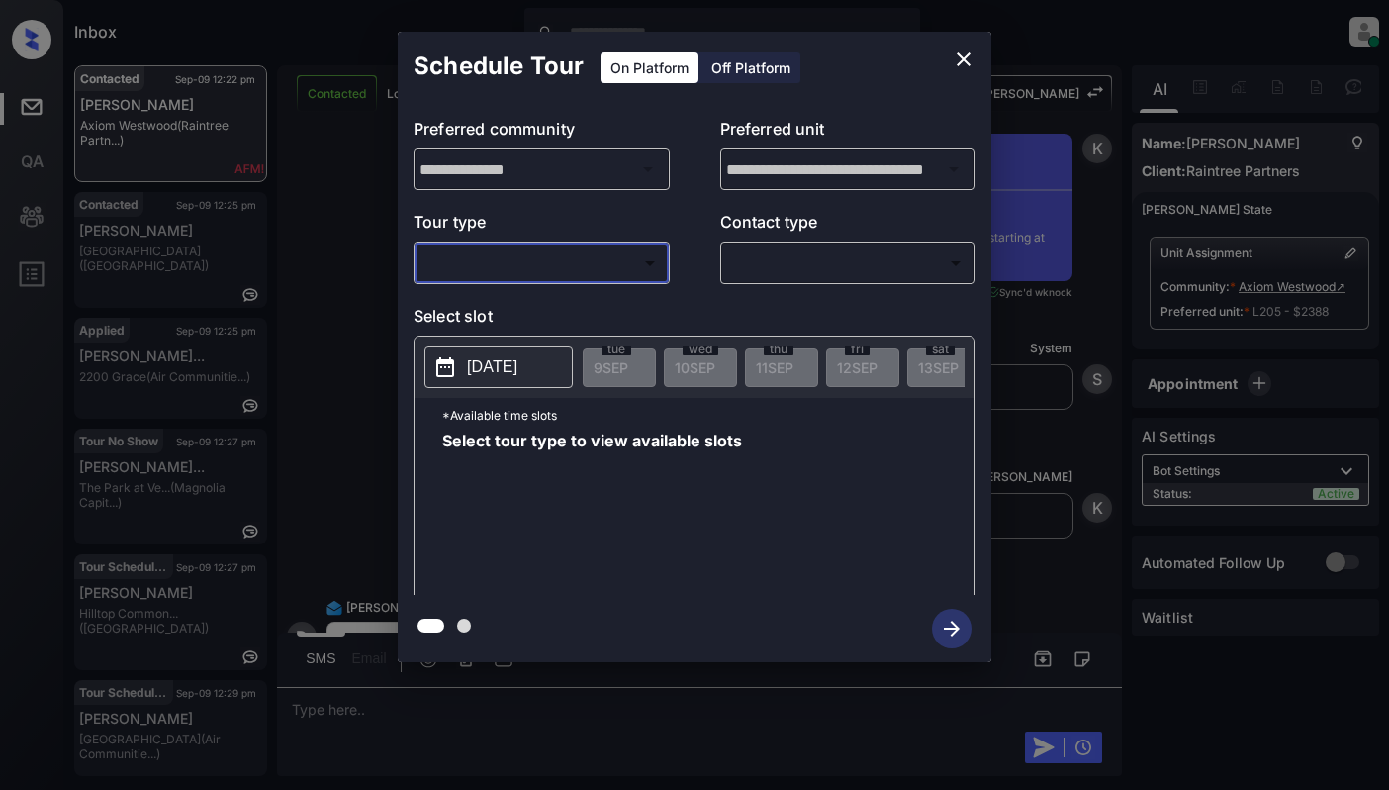
click at [962, 55] on icon "close" at bounding box center [964, 59] width 24 height 24
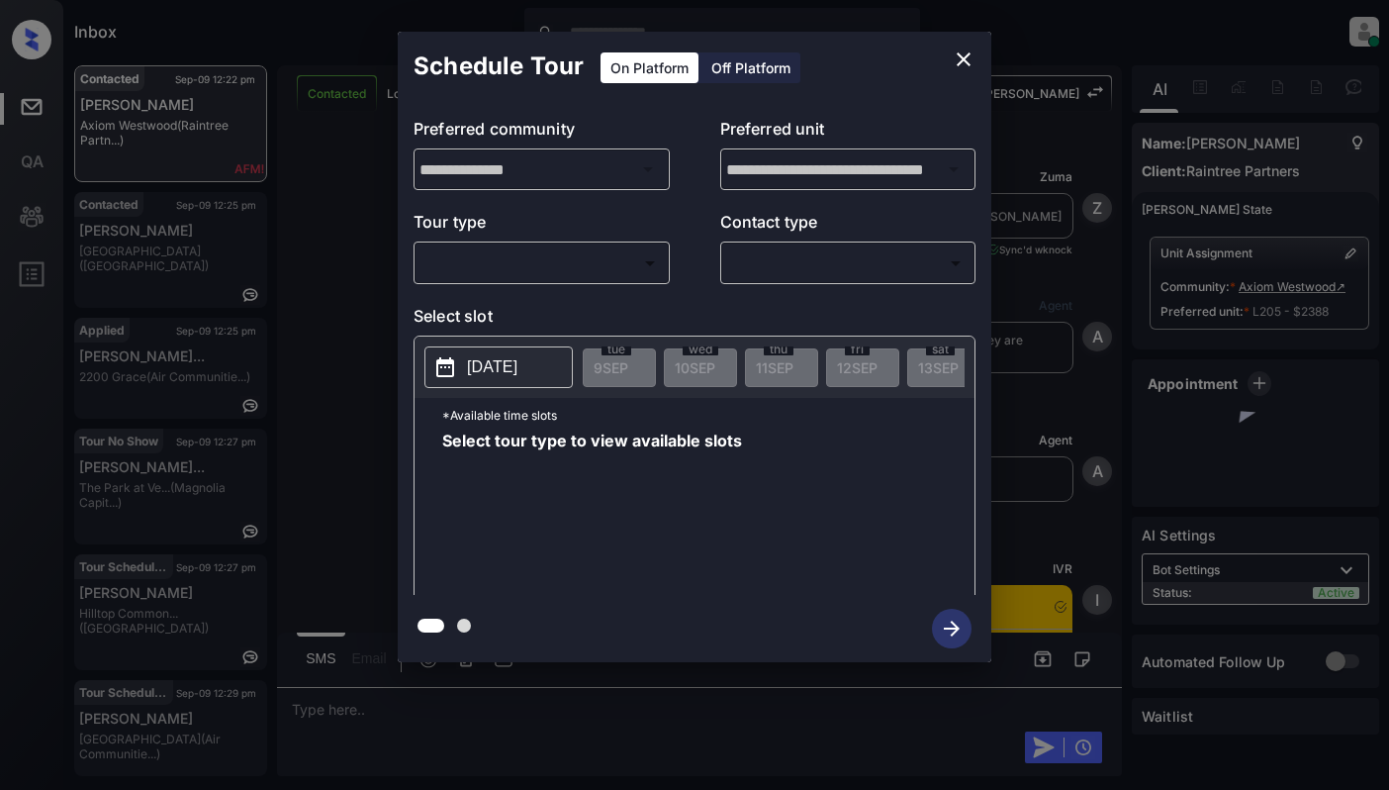
scroll to position [9651, 0]
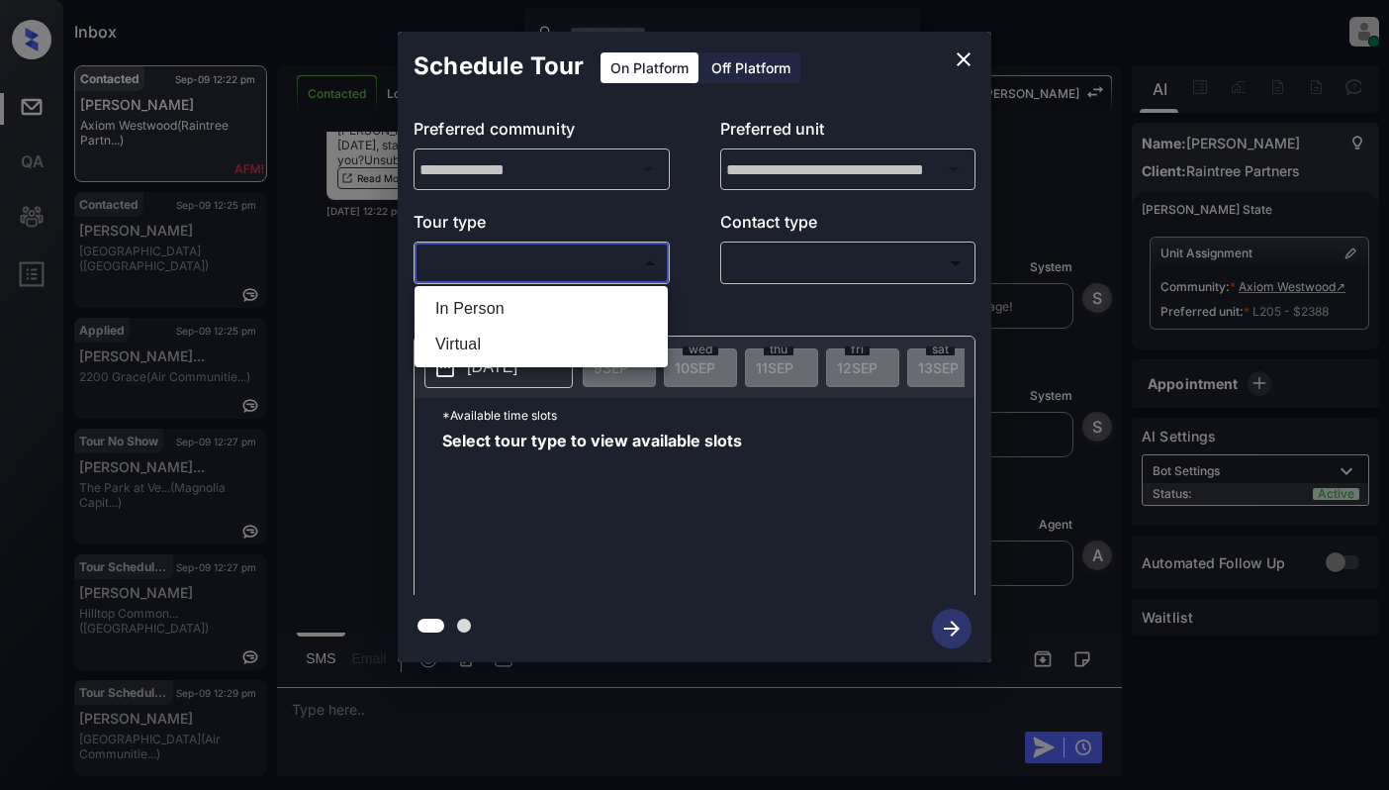
click at [475, 265] on body "Inbox Cynthia Montañez Online Set yourself offline Set yourself on break Profil…" at bounding box center [694, 395] width 1389 height 790
click at [475, 337] on li "Virtual" at bounding box center [541, 345] width 243 height 36
type input "*******"
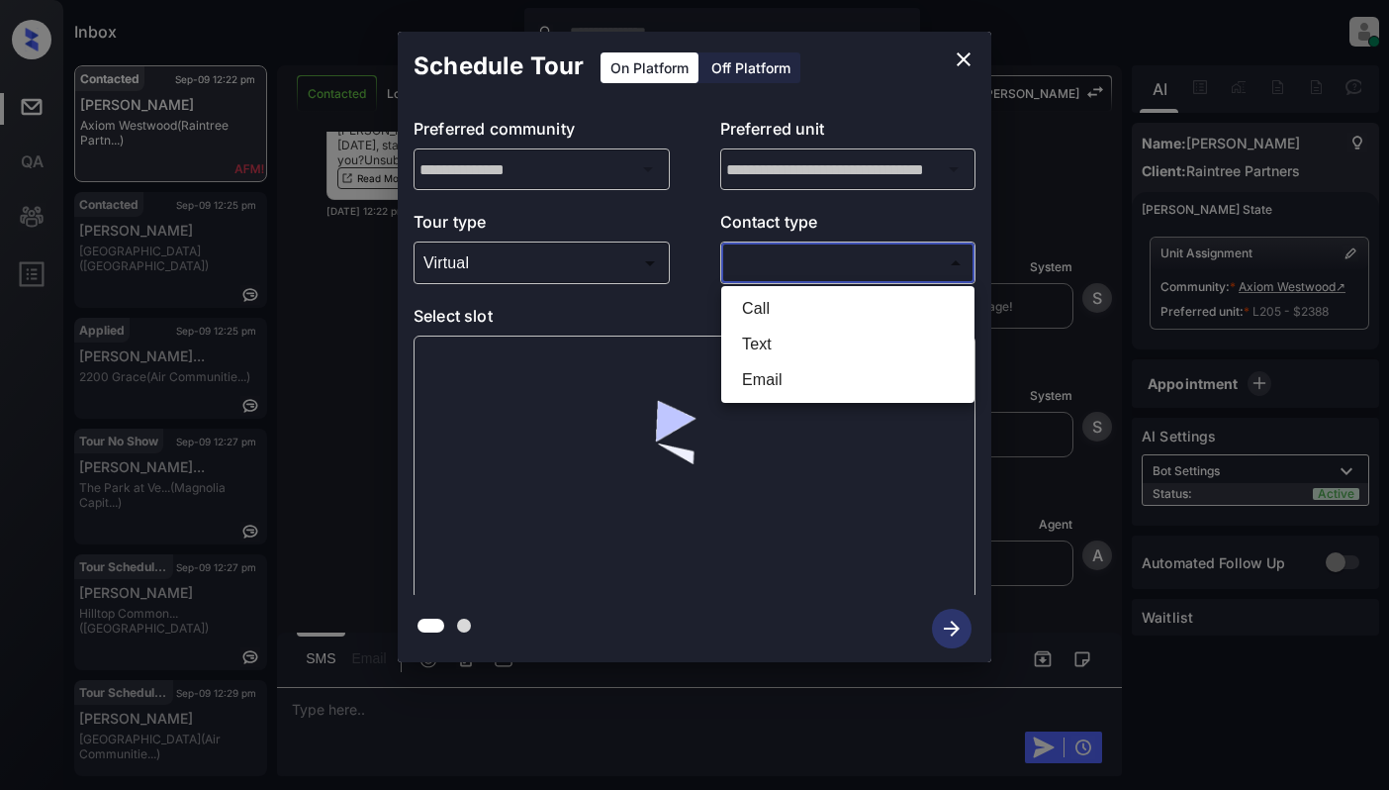
click at [796, 269] on body "Inbox Cynthia Montañez Online Set yourself offline Set yourself on break Profil…" at bounding box center [694, 395] width 1389 height 790
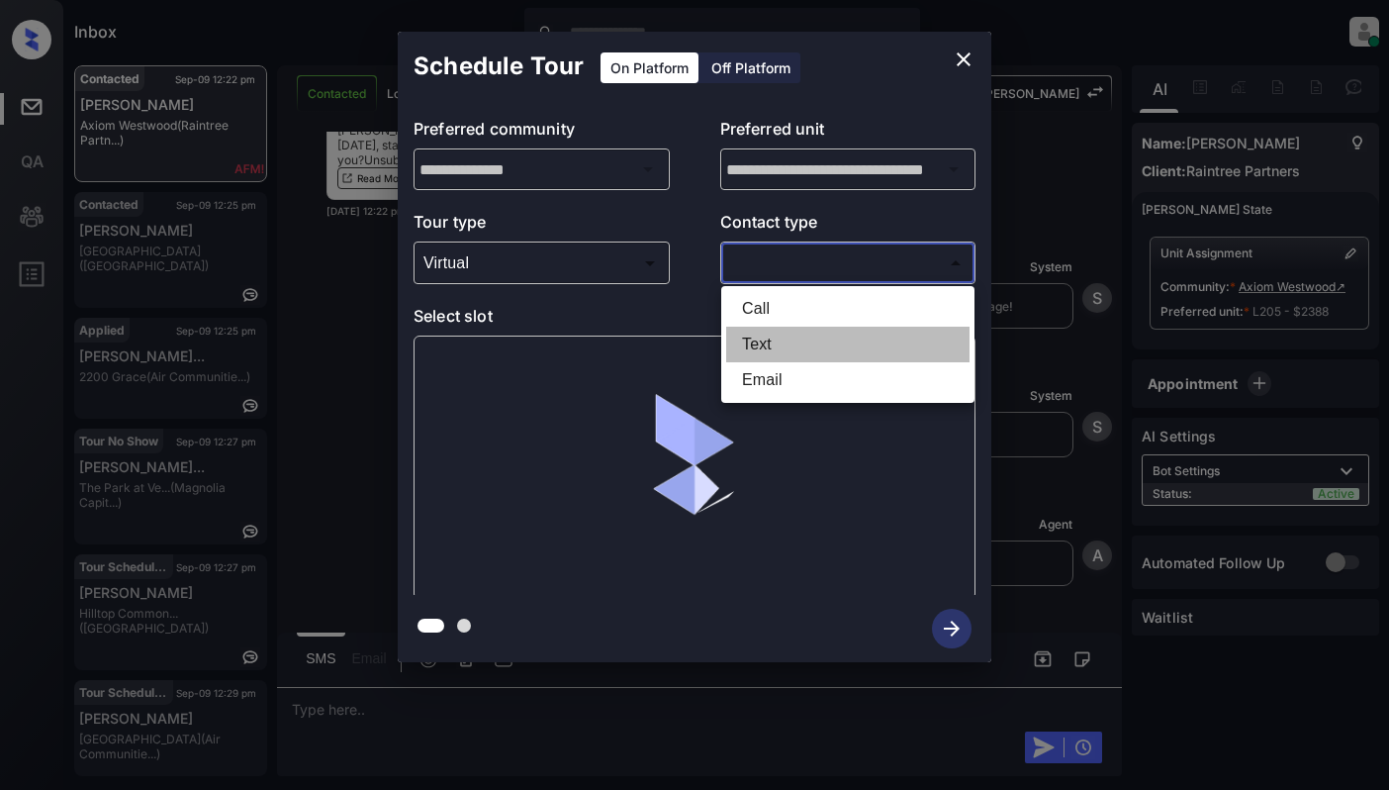
click at [784, 345] on li "Text" at bounding box center [847, 345] width 243 height 36
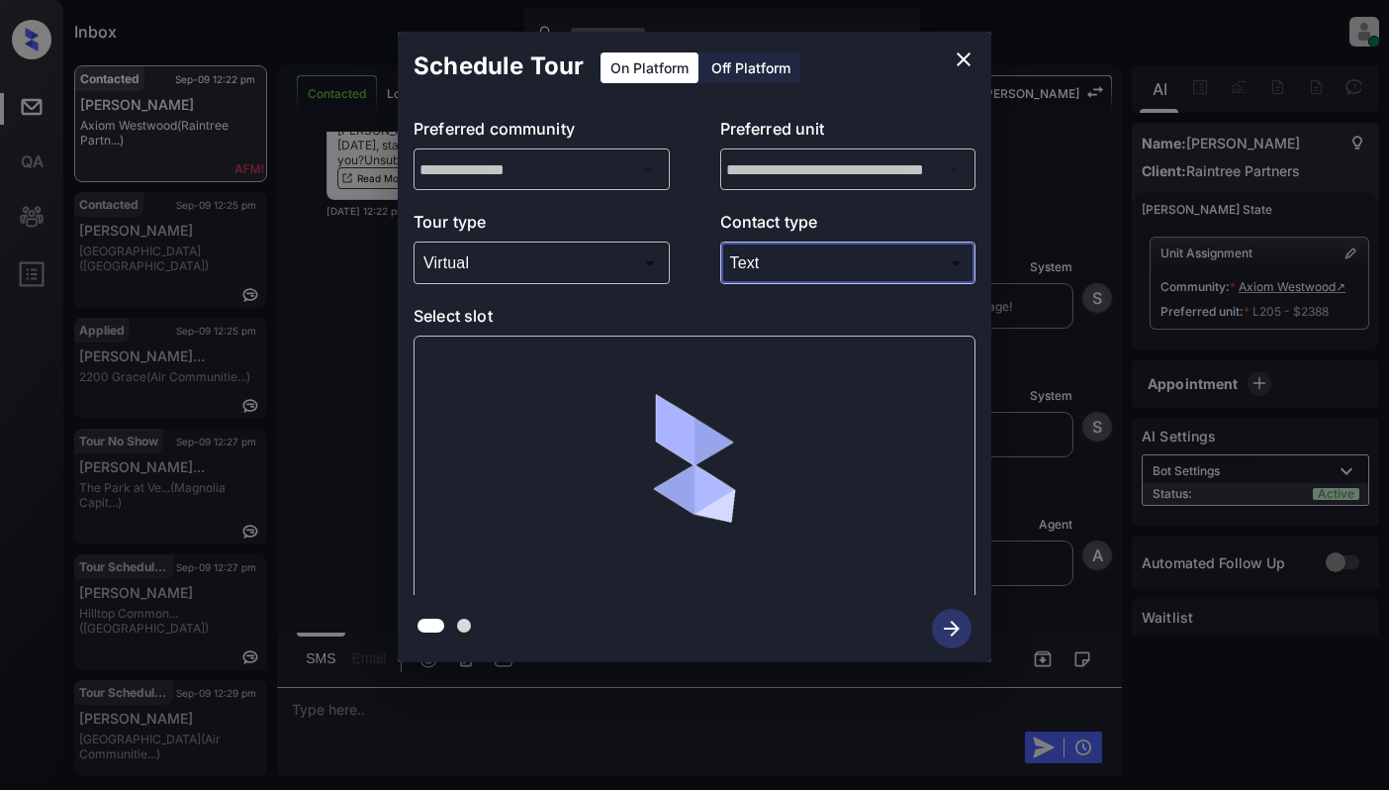
click at [785, 270] on body "Inbox Cynthia Montañez Online Set yourself offline Set yourself on break Profil…" at bounding box center [694, 395] width 1389 height 790
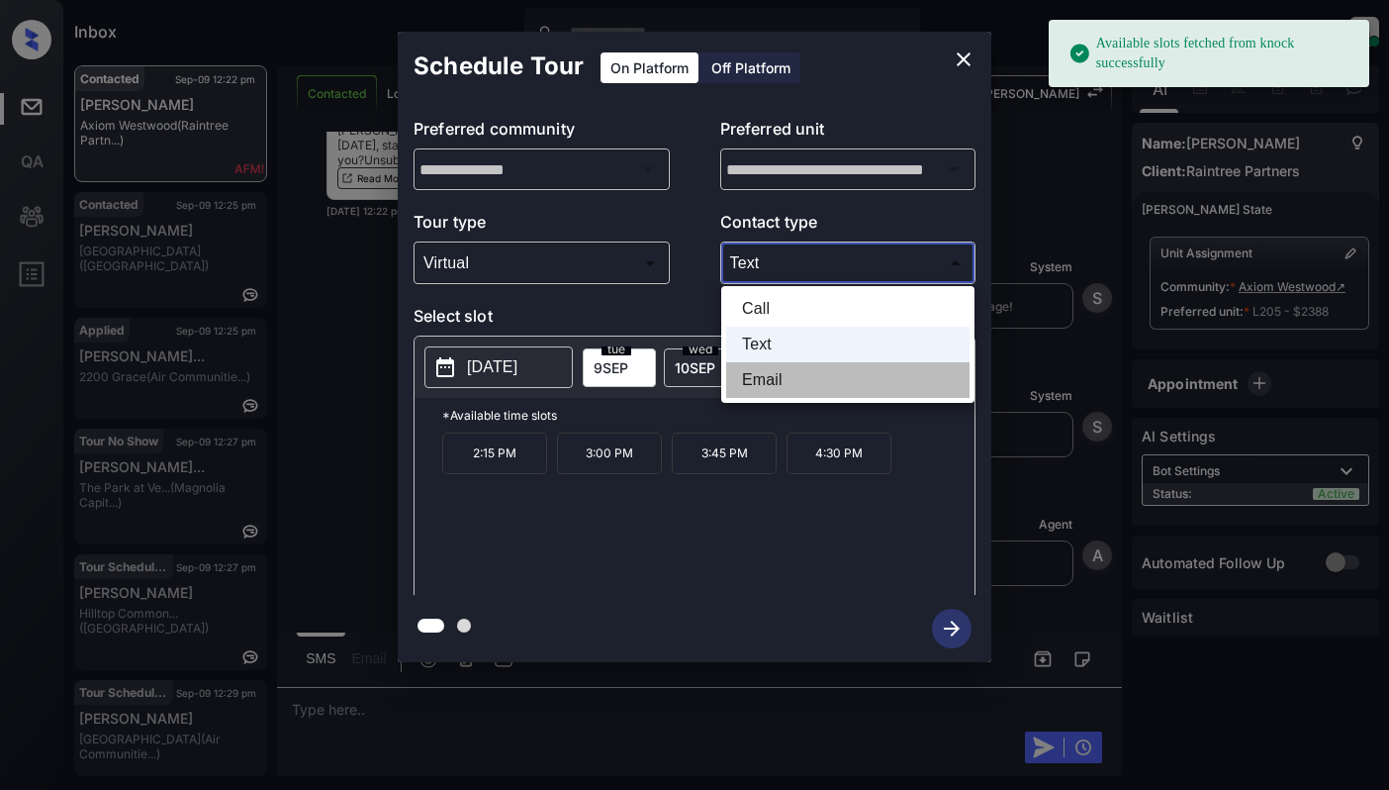
click at [760, 370] on li "Email" at bounding box center [847, 380] width 243 height 36
type input "*****"
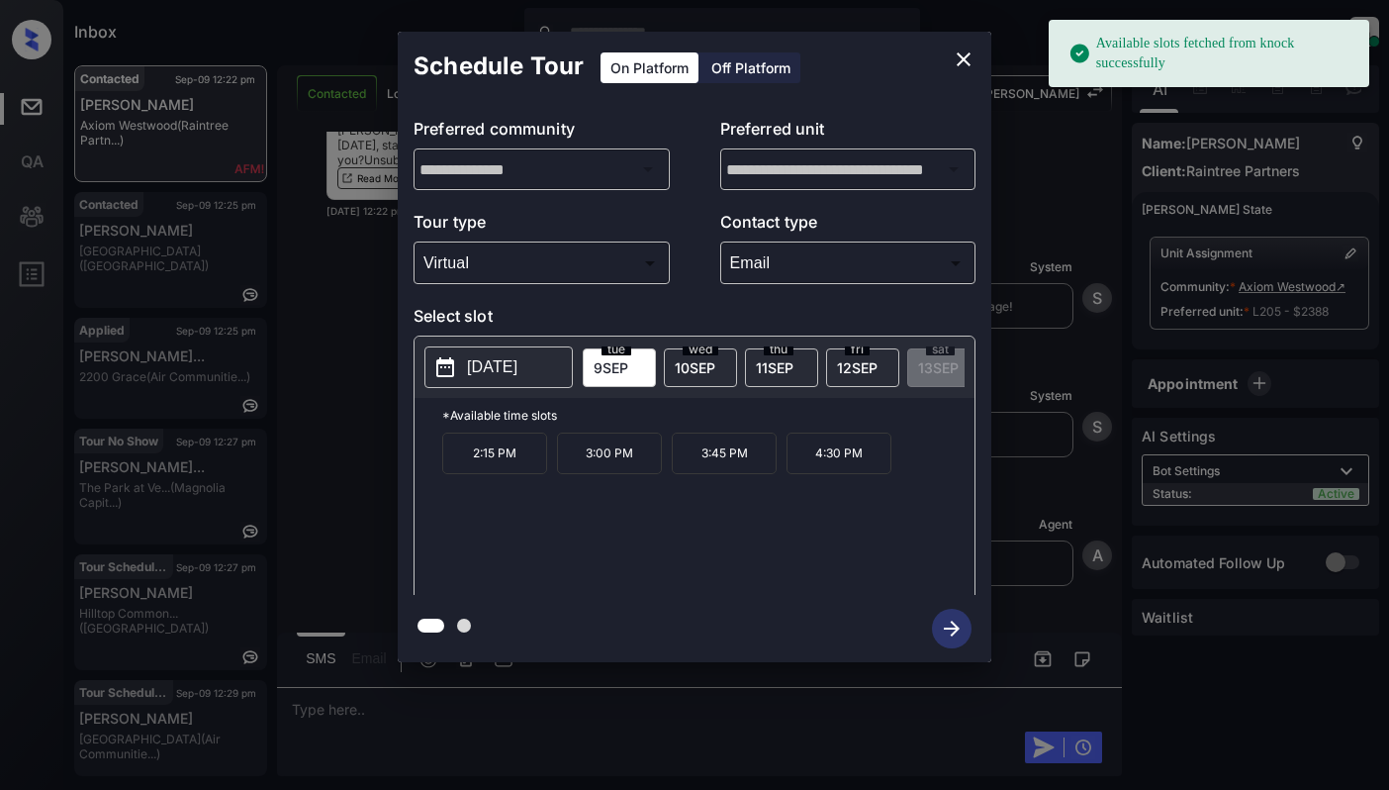
click at [517, 362] on p "2025-09-09" at bounding box center [492, 367] width 50 height 24
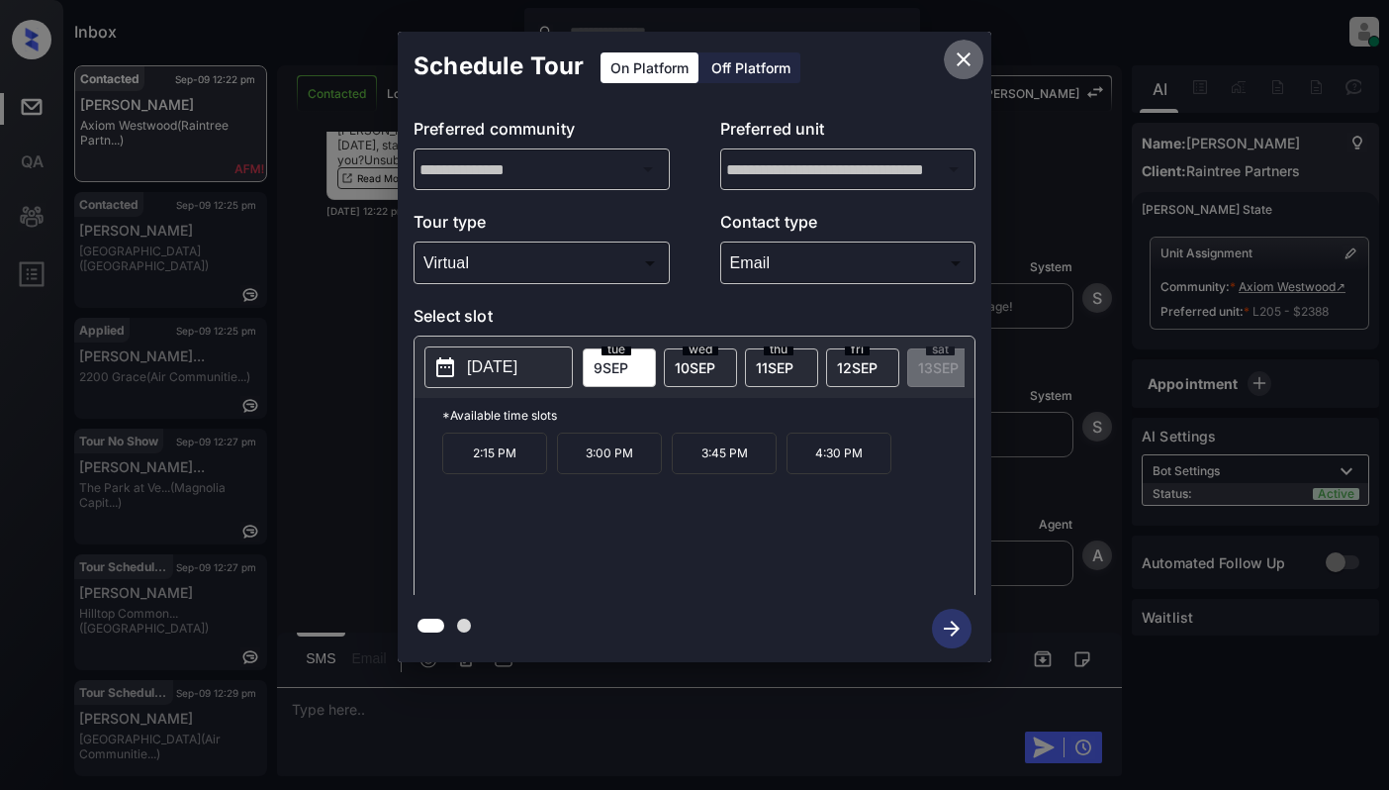
click at [954, 55] on icon "close" at bounding box center [964, 59] width 24 height 24
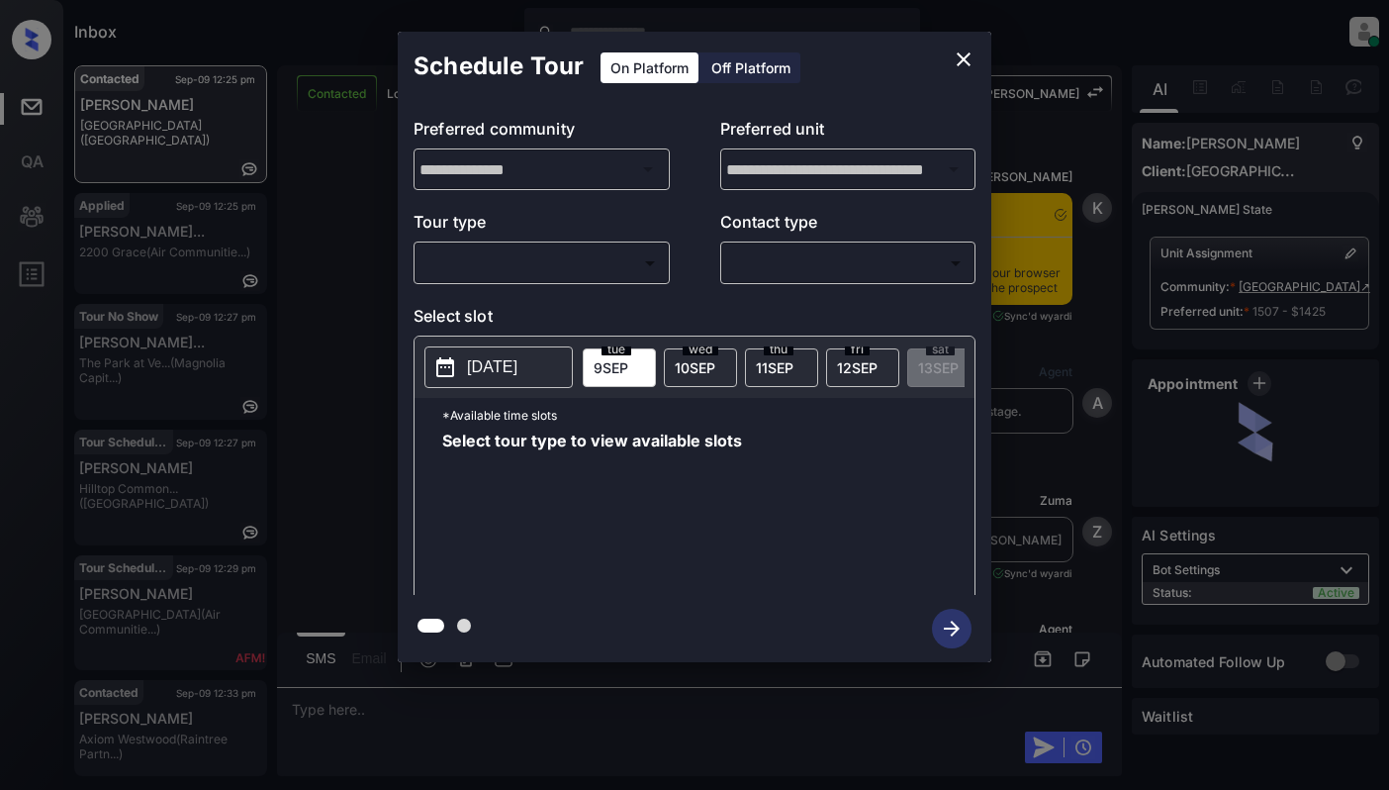
scroll to position [3630, 0]
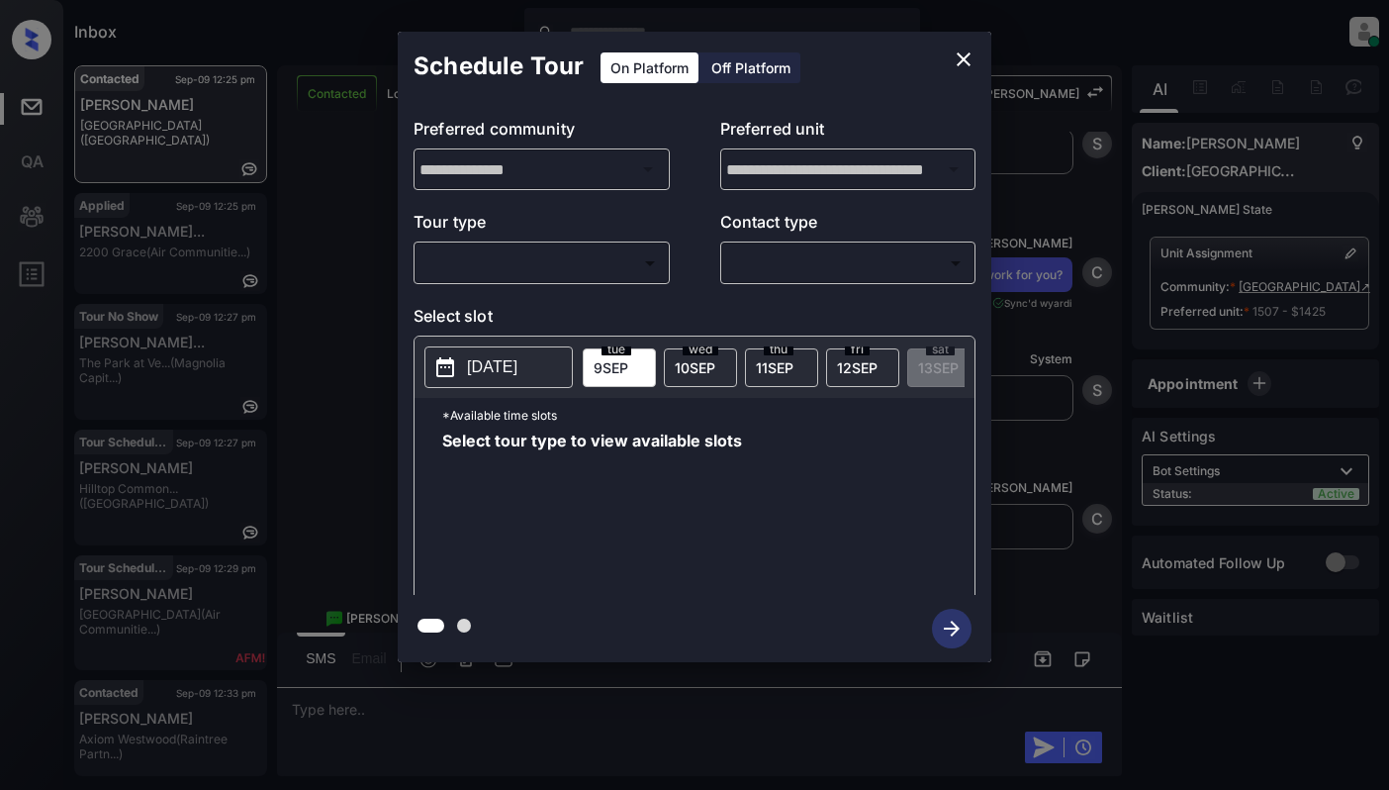
click at [491, 259] on body "Inbox Cynthia Montañez Online Set yourself offline Set yourself on break Profil…" at bounding box center [694, 395] width 1389 height 790
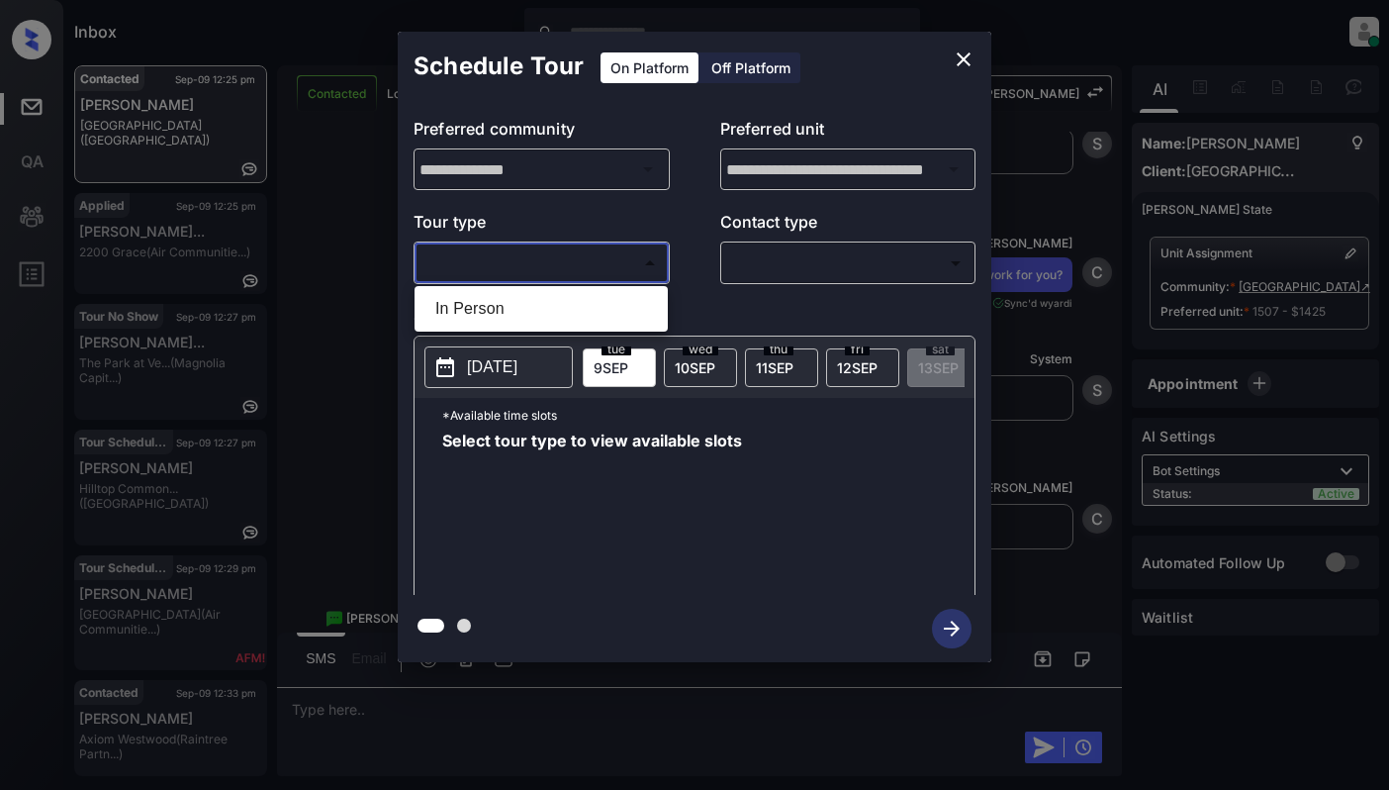
click at [499, 301] on li "In Person" at bounding box center [541, 309] width 243 height 36
type input "********"
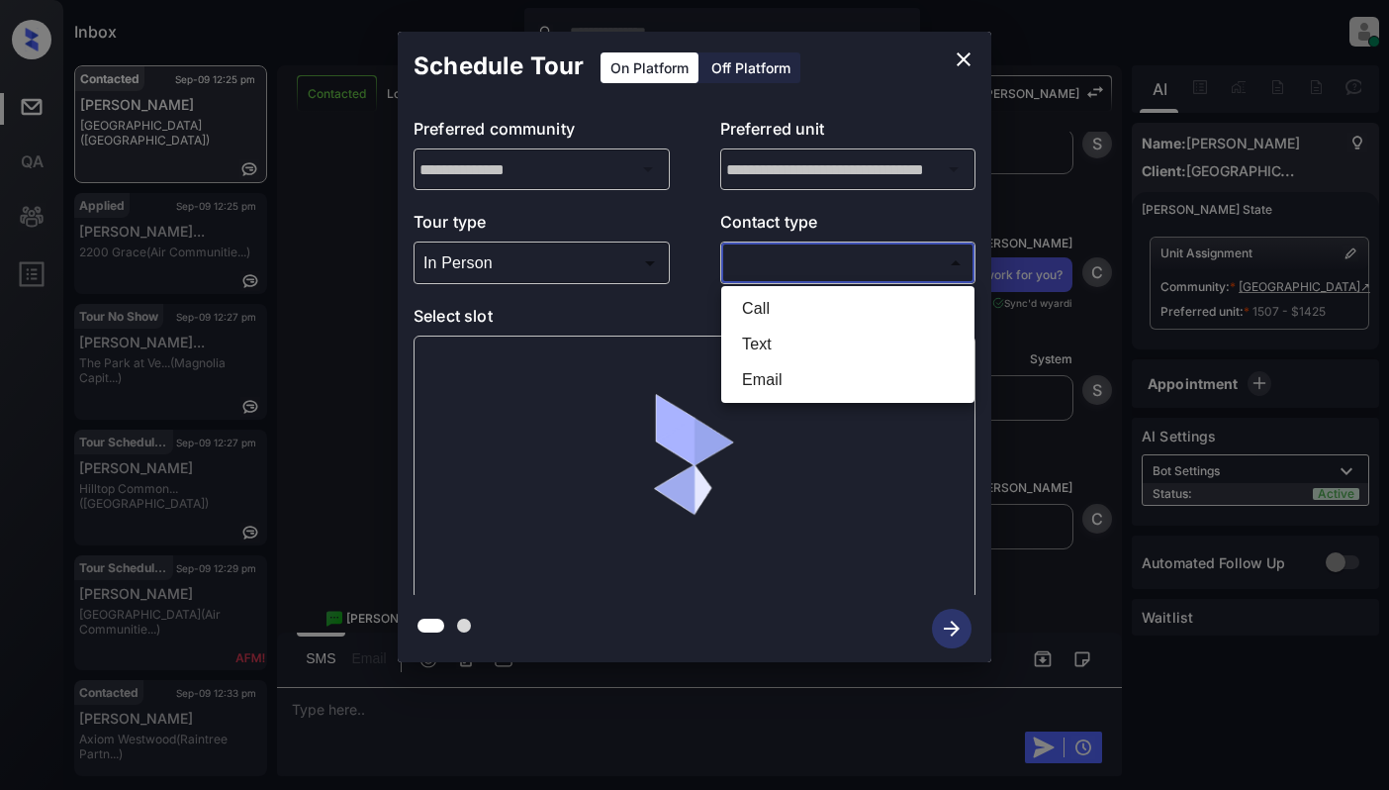
click at [820, 263] on body "Inbox Cynthia Montañez Online Set yourself offline Set yourself on break Profil…" at bounding box center [694, 395] width 1389 height 790
click at [758, 353] on li "Text" at bounding box center [847, 345] width 243 height 36
type input "****"
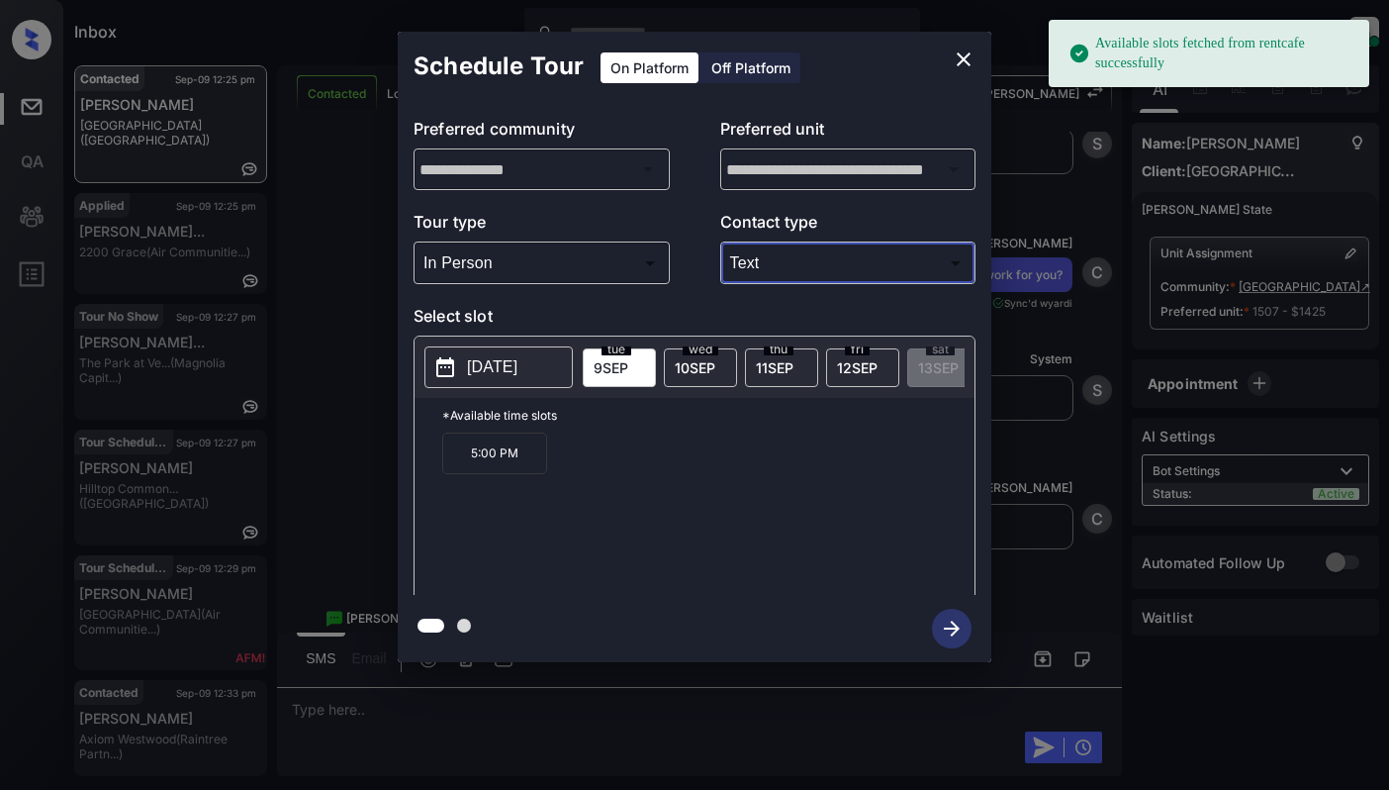
click at [492, 366] on p "2025-09-09" at bounding box center [492, 367] width 50 height 24
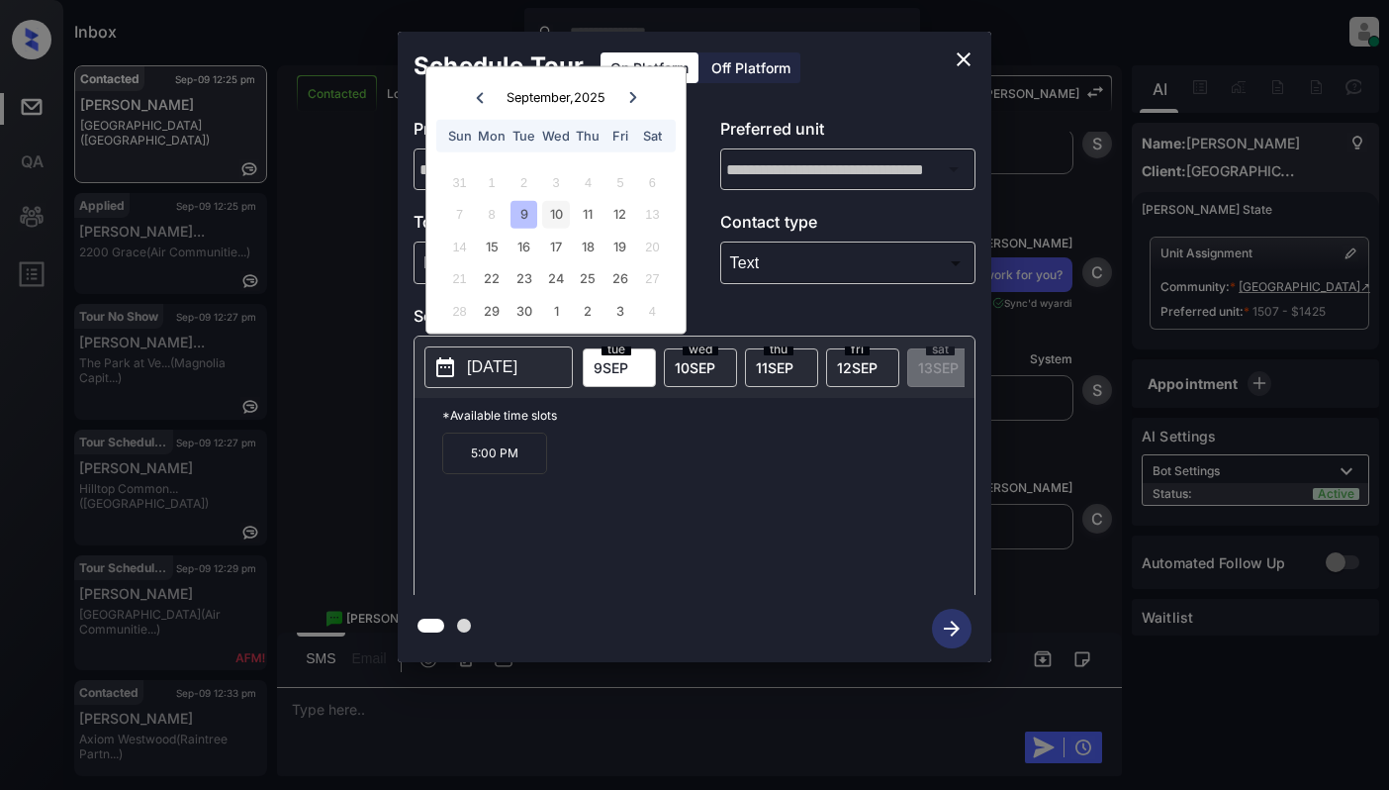
click at [548, 220] on div "10" at bounding box center [555, 214] width 27 height 27
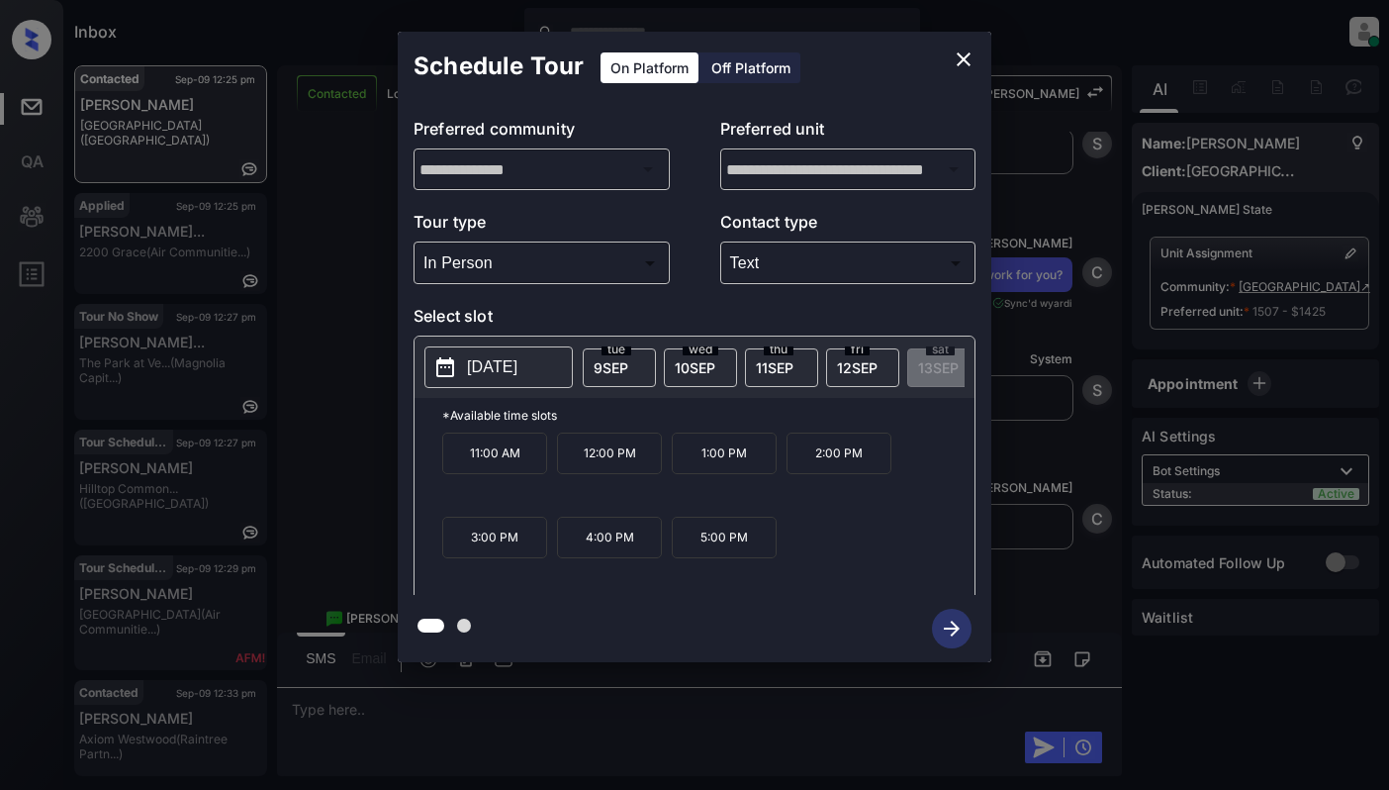
click at [860, 469] on p "2:00 PM" at bounding box center [839, 453] width 105 height 42
click at [967, 641] on icon "button" at bounding box center [952, 629] width 40 height 40
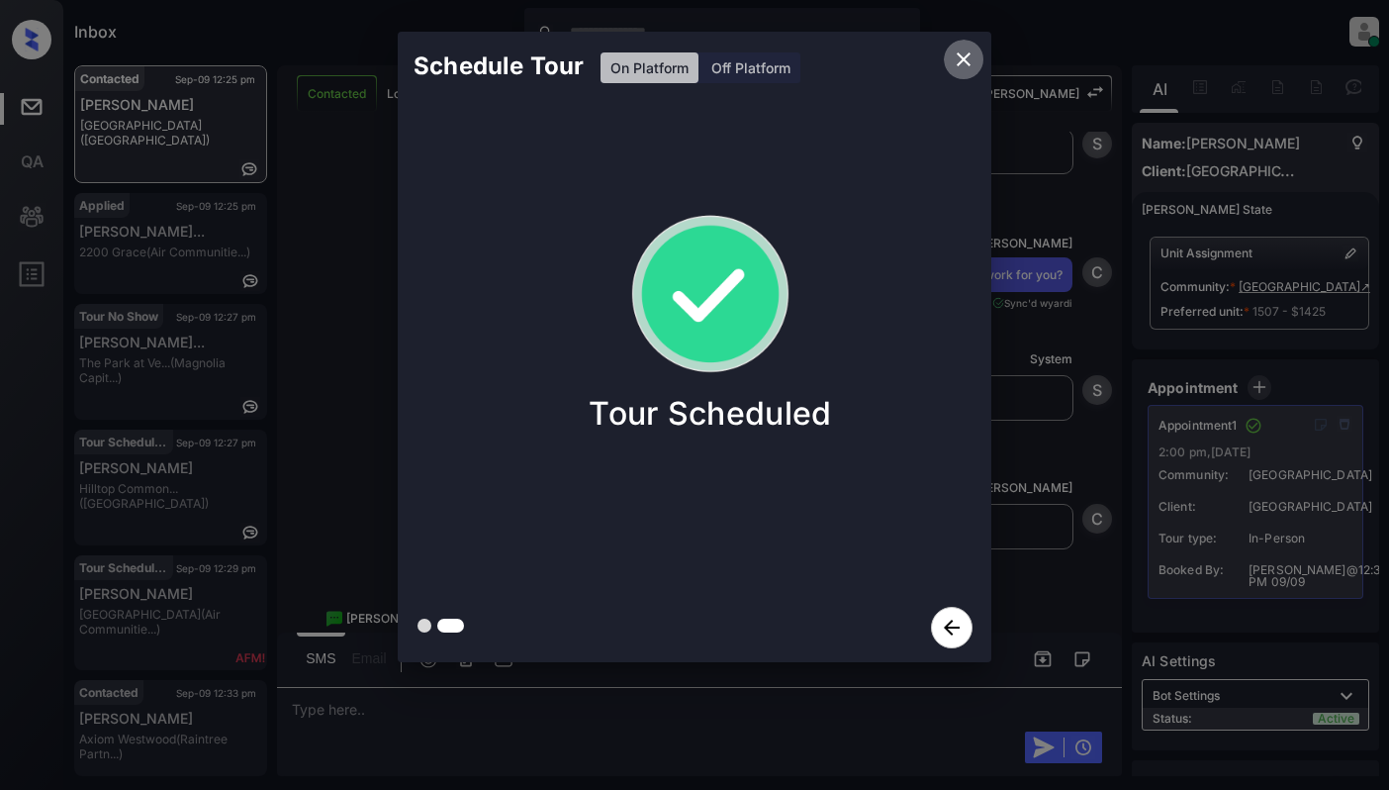
click at [958, 63] on icon "close" at bounding box center [964, 59] width 24 height 24
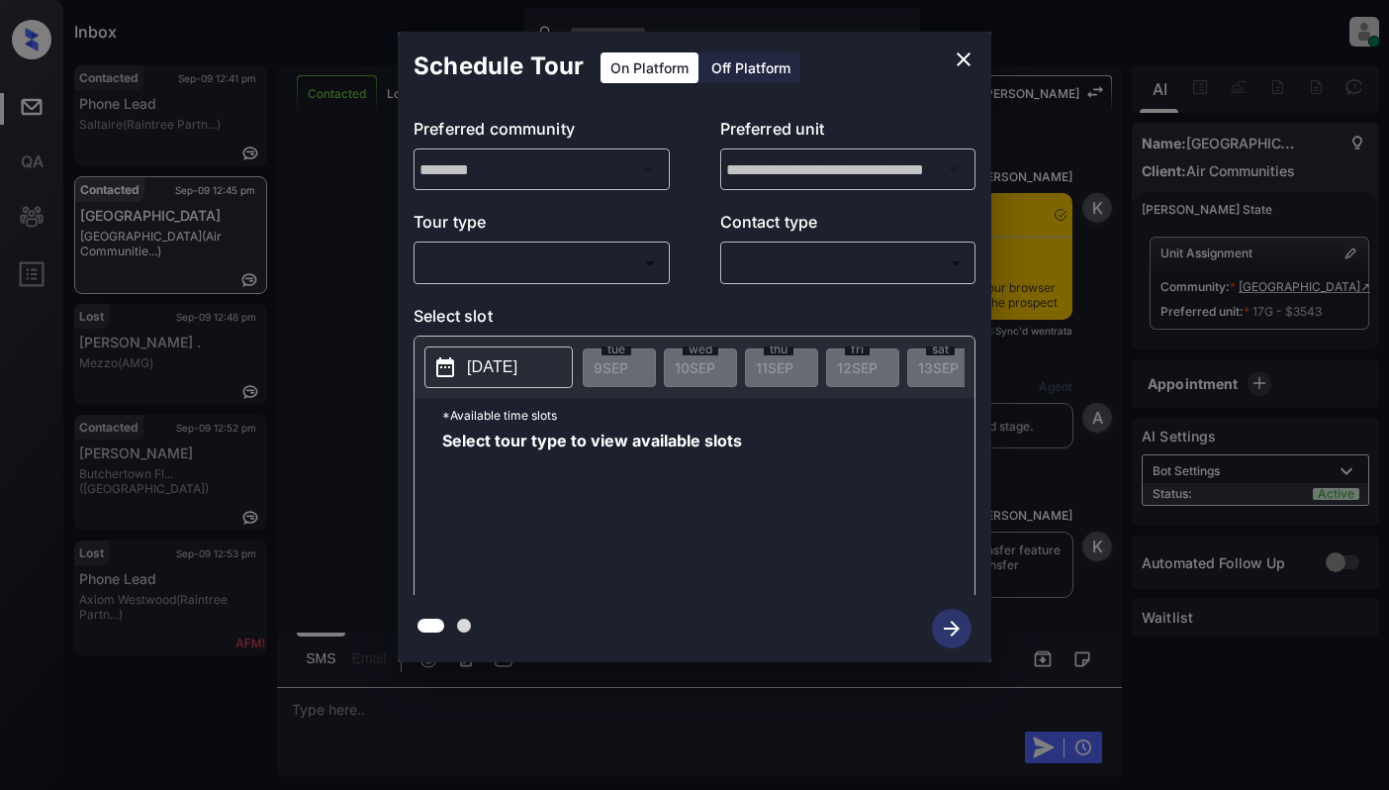
scroll to position [2383, 0]
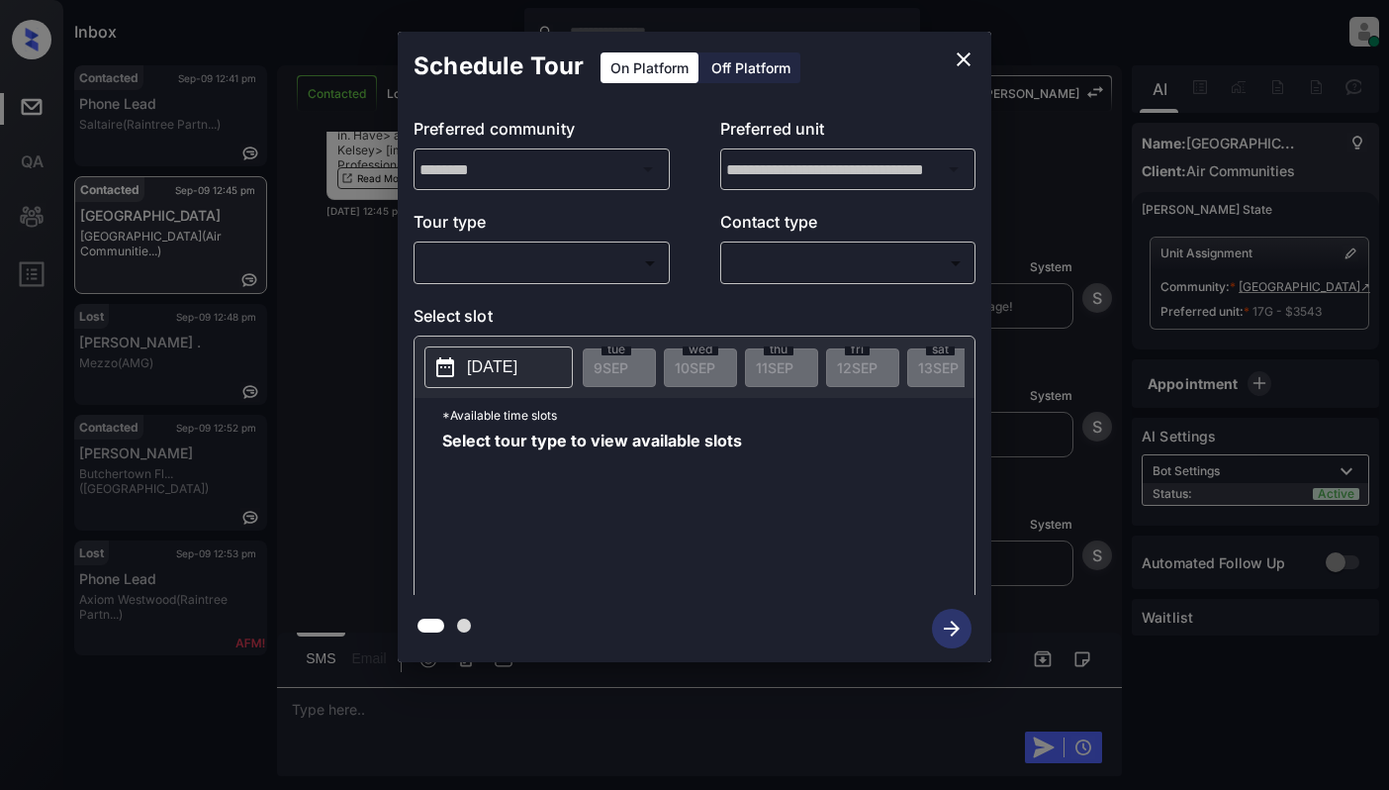
click at [477, 250] on body "Inbox [PERSON_NAME] Online Set yourself offline Set yourself on break Profile S…" at bounding box center [694, 395] width 1389 height 790
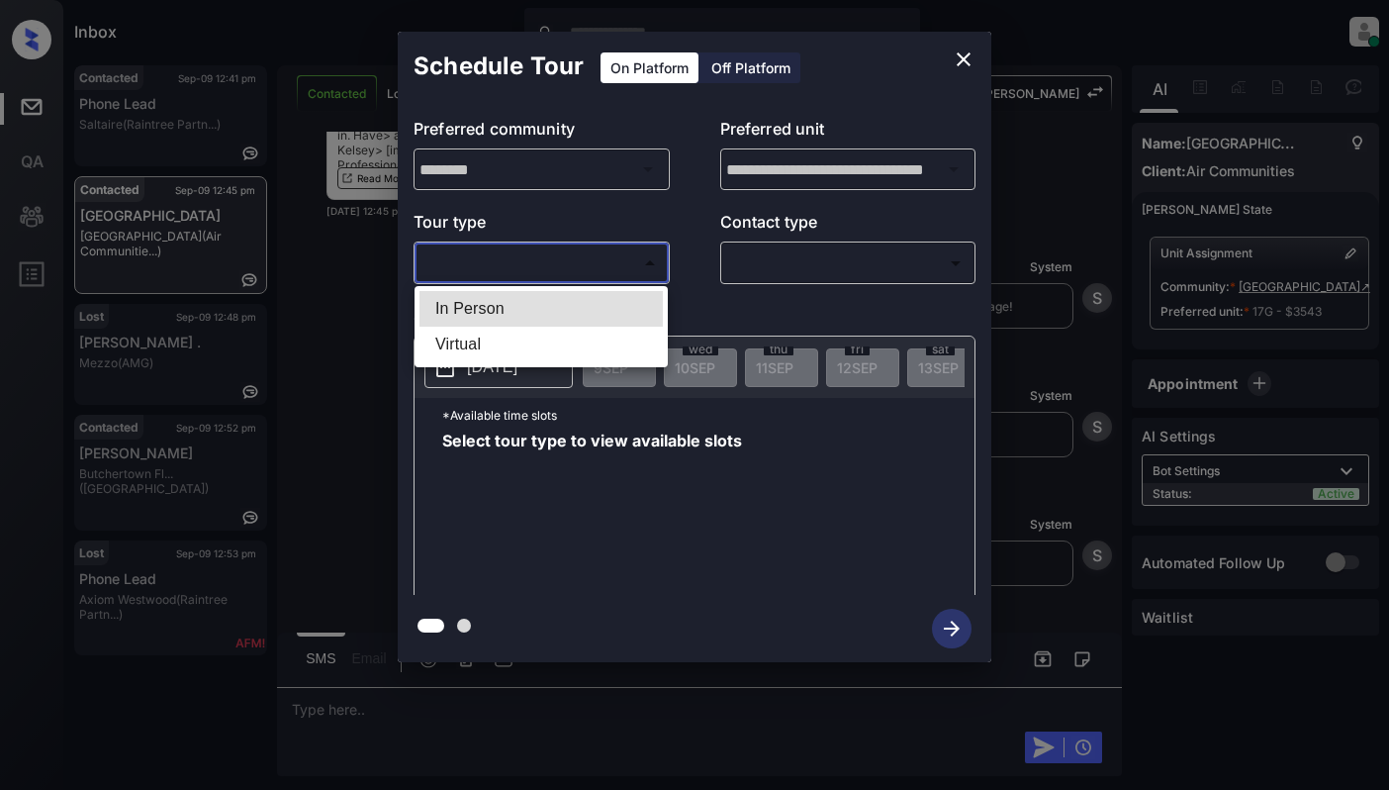
click at [960, 49] on div at bounding box center [694, 395] width 1389 height 790
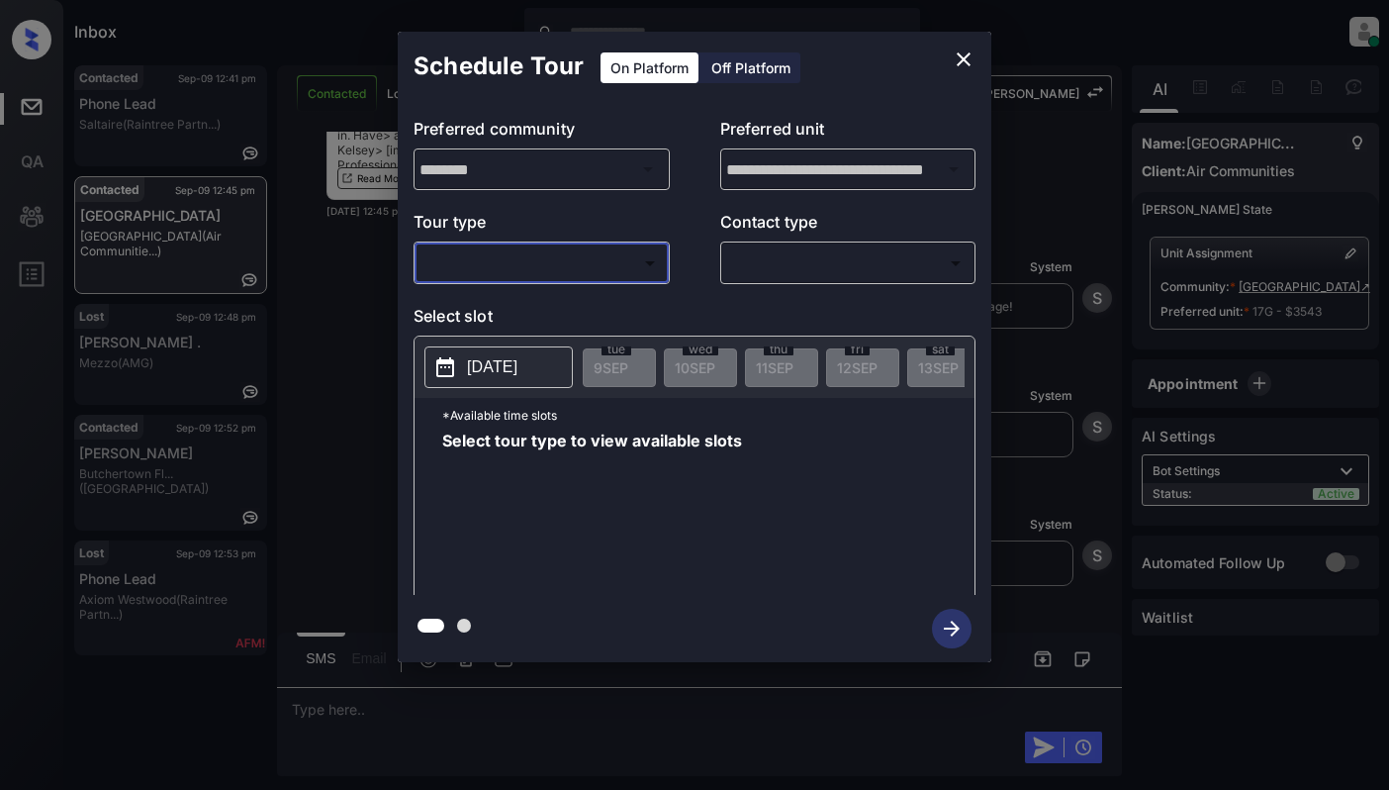
click at [960, 52] on icon "close" at bounding box center [964, 59] width 24 height 24
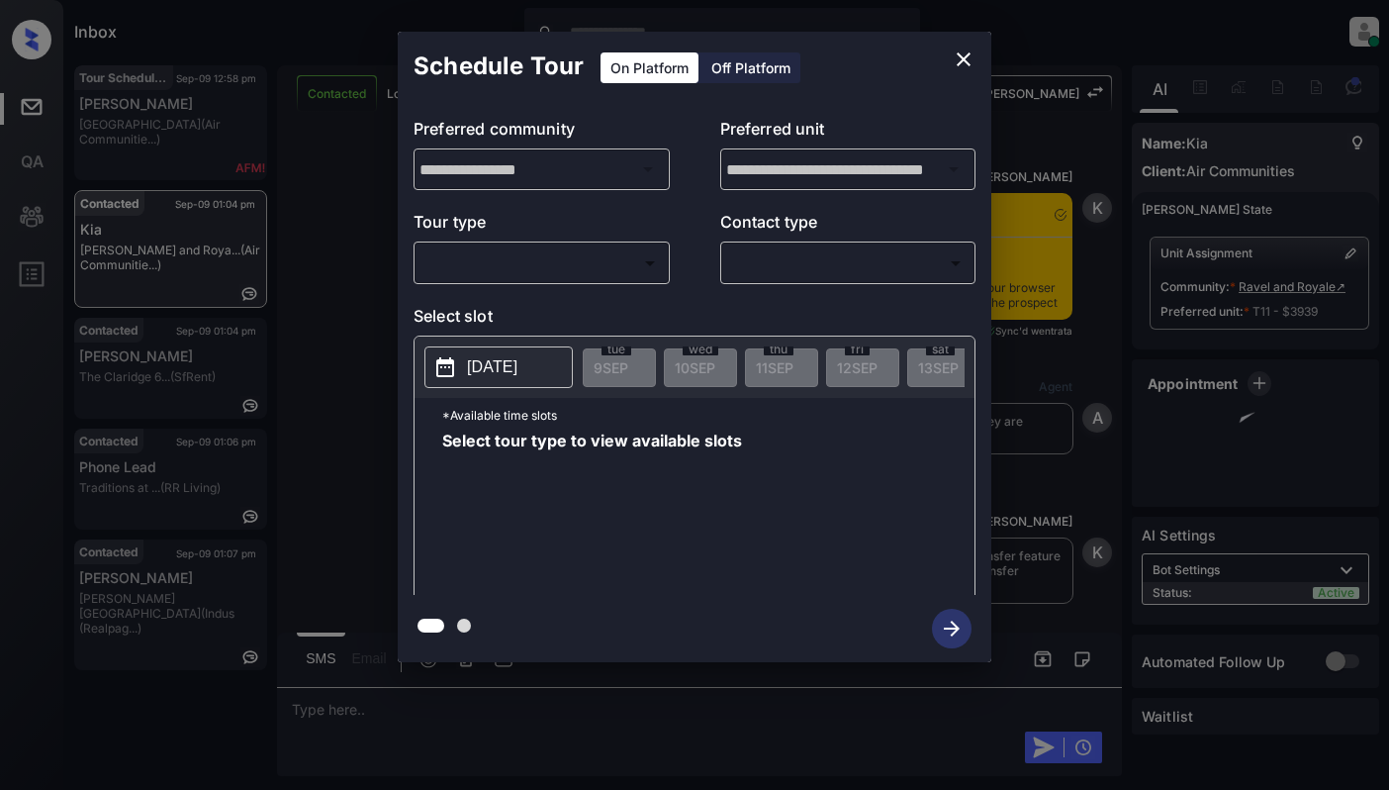
scroll to position [4244, 0]
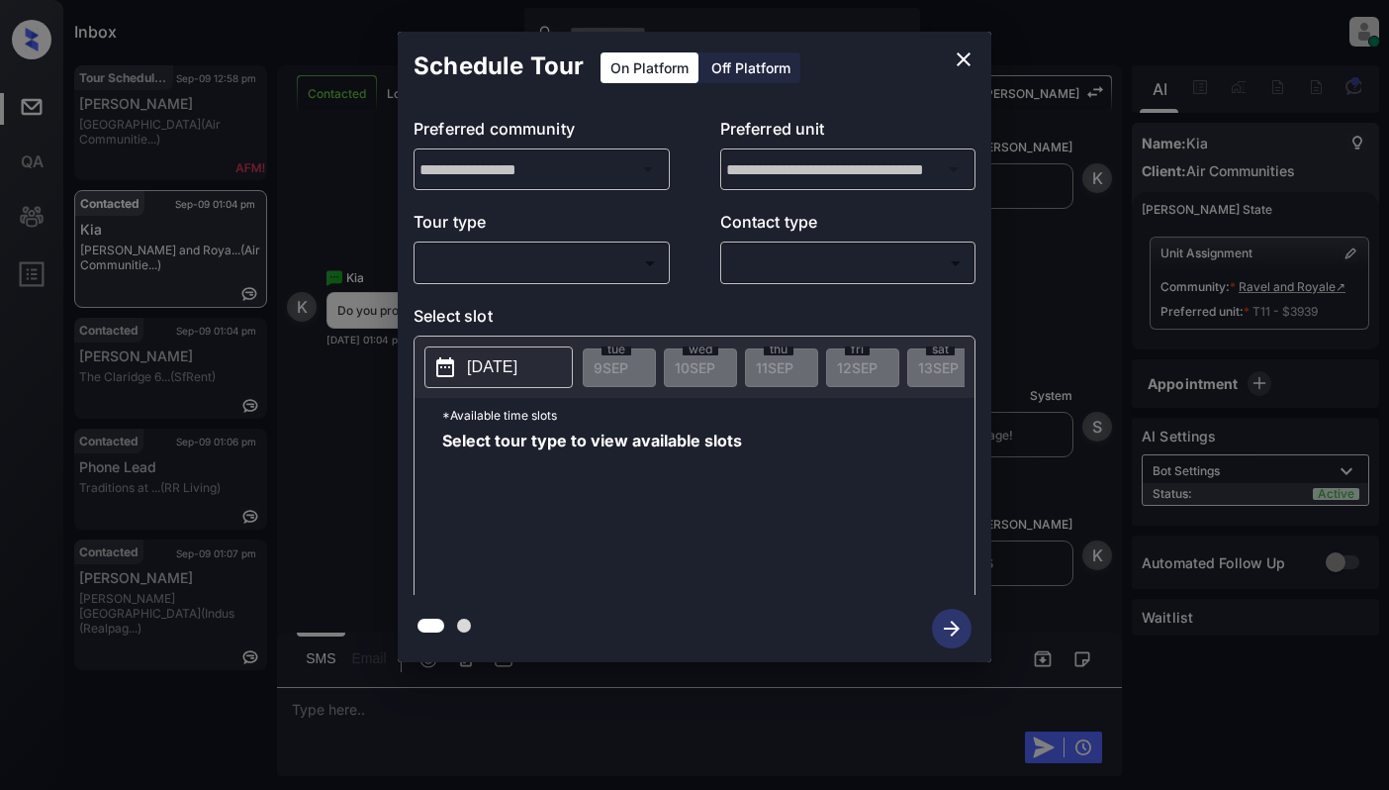
click at [629, 255] on body "Inbox [PERSON_NAME] Online Set yourself offline Set yourself on break Profile S…" at bounding box center [694, 395] width 1389 height 790
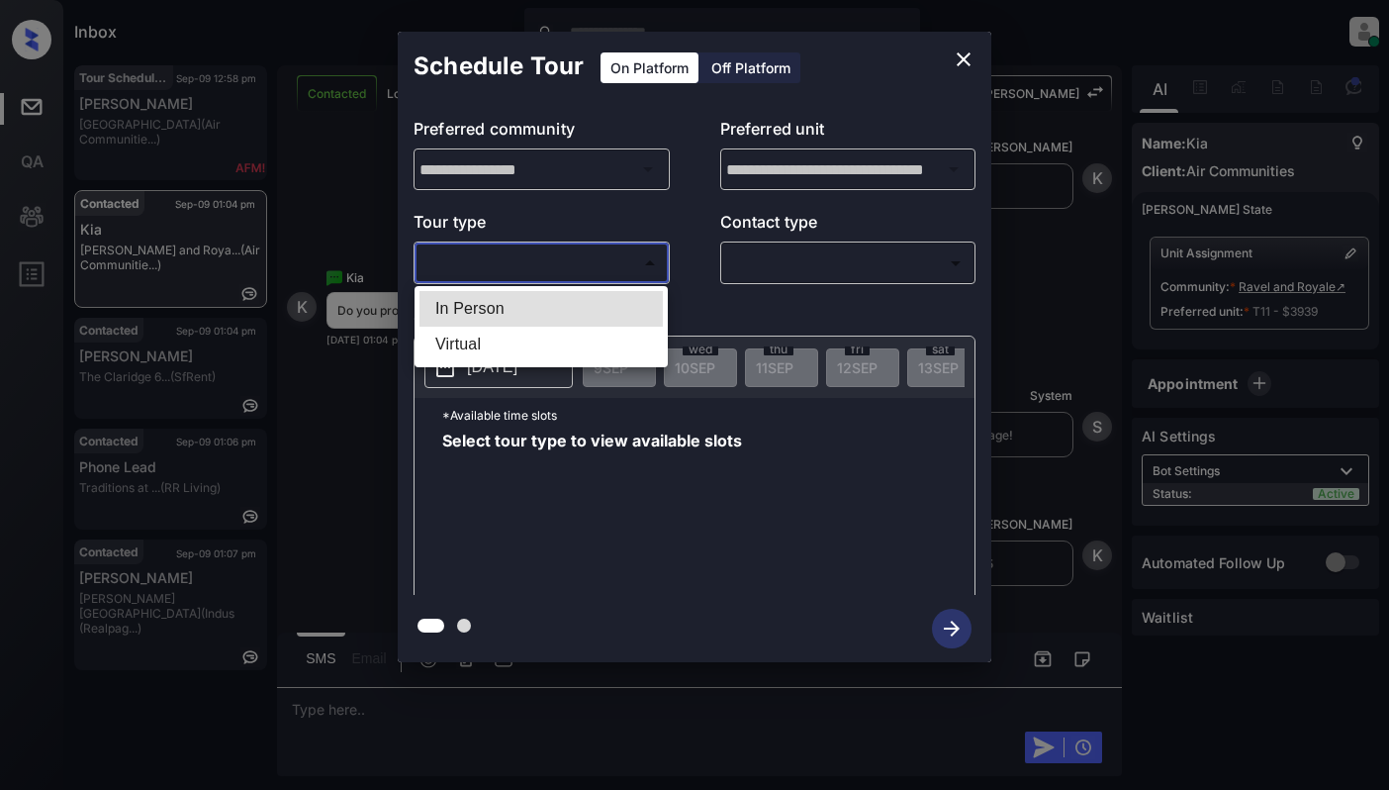
click at [584, 311] on li "In Person" at bounding box center [541, 309] width 243 height 36
type input "********"
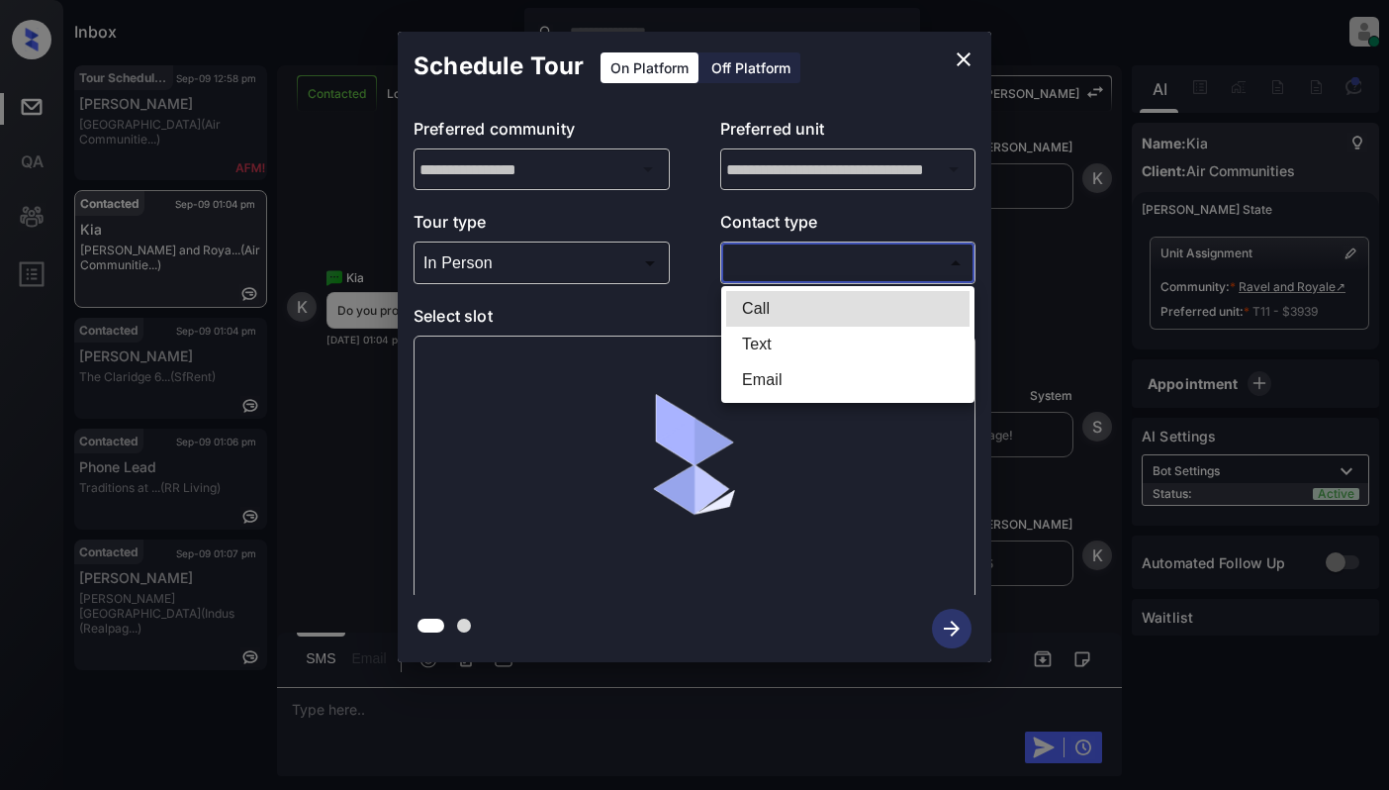
click at [876, 257] on body "Inbox [PERSON_NAME] Online Set yourself offline Set yourself on break Profile S…" at bounding box center [694, 395] width 1389 height 790
click at [819, 337] on li "Text" at bounding box center [847, 345] width 243 height 36
type input "****"
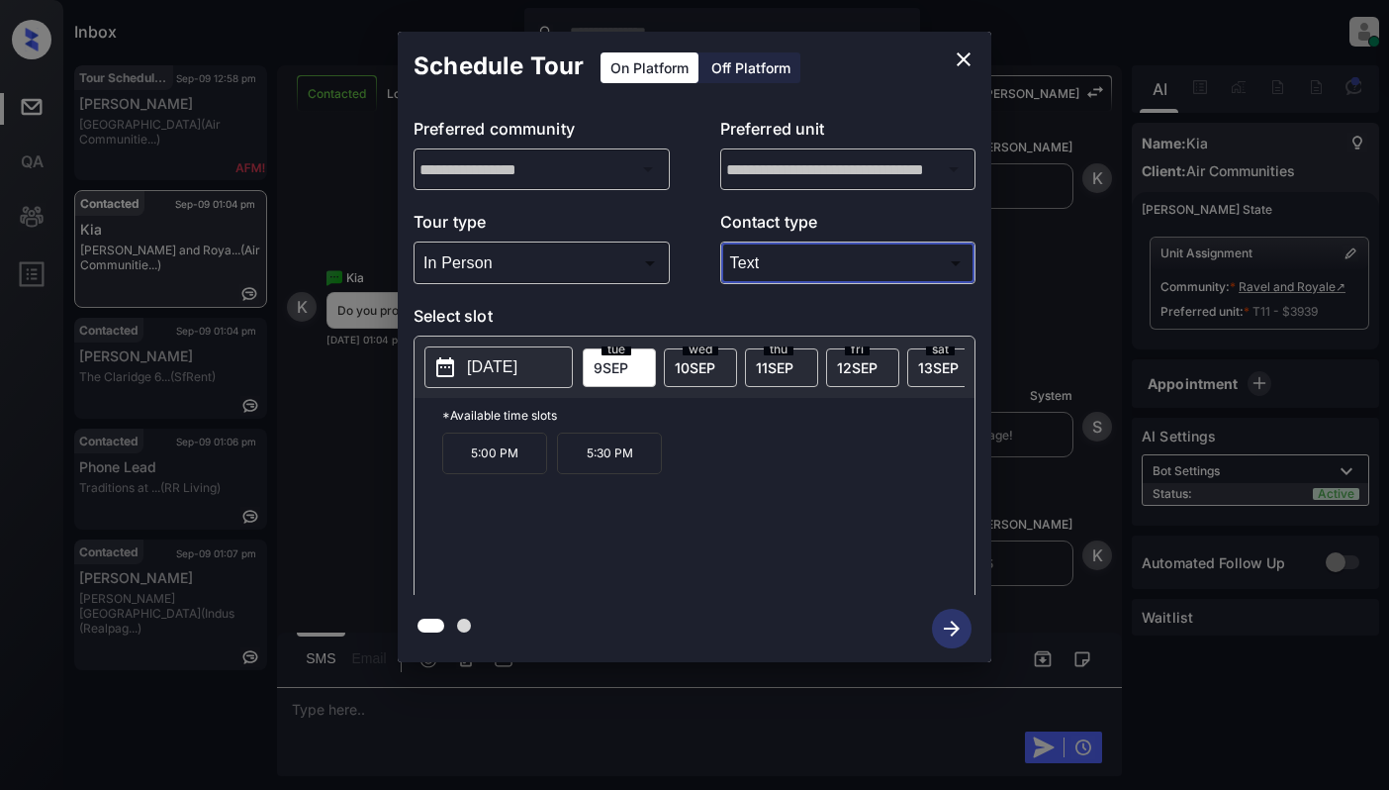
click at [517, 369] on p "[DATE]" at bounding box center [492, 367] width 50 height 24
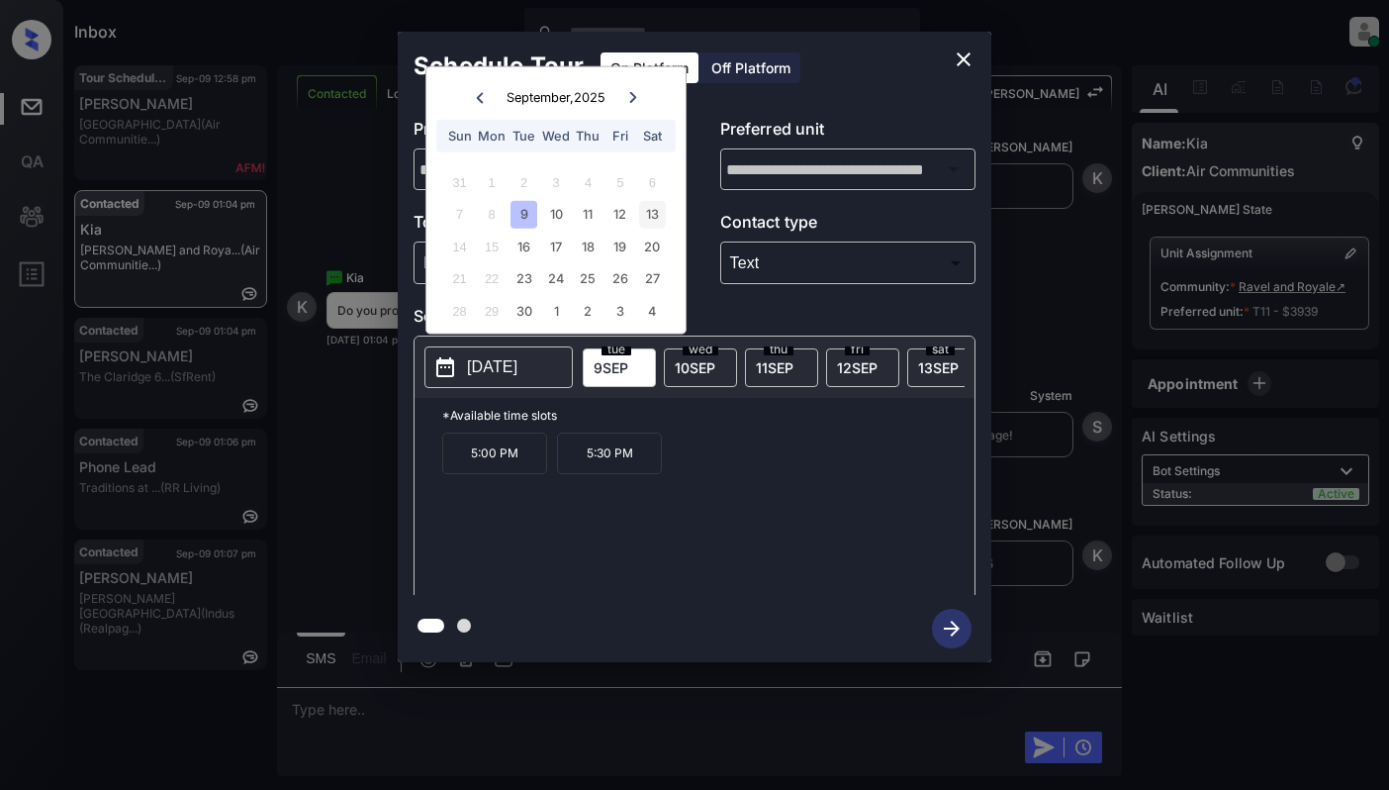
click at [645, 215] on div "13" at bounding box center [652, 214] width 27 height 27
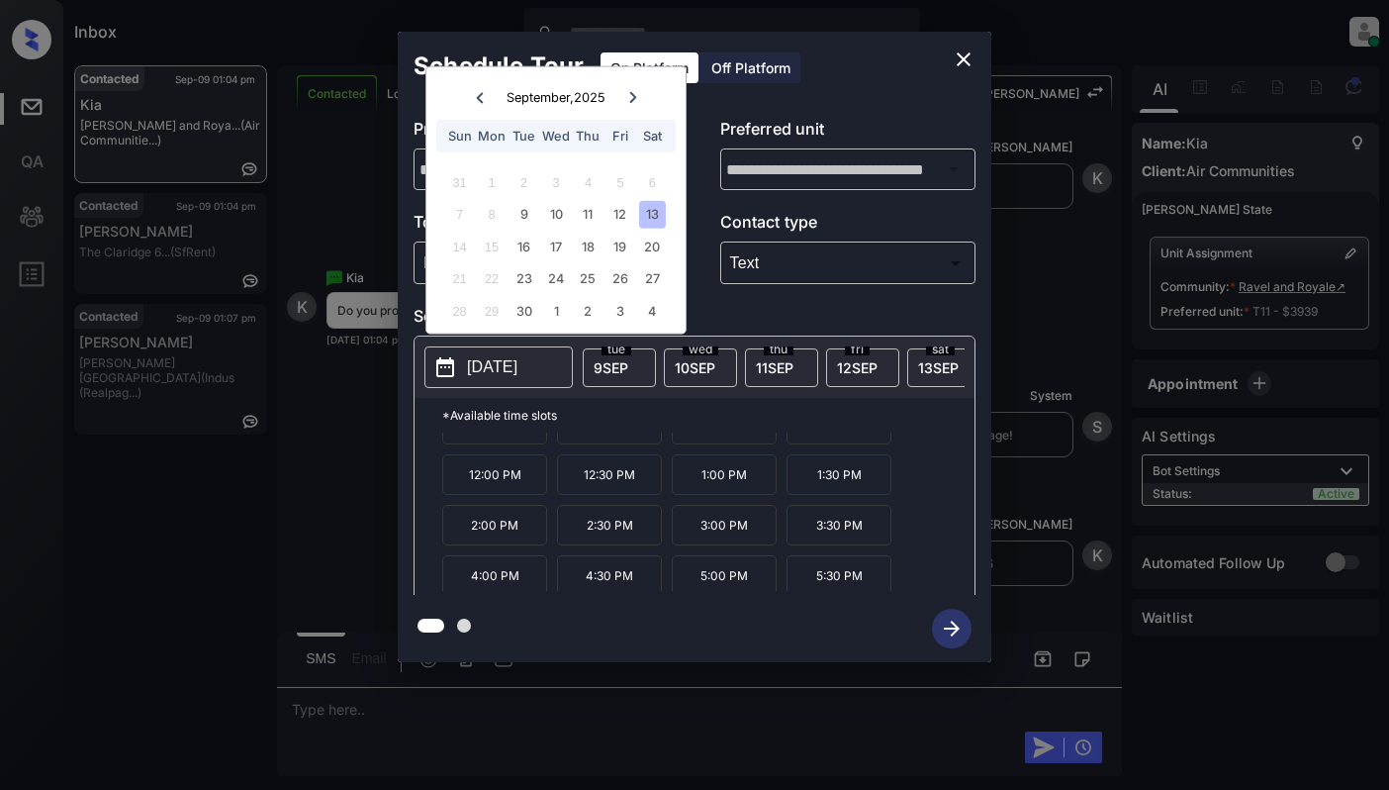
scroll to position [36, 0]
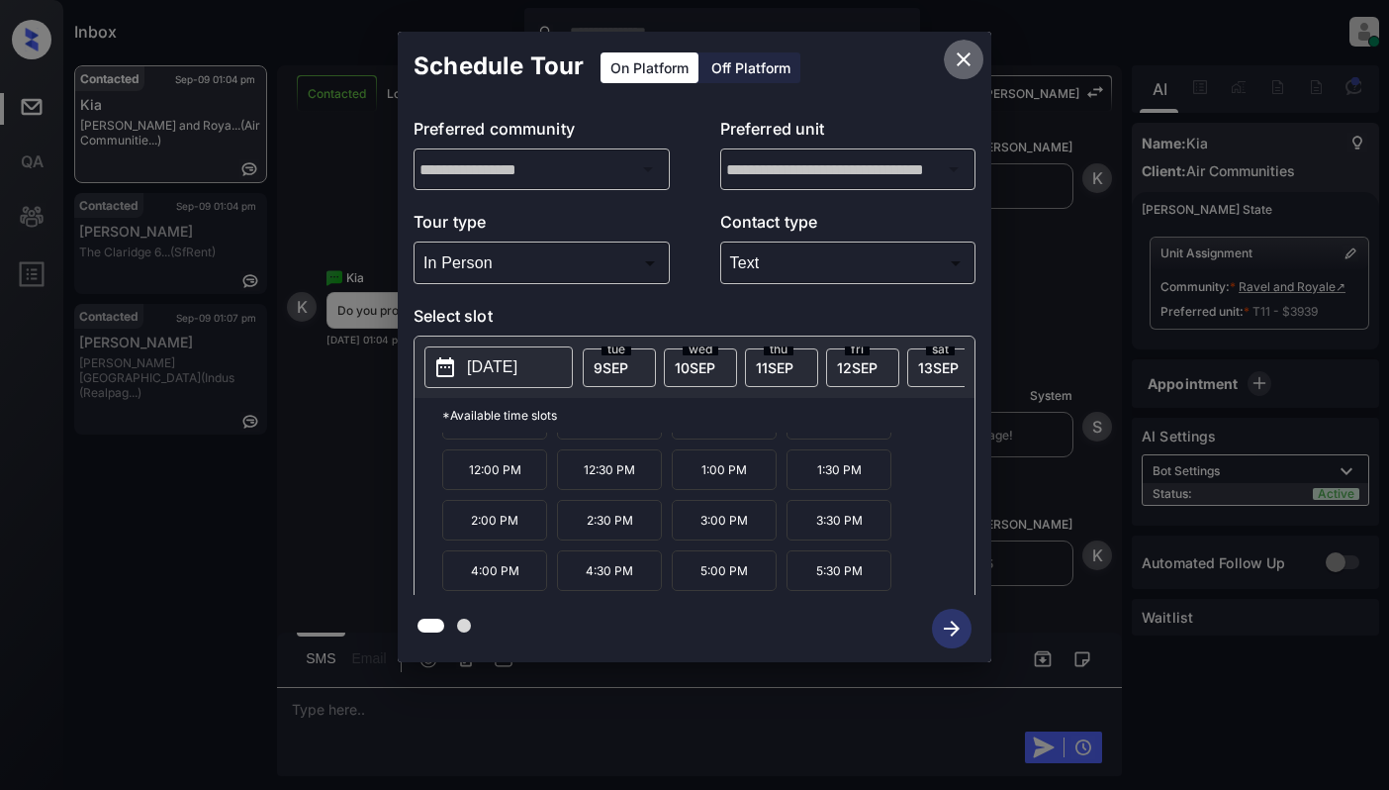
click at [970, 60] on icon "close" at bounding box center [964, 59] width 24 height 24
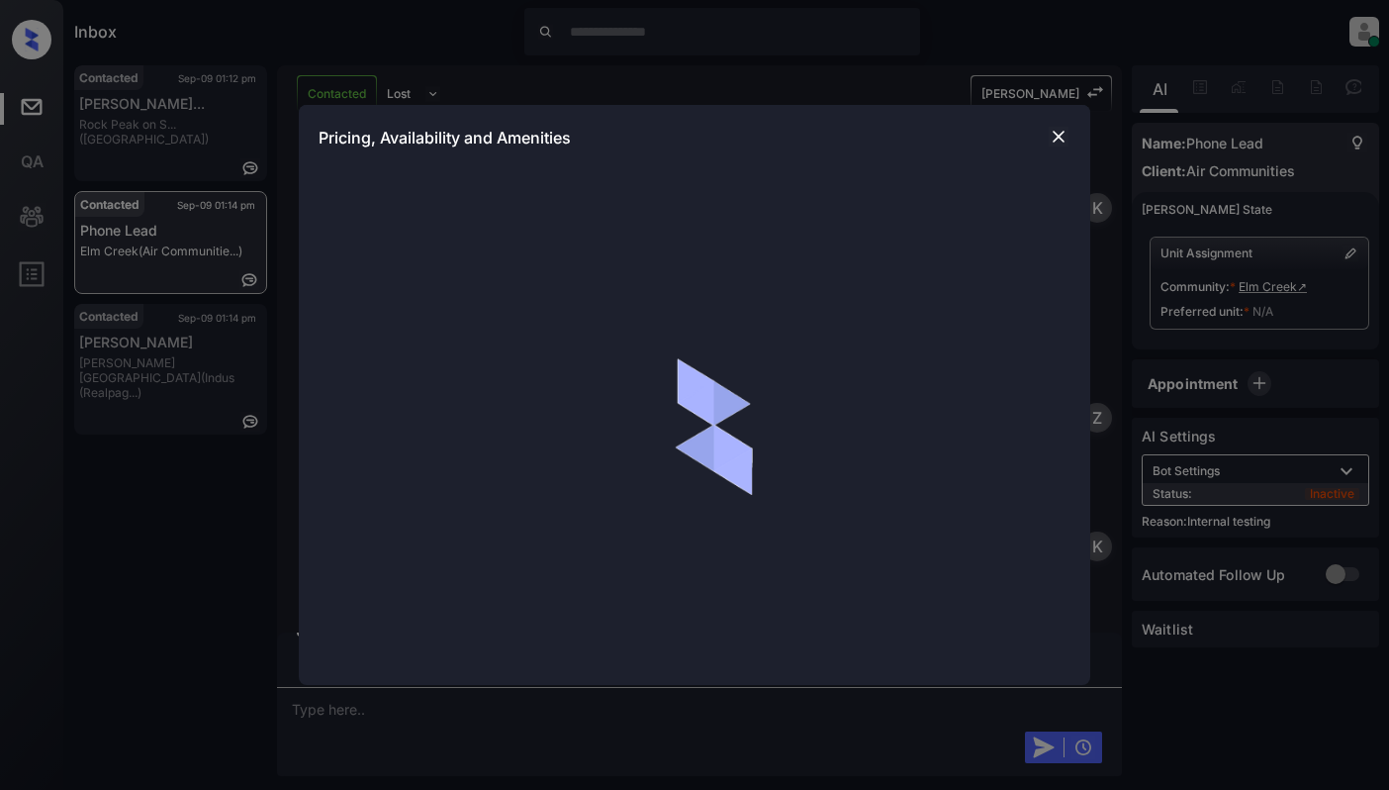
scroll to position [5676, 0]
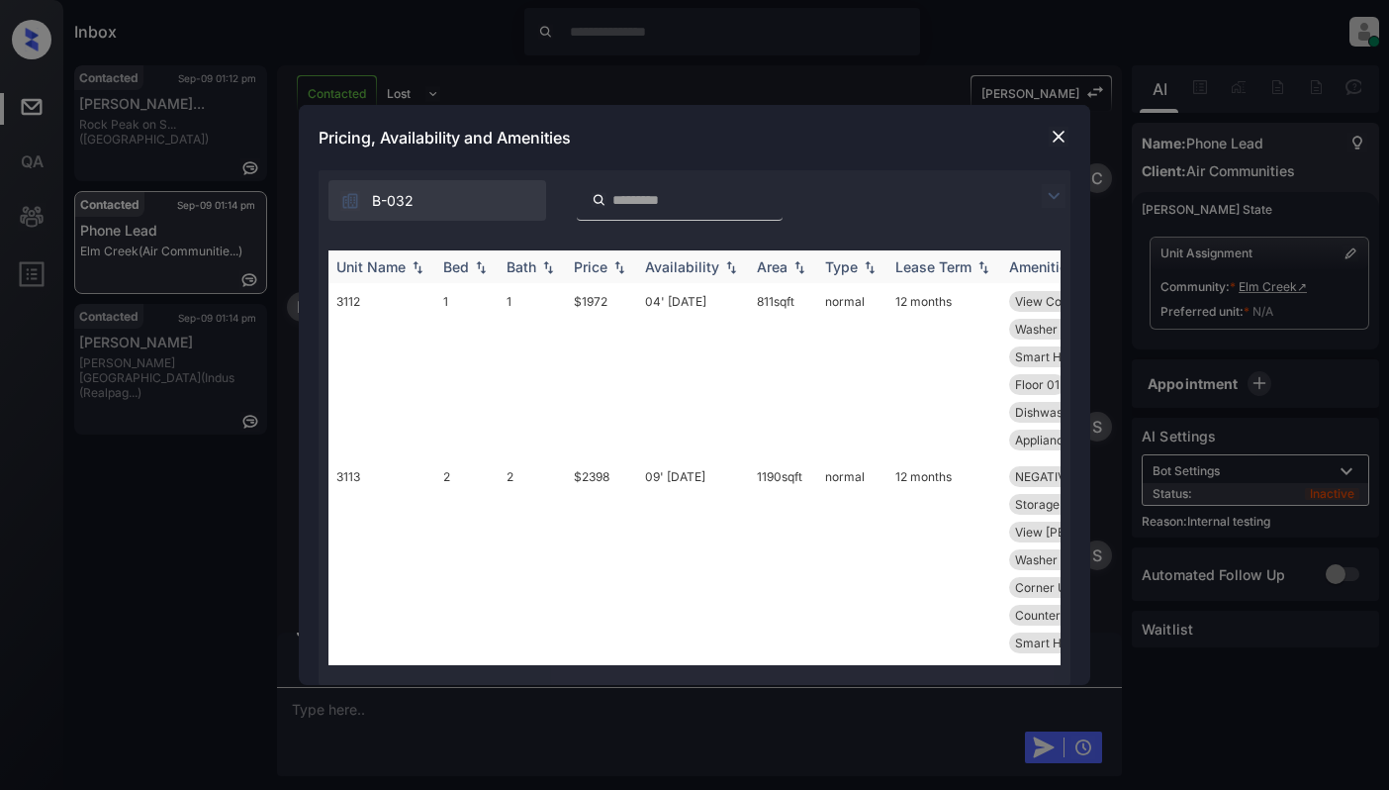
click at [483, 266] on img at bounding box center [481, 267] width 20 height 14
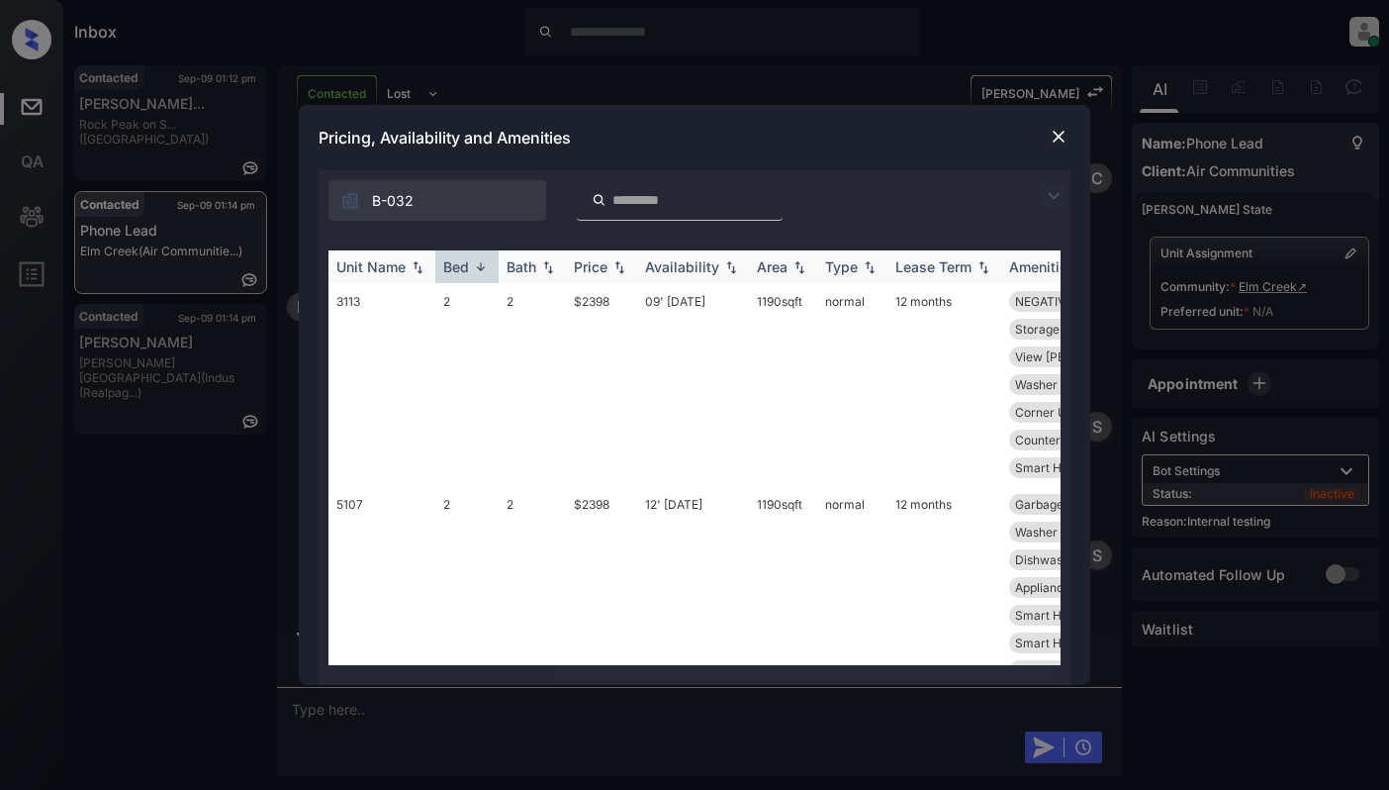
click at [483, 266] on img at bounding box center [481, 266] width 20 height 15
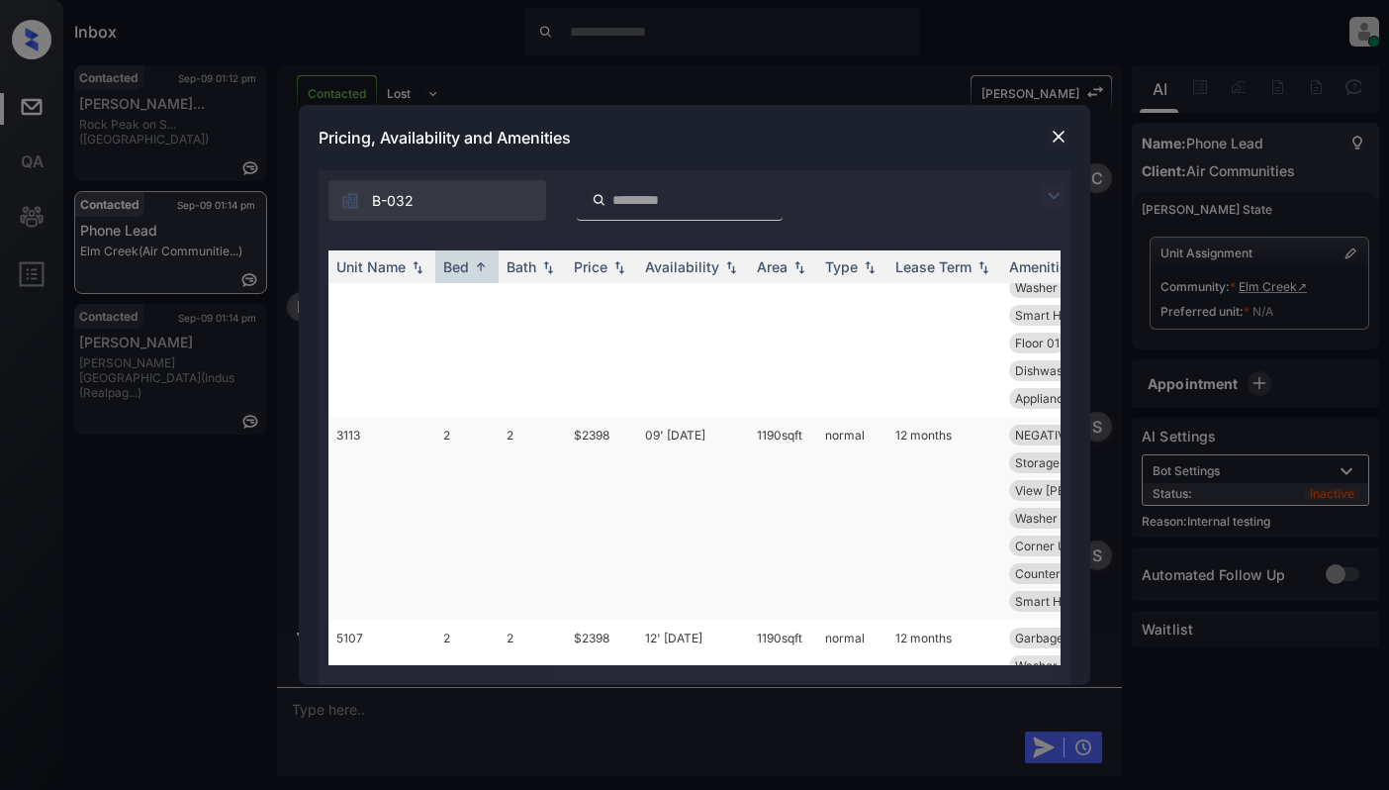
scroll to position [0, 0]
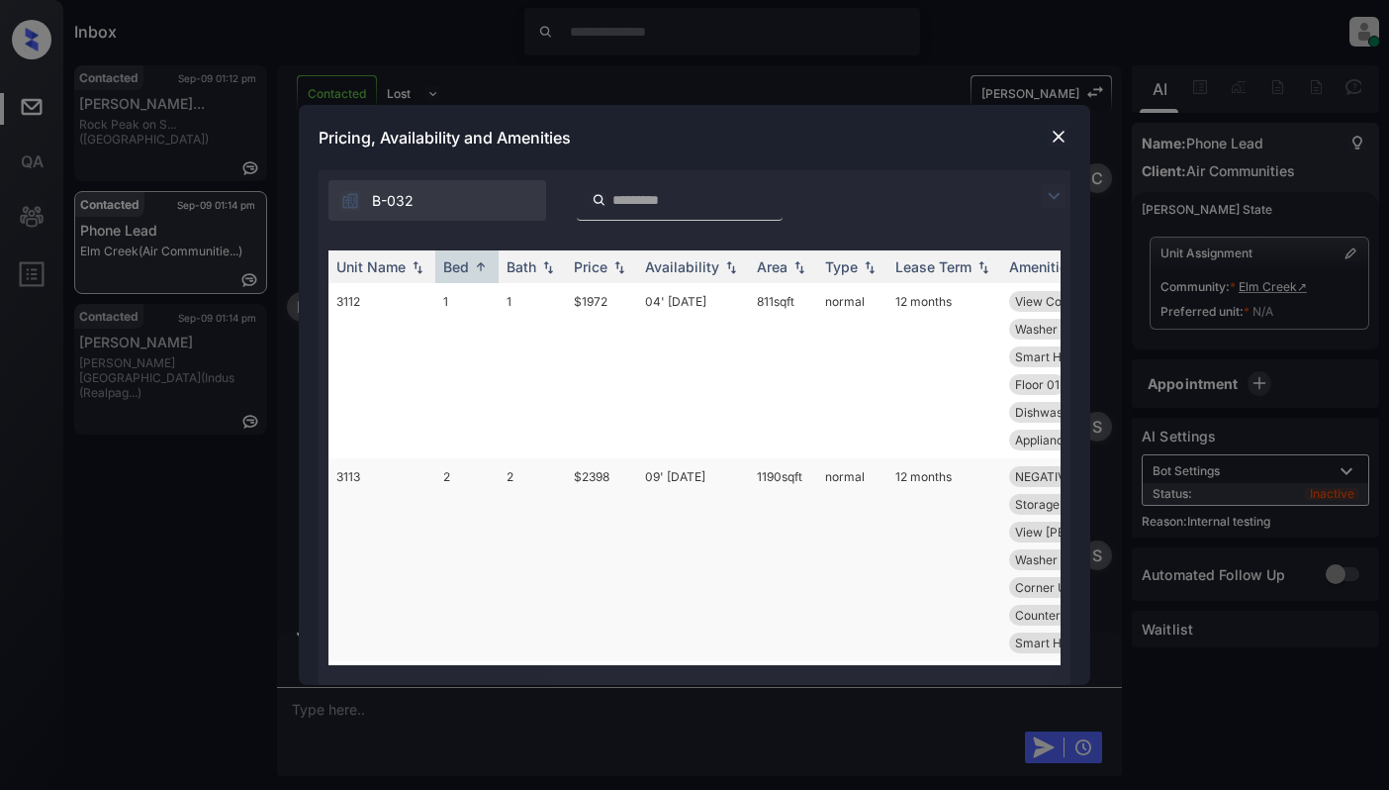
click at [504, 357] on td "1" at bounding box center [532, 370] width 67 height 175
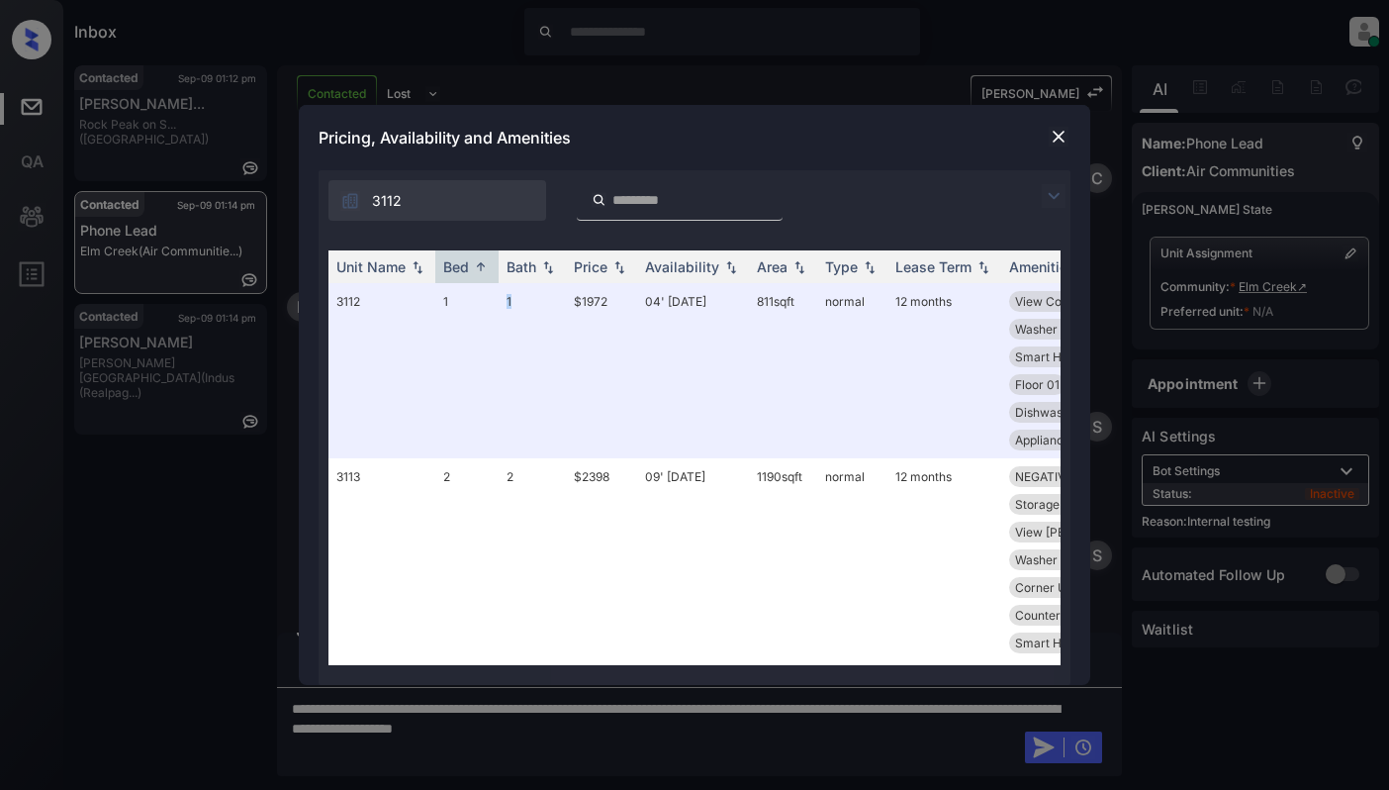
click at [1063, 136] on img at bounding box center [1059, 137] width 20 height 20
